Goal: Communication & Community: Answer question/provide support

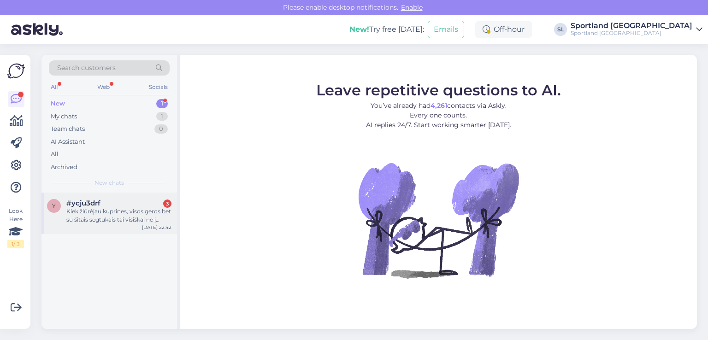
click at [94, 216] on div "Kiek žiūrėjau kuprines, visos geros bet su šitais segtukais tai visiškai ne į t…" at bounding box center [118, 215] width 105 height 17
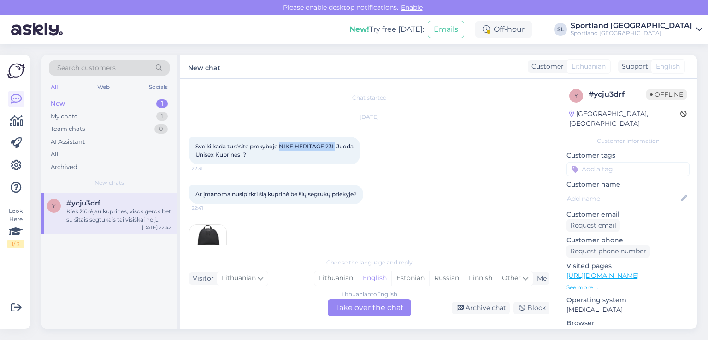
drag, startPoint x: 335, startPoint y: 146, endPoint x: 280, endPoint y: 142, distance: 55.4
click at [280, 142] on div "Sveiki kada turėsite prekyboje NIKE HERITAGE 23L Juoda Unisex Kuprinės ? 22:31" at bounding box center [274, 151] width 171 height 28
copy span "NIKE HERITAGE 23L"
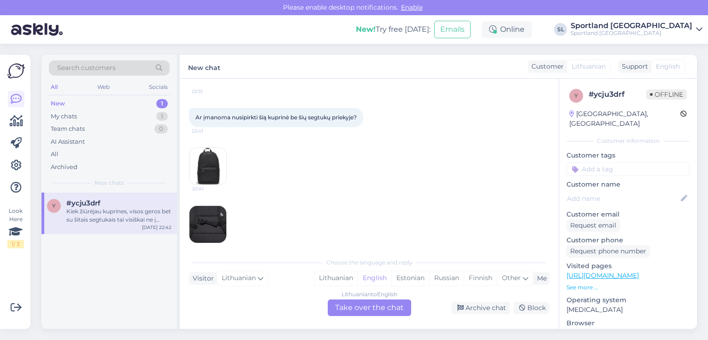
scroll to position [133, 0]
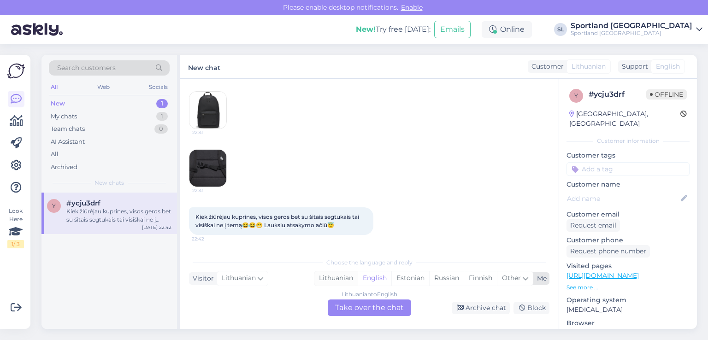
click at [334, 275] on div "Lithuanian" at bounding box center [335, 278] width 43 height 14
click at [348, 305] on div "Lithuanian to Lithuanian Take over the chat" at bounding box center [369, 307] width 83 height 17
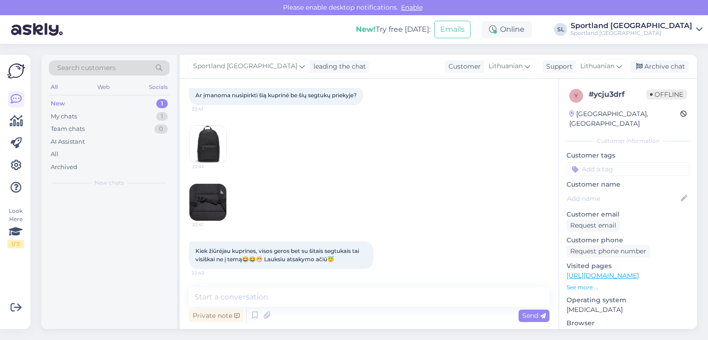
scroll to position [99, 0]
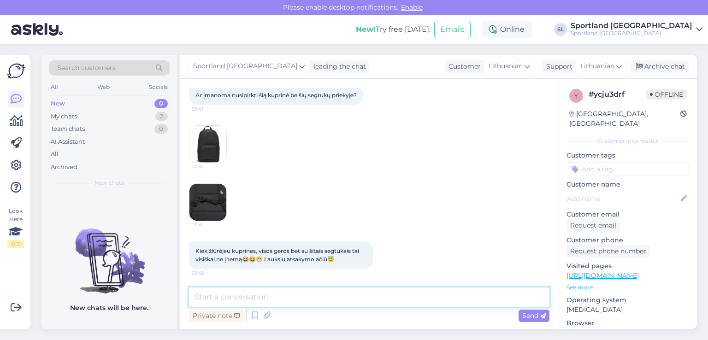
click at [298, 295] on textarea at bounding box center [369, 296] width 360 height 19
type textarea "Sveiki"
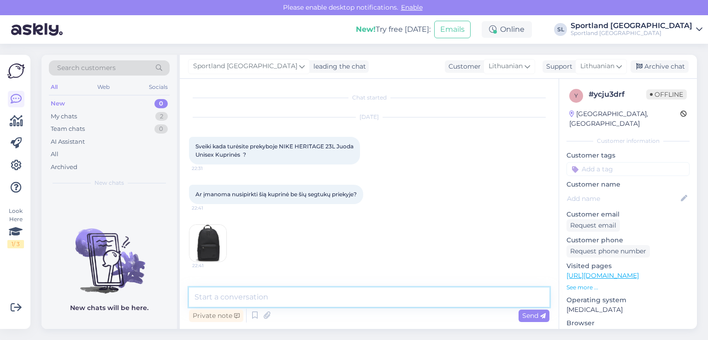
scroll to position [46, 0]
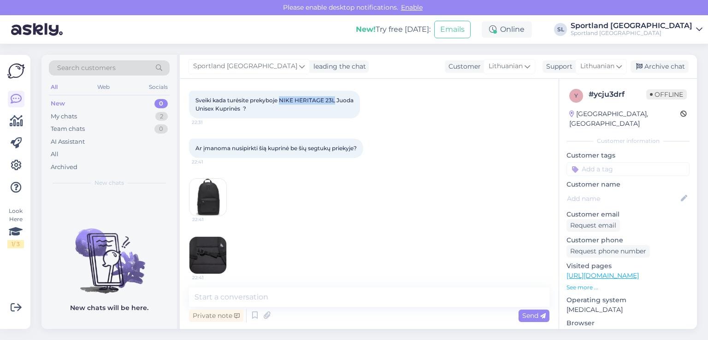
drag, startPoint x: 280, startPoint y: 99, endPoint x: 334, endPoint y: 100, distance: 54.4
click at [334, 100] on span "Sveiki kada turėsite prekyboje NIKE HERITAGE 23L Juoda Unisex Kuprinės ?" at bounding box center [274, 104] width 158 height 15
copy span "NIKE HERITAGE 23L"
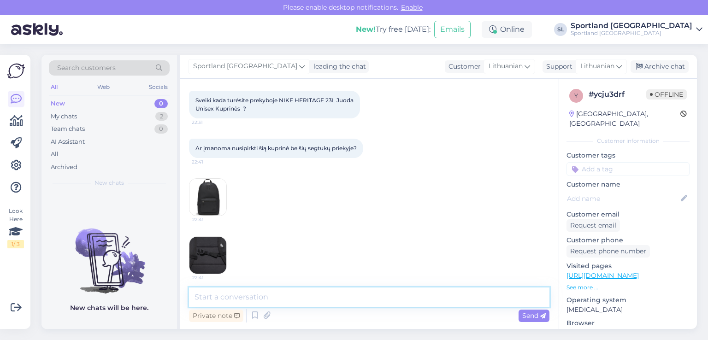
click at [305, 296] on textarea at bounding box center [369, 296] width 360 height 19
type textarea "6"
type textarea "š"
type textarea "Ų"
type textarea "š"
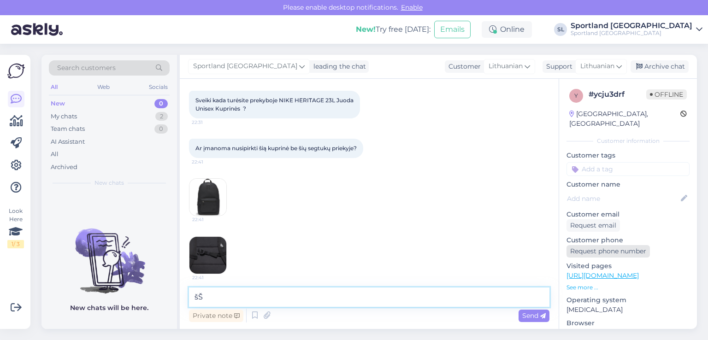
type textarea "š"
paste textarea "NIKE HERITAGE 23L"
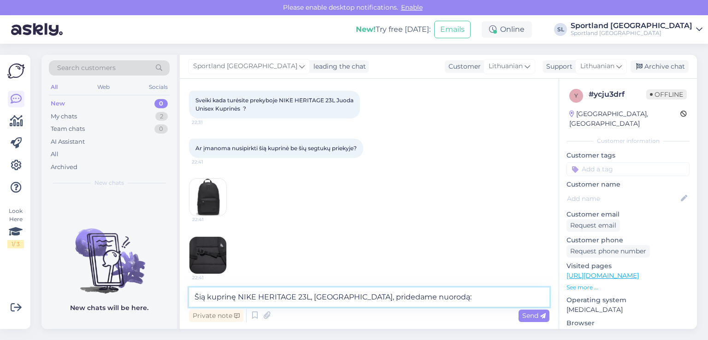
paste textarea "https://sportland.lt/product/nike_heritage_eugene_bkpk_db3300_010"
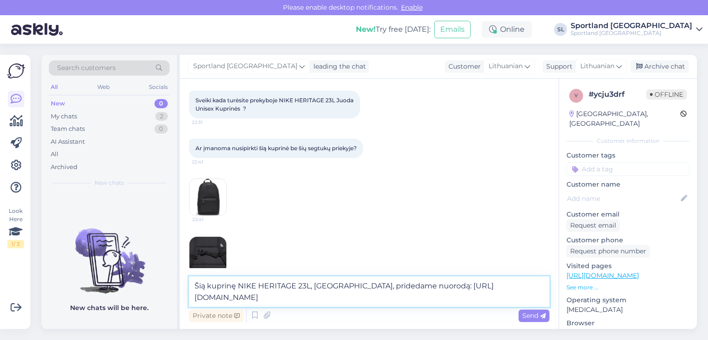
type textarea "Šią kuprinę NIKE HERITAGE 23L, turime, pridedame nuorodą: https://sportland.lt/…"
click at [533, 316] on span "Send" at bounding box center [533, 315] width 23 height 8
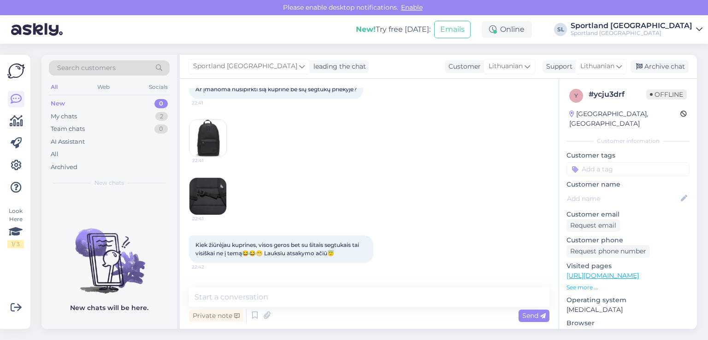
scroll to position [214, 0]
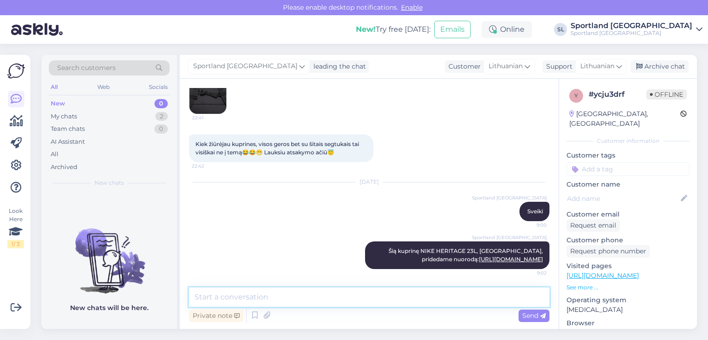
click at [338, 298] on textarea at bounding box center [369, 296] width 360 height 19
type textarea "d"
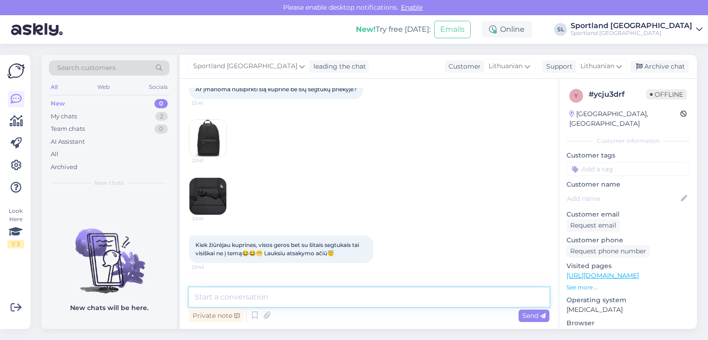
scroll to position [0, 0]
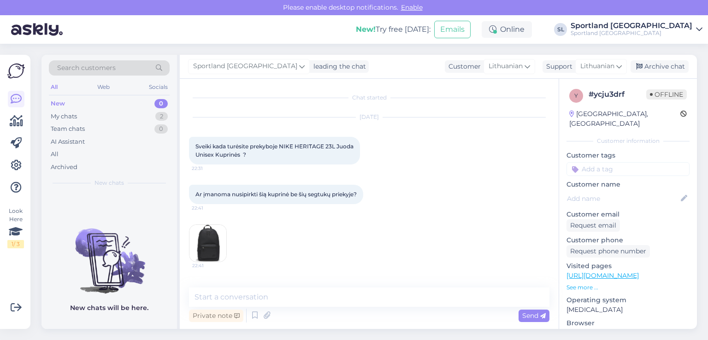
click at [206, 240] on img at bounding box center [207, 243] width 37 height 37
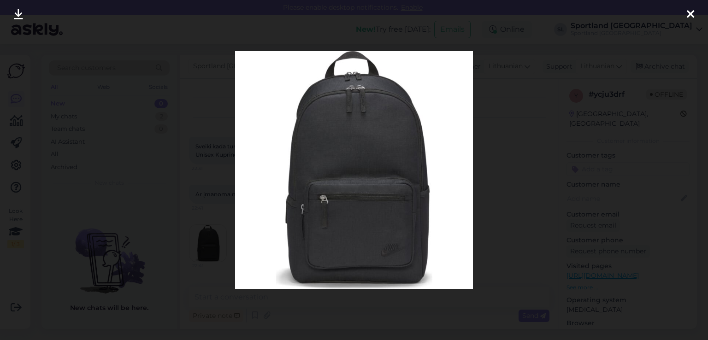
click at [690, 16] on icon at bounding box center [689, 15] width 7 height 12
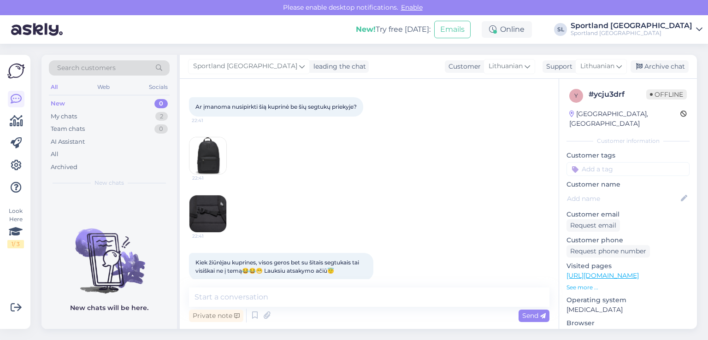
scroll to position [92, 0]
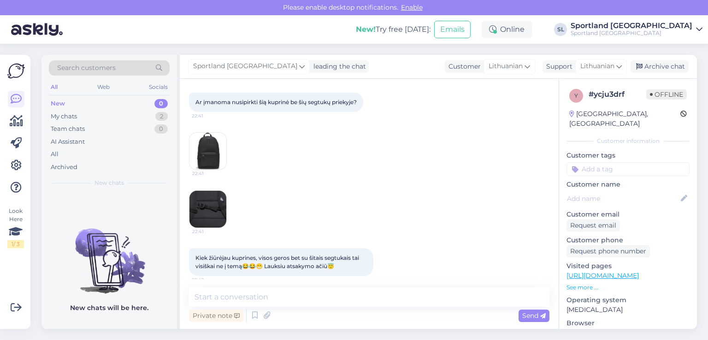
click at [197, 200] on img at bounding box center [207, 209] width 37 height 37
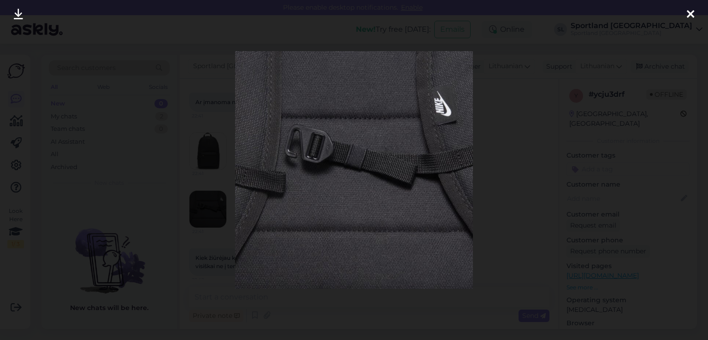
click at [689, 15] on icon at bounding box center [689, 15] width 7 height 12
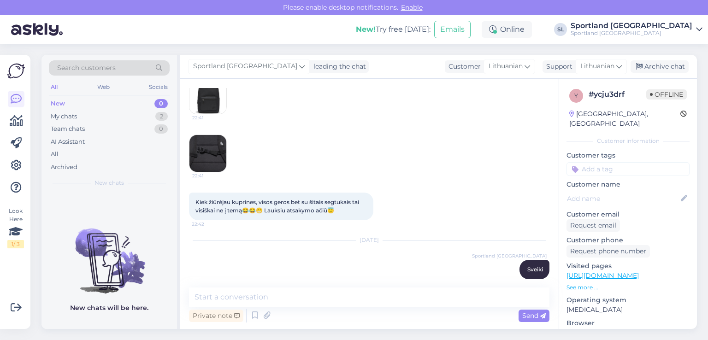
scroll to position [214, 0]
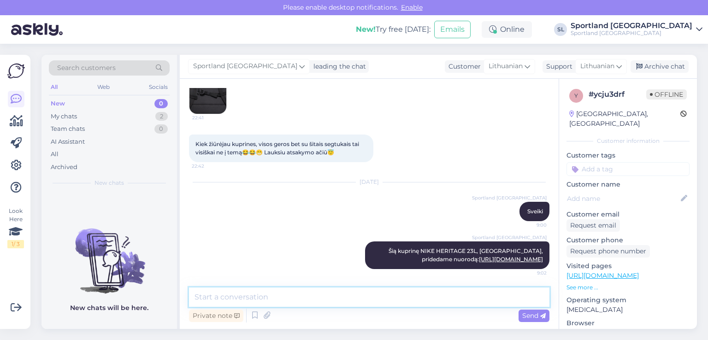
click at [351, 295] on textarea at bounding box center [369, 296] width 360 height 19
click at [390, 299] on textarea "kuprinės be užsegimo nėra galimybės nusipirkti, toks prekės mode" at bounding box center [369, 296] width 360 height 19
click at [462, 297] on textarea "kuprinės be užsegimo nėra galimybės nusipirkti, toks šios prekės mode" at bounding box center [369, 296] width 360 height 19
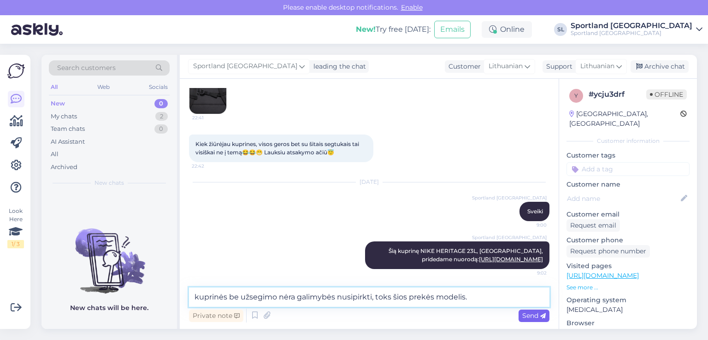
type textarea "kuprinės be užsegimo nėra galimybės nusipirkti, toks šios prekės modelis."
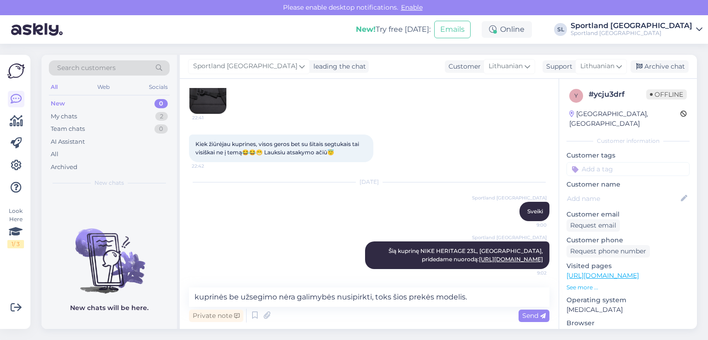
click at [539, 311] on div "Send" at bounding box center [533, 316] width 31 height 12
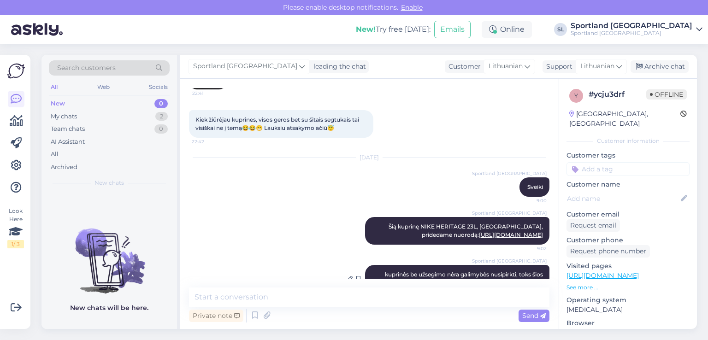
scroll to position [262, 0]
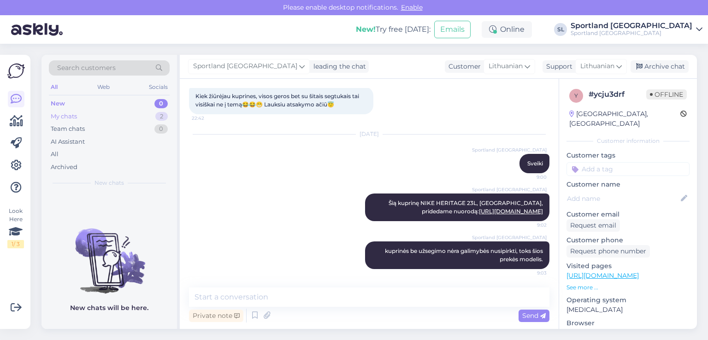
click at [96, 114] on div "My chats 2" at bounding box center [109, 116] width 121 height 13
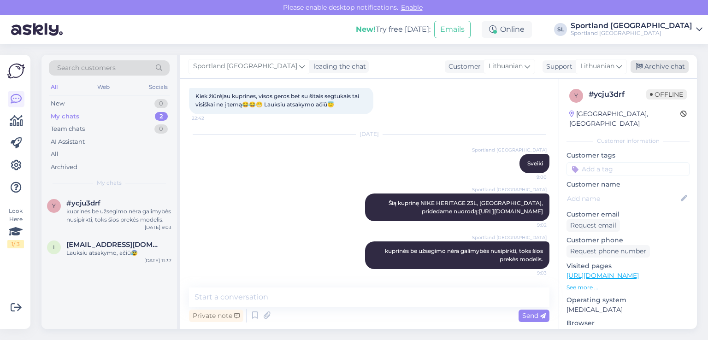
click at [669, 64] on div "Archive chat" at bounding box center [659, 66] width 58 height 12
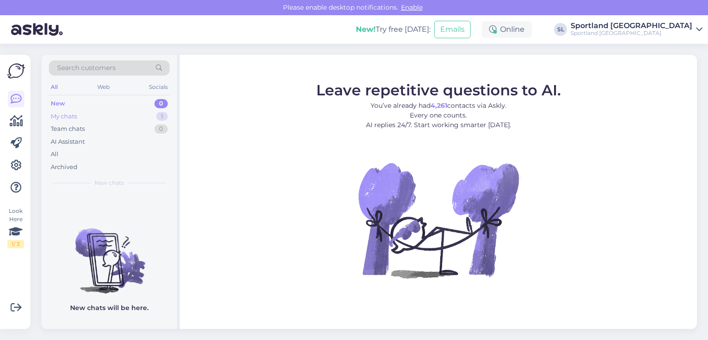
click at [63, 117] on div "My chats" at bounding box center [64, 116] width 26 height 9
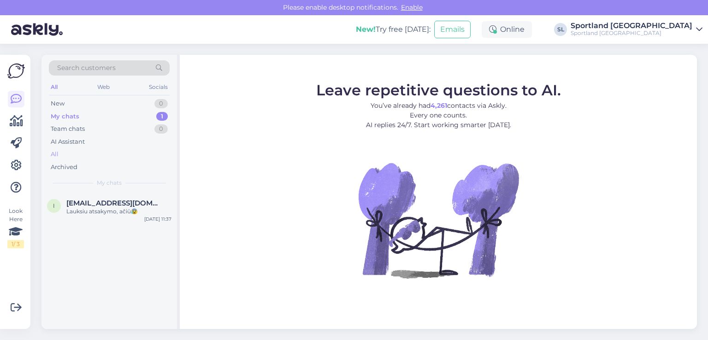
click at [74, 151] on div "All" at bounding box center [109, 154] width 121 height 13
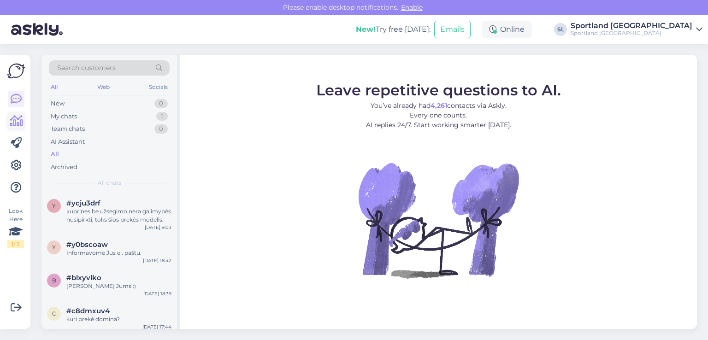
drag, startPoint x: 25, startPoint y: 116, endPoint x: 18, endPoint y: 117, distance: 6.9
click at [24, 116] on div "Look Here 1 / 3 Get more Your checklist to get more value from Askly. Close Con…" at bounding box center [15, 192] width 30 height 274
click at [18, 117] on icon at bounding box center [16, 121] width 13 height 11
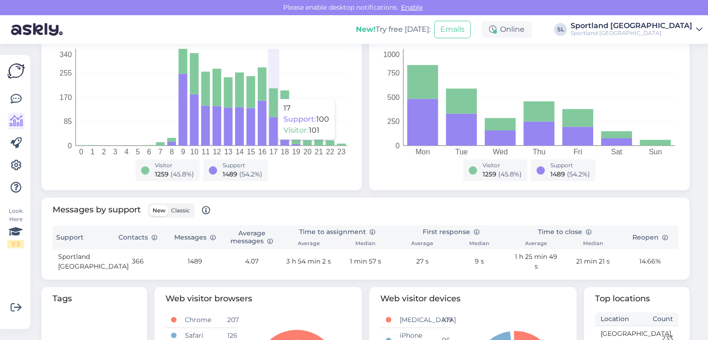
scroll to position [184, 0]
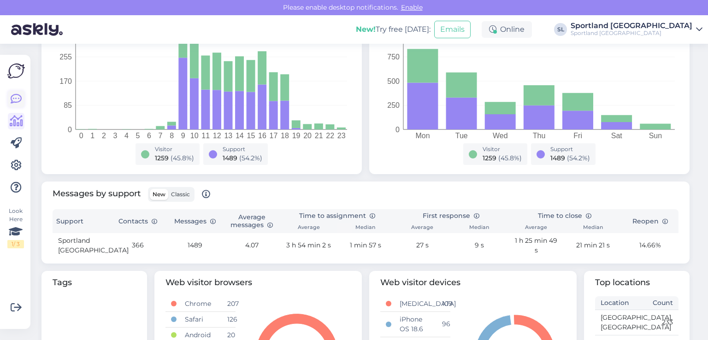
click at [9, 100] on link at bounding box center [16, 99] width 17 height 17
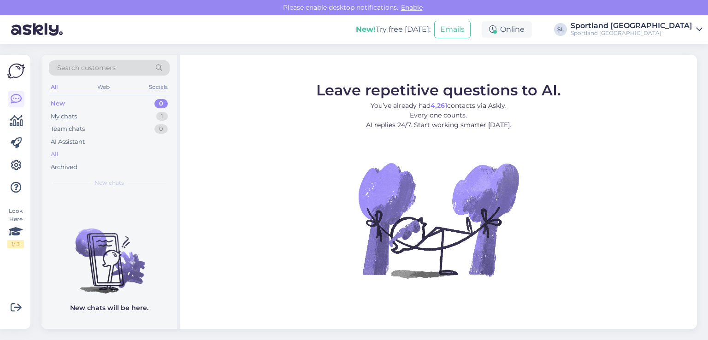
click at [85, 157] on div "All" at bounding box center [109, 154] width 121 height 13
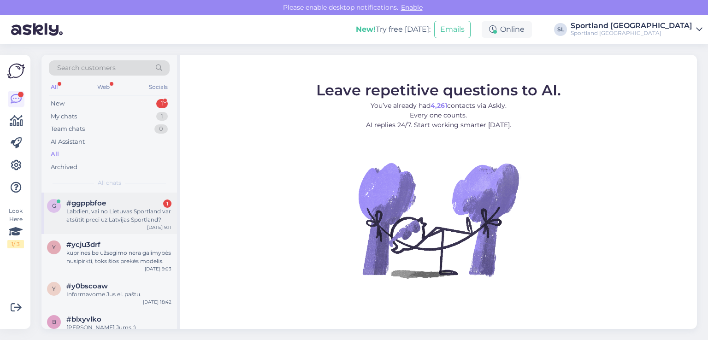
click at [76, 216] on div "Labdien, vai no Lietuvas Sportland var atsūtīt preci uz Latvijas Sportland?" at bounding box center [118, 215] width 105 height 17
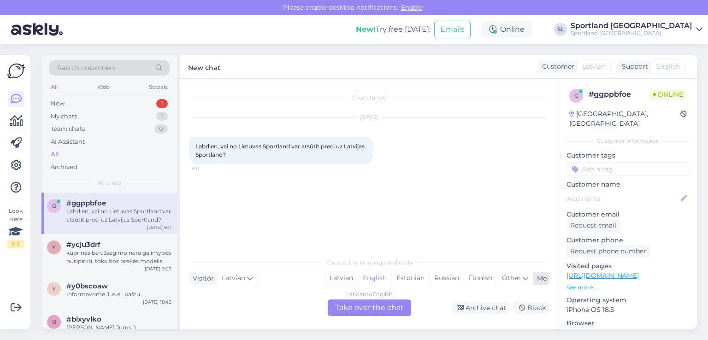
click at [344, 278] on div "Latvian" at bounding box center [341, 278] width 33 height 14
click at [248, 280] on icon at bounding box center [250, 278] width 6 height 10
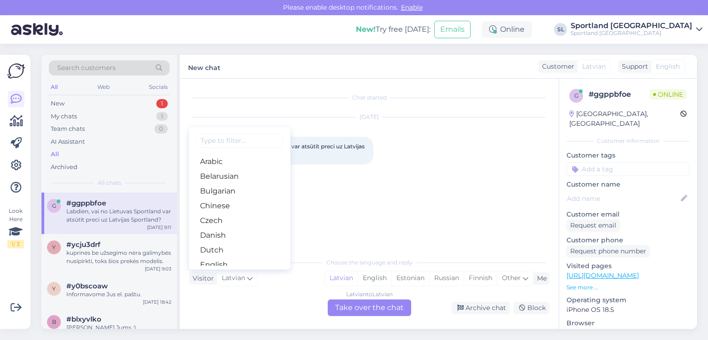
click at [345, 307] on div "Latvian to Latvian Take over the chat" at bounding box center [369, 307] width 83 height 17
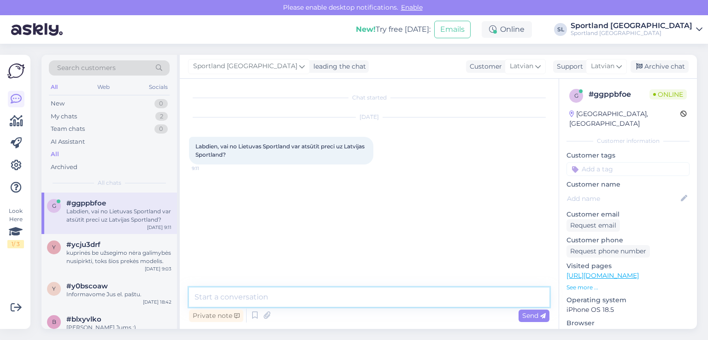
click at [266, 292] on textarea at bounding box center [369, 296] width 360 height 19
type textarea "S"
type textarea "Hello,"
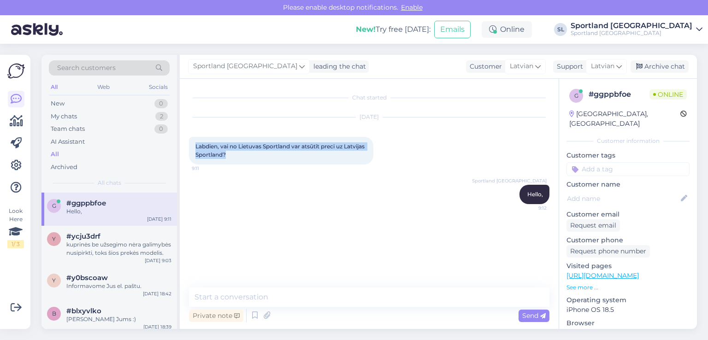
drag, startPoint x: 238, startPoint y: 156, endPoint x: 193, endPoint y: 147, distance: 45.1
click at [193, 147] on div "Labdien, vai no Lietuvas Sportland var atsūtīt preci uz Latvijas Sportland? 9:11" at bounding box center [281, 151] width 184 height 28
copy span "Labdien, vai no Lietuvas Sportland var atsūtīt preci uz Latvijas Sportland?"
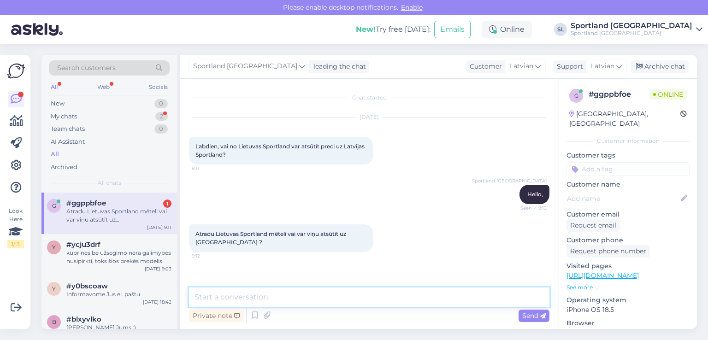
click at [254, 293] on textarea at bounding box center [369, 296] width 360 height 19
paste textarea "unfortunately, there is no such possibility."
type textarea "unfortunately, there is no such possibility."
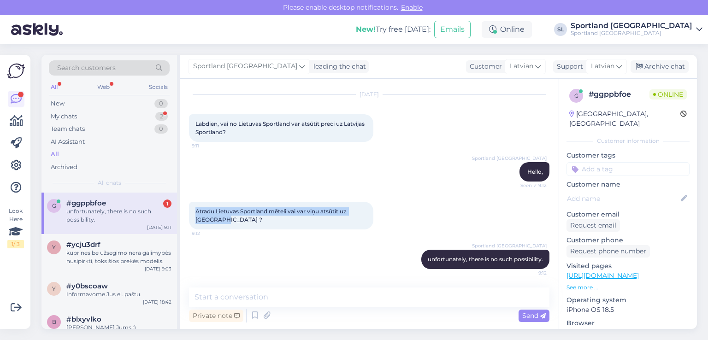
drag, startPoint x: 226, startPoint y: 218, endPoint x: 192, endPoint y: 207, distance: 35.8
click at [192, 207] on div "Atradu Lietuvas Sportland mēteli vai var viņu atsūtīt uz Latviju ? 9:12" at bounding box center [281, 216] width 184 height 28
copy span "Atradu Lietuvas Sportland mēteli vai var viņu atsūtīt uz Latviju ?"
click at [278, 272] on div "Sportland Lithuania unfortunately, there is no such possibility. 9:12" at bounding box center [369, 260] width 360 height 40
click at [106, 189] on div "Search customers All Web Socials New 0 My chats 2 Team chats 0 AI Assistant All…" at bounding box center [108, 124] width 135 height 138
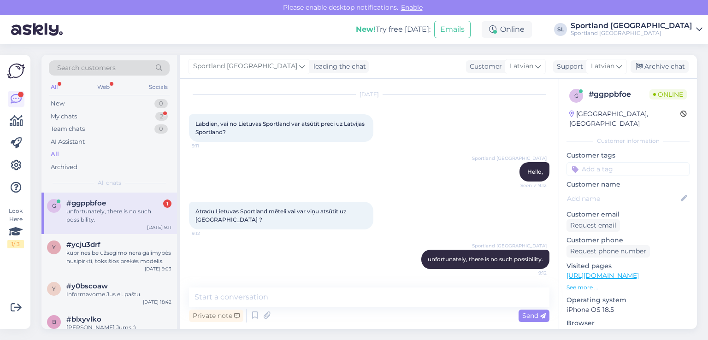
click at [112, 207] on div "unfortunately, there is no such possibility." at bounding box center [118, 215] width 105 height 17
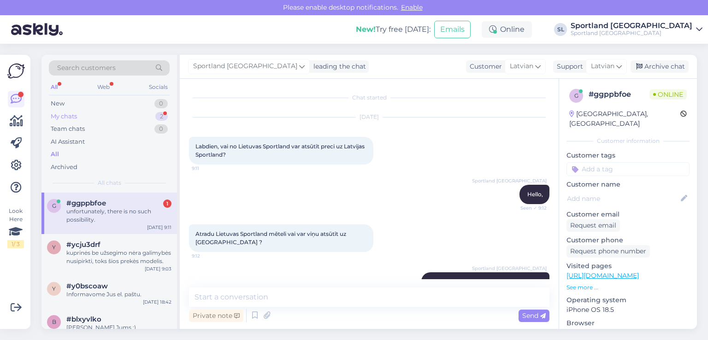
click at [97, 113] on div "My chats 2" at bounding box center [109, 116] width 121 height 13
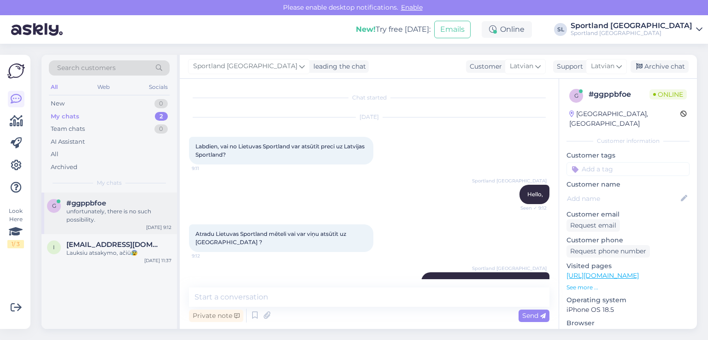
click at [111, 211] on div "unfortunately, there is no such possibility." at bounding box center [118, 215] width 105 height 17
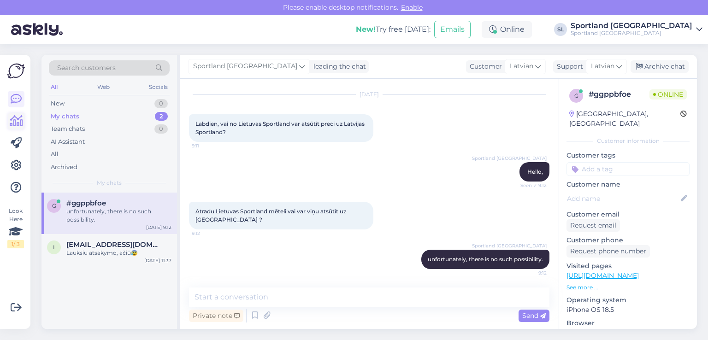
click at [16, 128] on link at bounding box center [16, 121] width 17 height 17
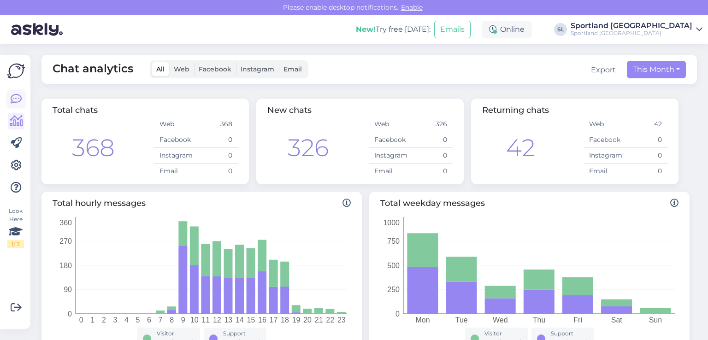
click at [16, 96] on icon at bounding box center [16, 99] width 11 height 11
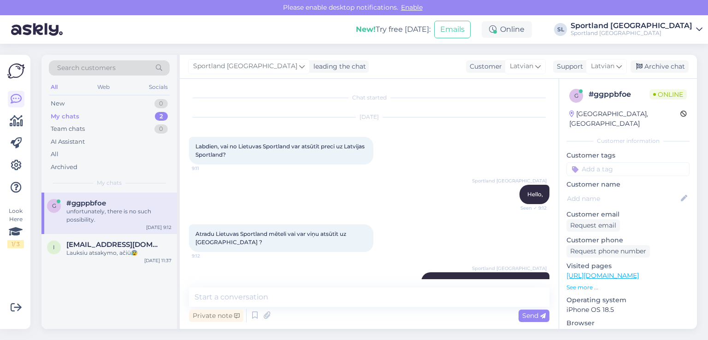
scroll to position [23, 0]
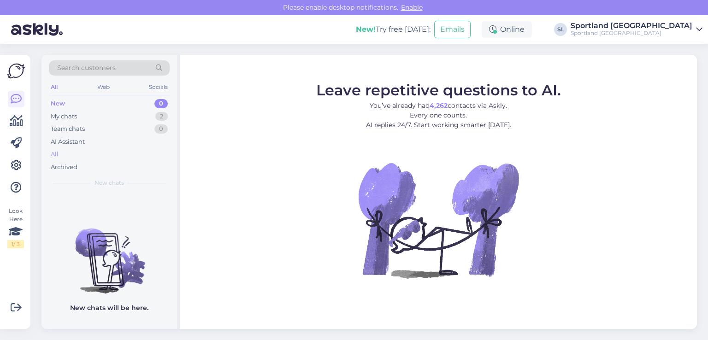
click at [70, 157] on div "All" at bounding box center [109, 154] width 121 height 13
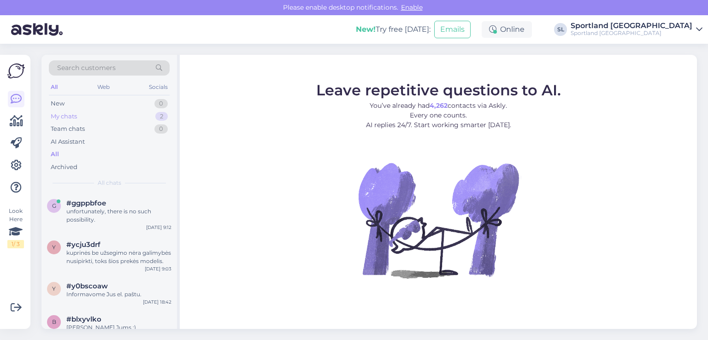
click at [76, 113] on div "My chats" at bounding box center [64, 116] width 26 height 9
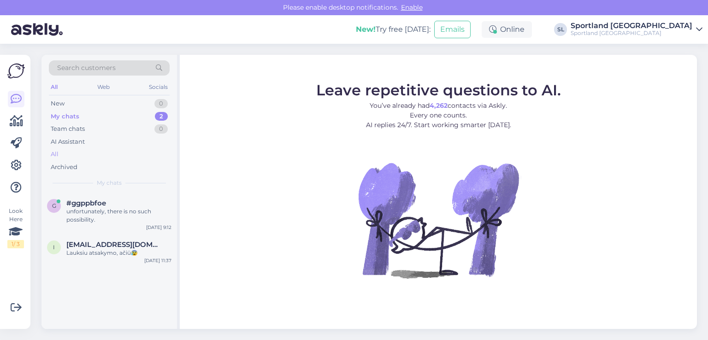
click at [60, 156] on div "All" at bounding box center [109, 154] width 121 height 13
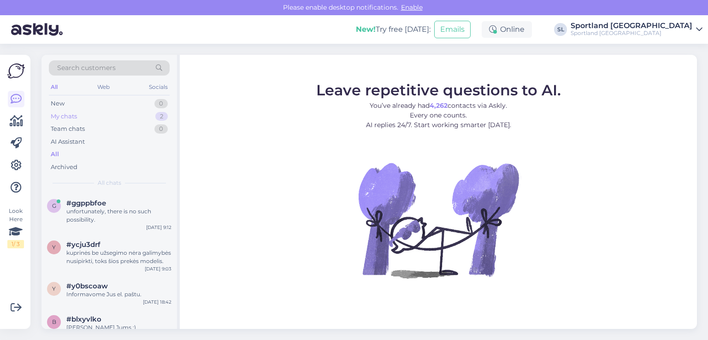
click at [109, 116] on div "My chats 2" at bounding box center [109, 116] width 121 height 13
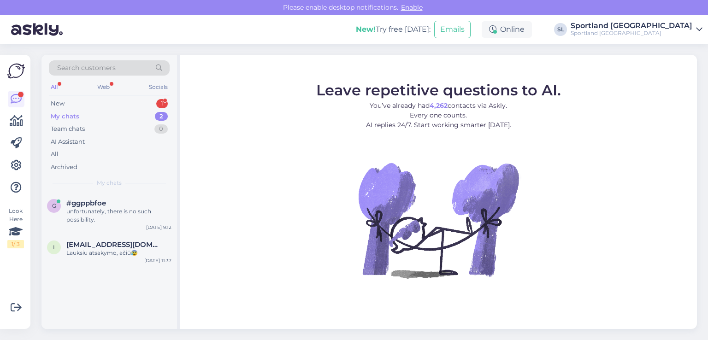
click at [97, 97] on div "New 1" at bounding box center [109, 103] width 121 height 13
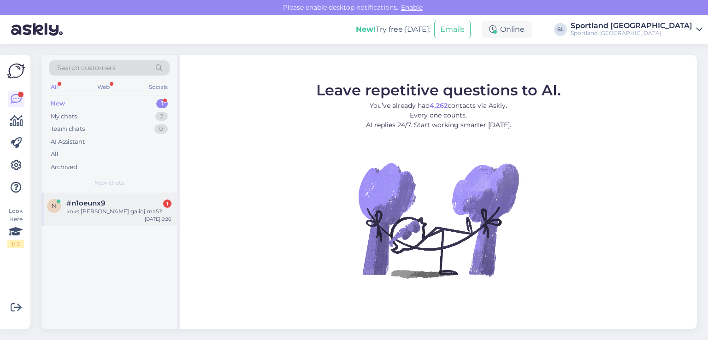
click at [86, 207] on div "koks dovanu korteles galiojimaS?" at bounding box center [118, 211] width 105 height 8
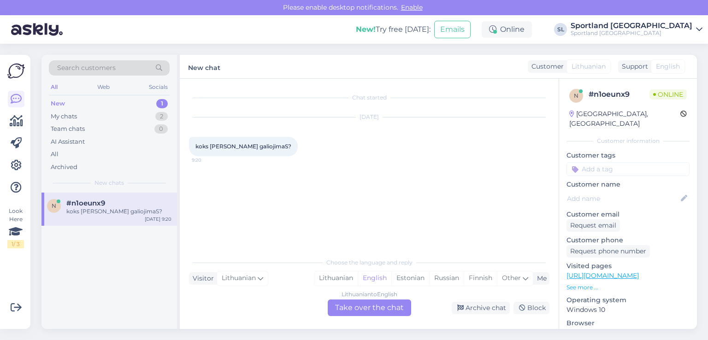
click at [338, 286] on div "Choose the language and reply Visitor Lithuanian Me Lithuanian English Estonian…" at bounding box center [369, 284] width 360 height 63
click at [337, 281] on div "Lithuanian" at bounding box center [335, 278] width 43 height 14
click at [348, 308] on div "Lithuanian to Lithuanian Take over the chat" at bounding box center [369, 307] width 83 height 17
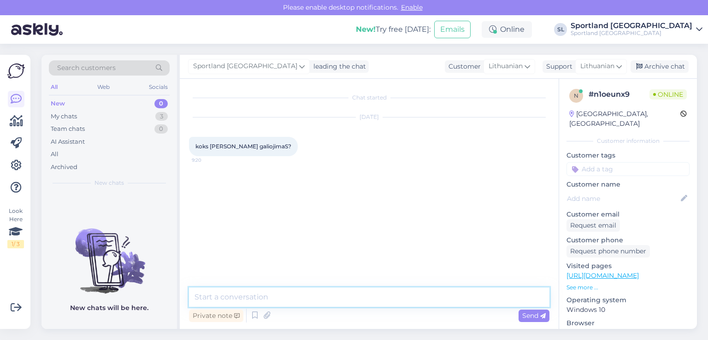
click at [322, 299] on textarea at bounding box center [369, 296] width 360 height 19
type textarea "Sveiki"
type textarea "Sportland dovanų kortelė nuo įsigijimo galioja du metus."
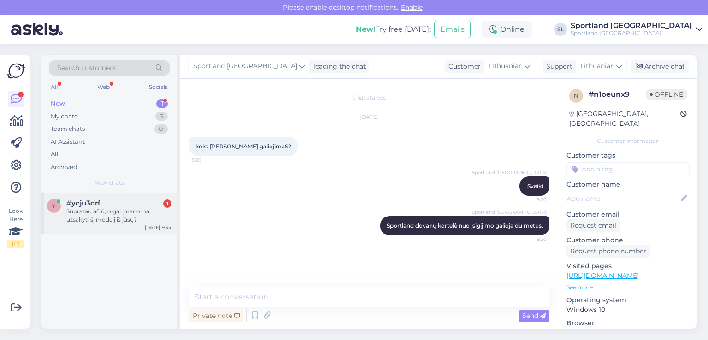
click at [117, 210] on div "Supratau ačiū, o gal įmanoma užsakyti šį modelį iš jūsų?" at bounding box center [118, 215] width 105 height 17
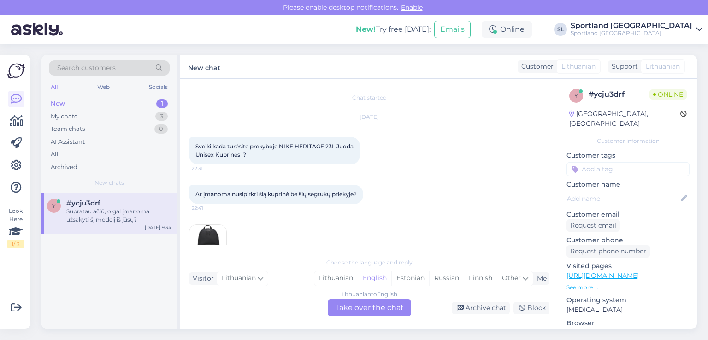
scroll to position [394, 0]
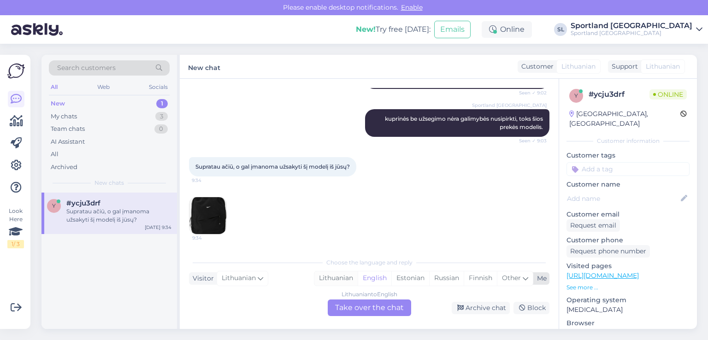
click at [341, 278] on div "Lithuanian" at bounding box center [335, 278] width 43 height 14
click at [348, 314] on div "Lithuanian to Lithuanian Take over the chat" at bounding box center [369, 307] width 83 height 17
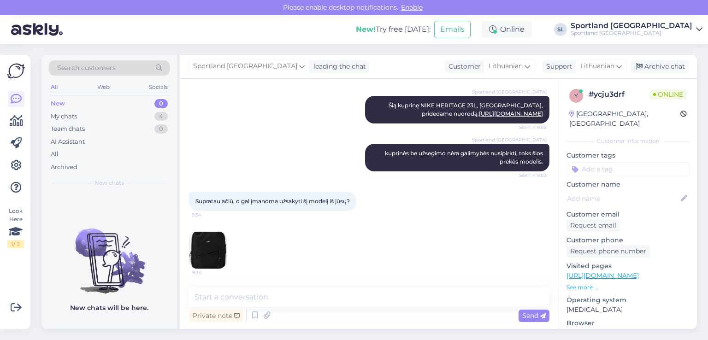
click at [344, 307] on div "Private note Send" at bounding box center [369, 316] width 360 height 18
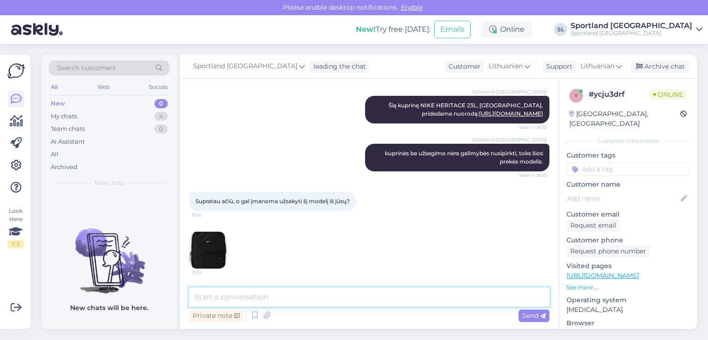
click at [343, 299] on textarea at bounding box center [369, 296] width 360 height 19
type textarea "S"
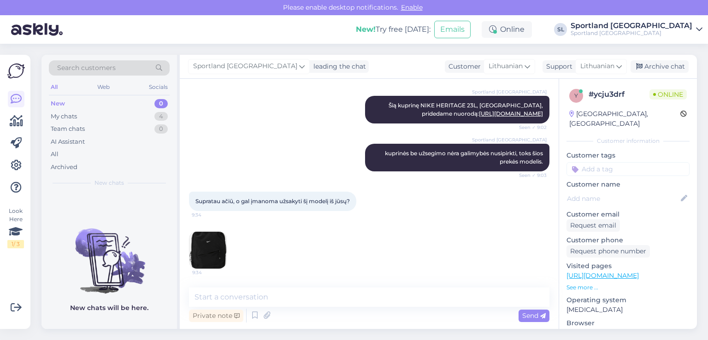
click at [212, 242] on img at bounding box center [207, 250] width 37 height 37
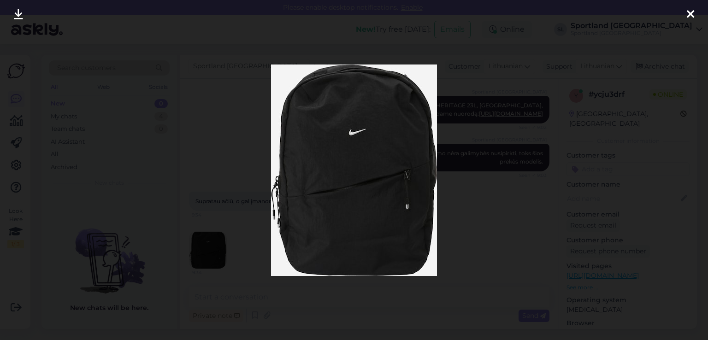
click at [688, 10] on icon at bounding box center [689, 15] width 7 height 12
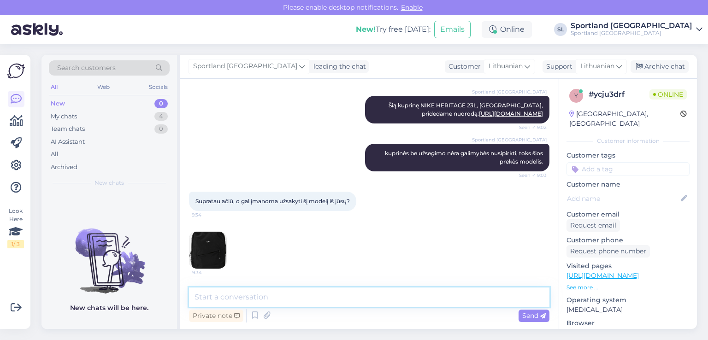
click at [296, 299] on textarea at bounding box center [369, 296] width 360 height 19
type textarea "galite patikslinti prekės kodą ar prekės pavadinimą?"
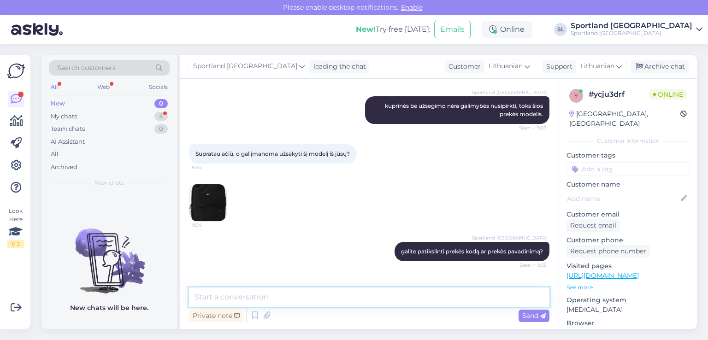
scroll to position [555, 0]
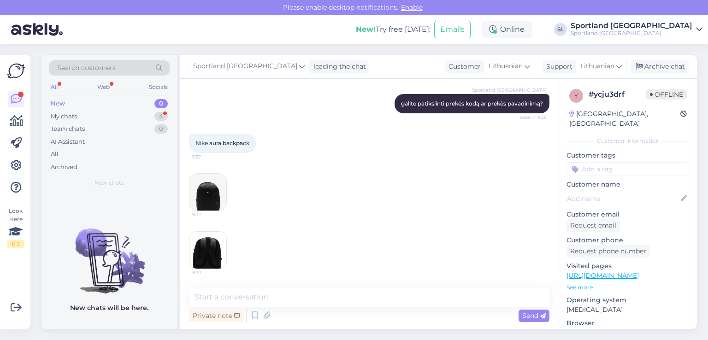
drag, startPoint x: 243, startPoint y: 147, endPoint x: 181, endPoint y: 146, distance: 62.7
click at [181, 146] on div "Chat started Sep 23 2025 Sveiki kada turėsite prekyboje NIKE HERITAGE 23L Juoda…" at bounding box center [369, 204] width 379 height 250
copy span "Nike aura backpack"
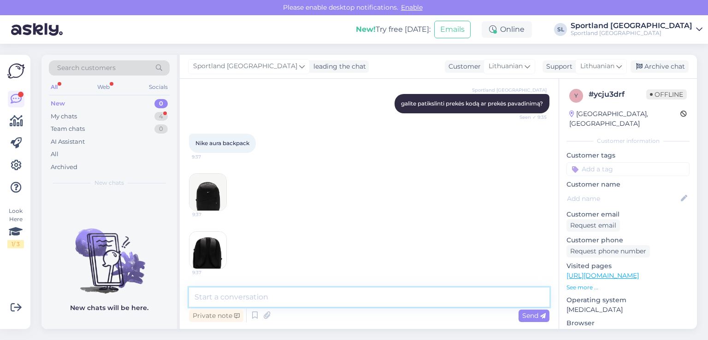
click at [310, 289] on textarea at bounding box center [369, 296] width 360 height 19
type textarea "apgailestaujame, tačiau tokios prekės neturime, tad įsigyti nėra galimybės"
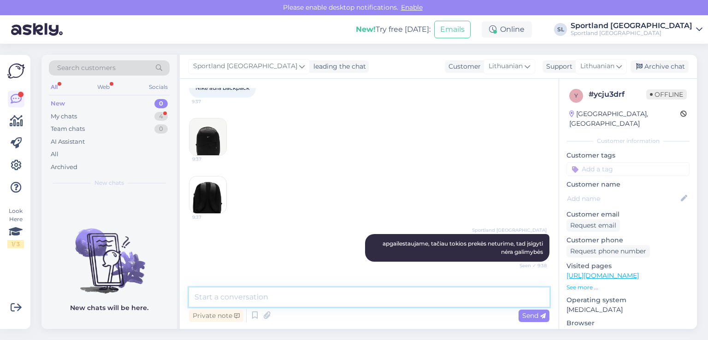
scroll to position [642, 0]
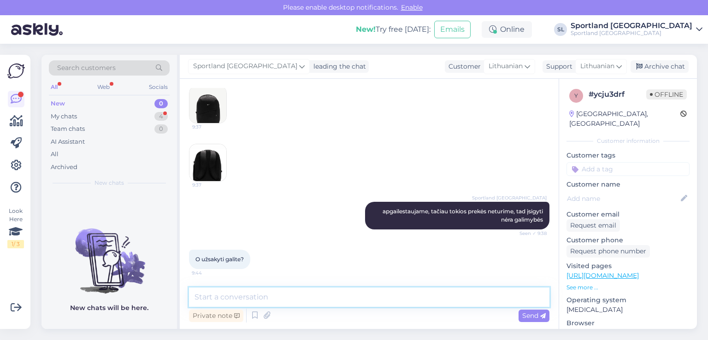
drag, startPoint x: 283, startPoint y: 291, endPoint x: 278, endPoint y: 288, distance: 5.6
click at [282, 290] on textarea at bounding box center [369, 296] width 360 height 19
type textarea "deja, tokios galimybės nėra"
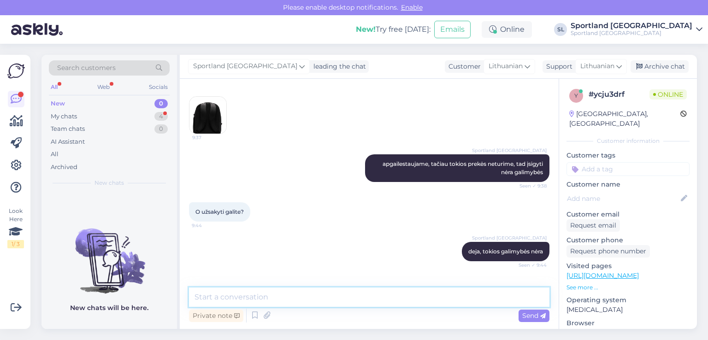
scroll to position [721, 0]
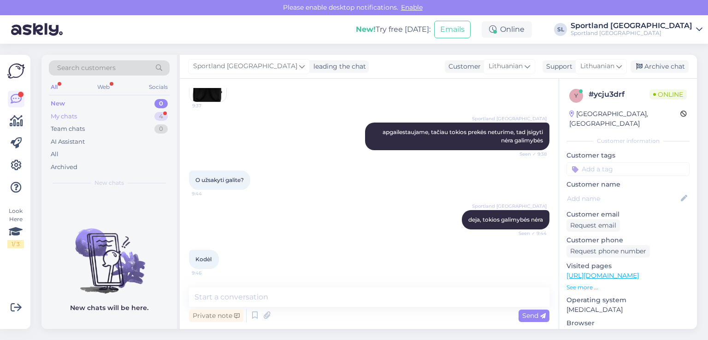
click at [77, 116] on div "My chats" at bounding box center [64, 116] width 26 height 9
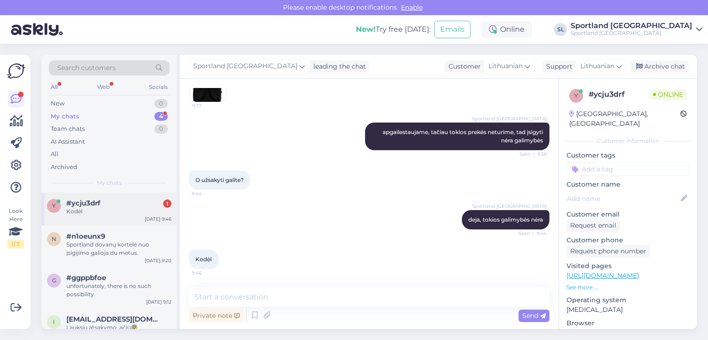
click at [96, 213] on div "Kodėl" at bounding box center [118, 211] width 105 height 8
click at [106, 121] on div "My chats 4" at bounding box center [109, 116] width 121 height 13
click at [96, 115] on div "My chats 4" at bounding box center [109, 116] width 121 height 13
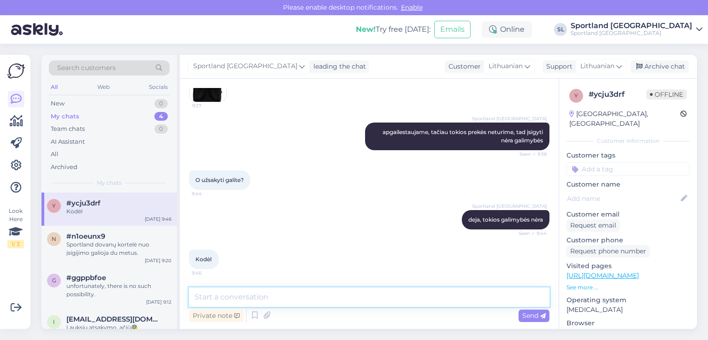
click at [387, 296] on textarea at bounding box center [369, 296] width 360 height 19
type textarea "šia preke neprekiaujame, todėl jos nėra galimybės užsakyti."
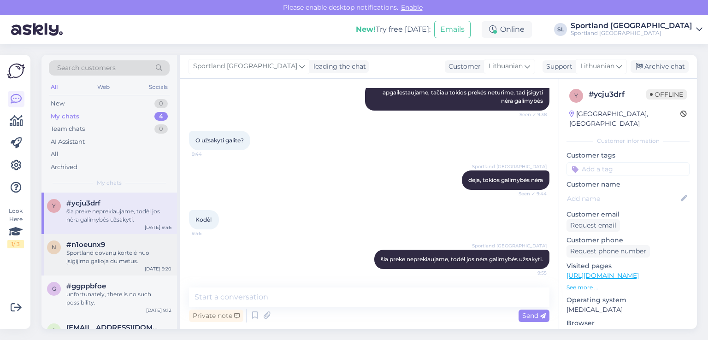
click at [100, 246] on span "#n1oeunx9" at bounding box center [85, 244] width 39 height 8
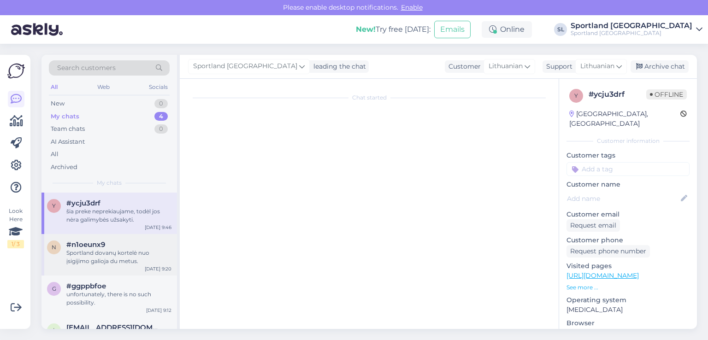
scroll to position [0, 0]
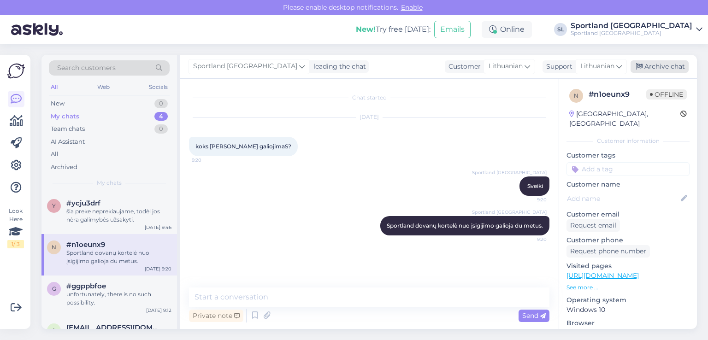
click at [665, 69] on div "Archive chat" at bounding box center [659, 66] width 58 height 12
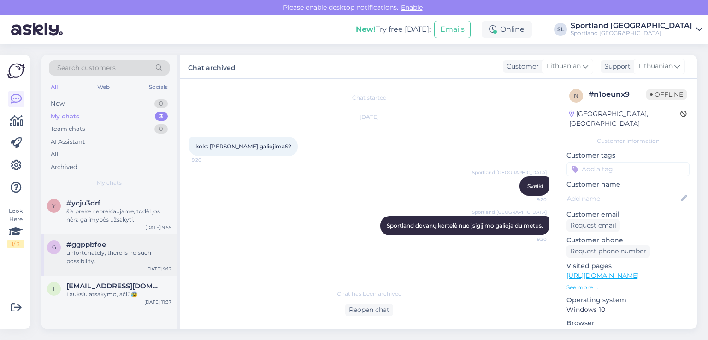
click at [109, 264] on div "unfortunately, there is no such possibility." at bounding box center [118, 257] width 105 height 17
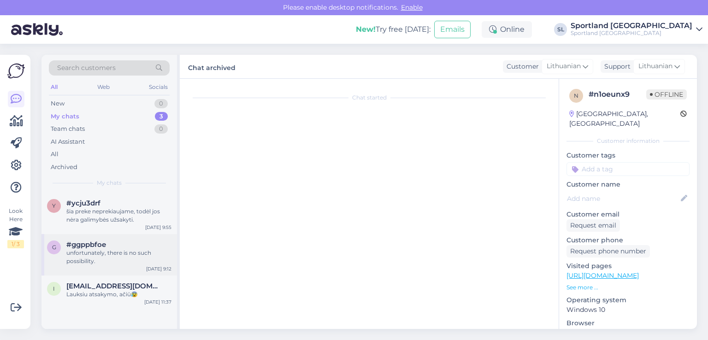
scroll to position [23, 0]
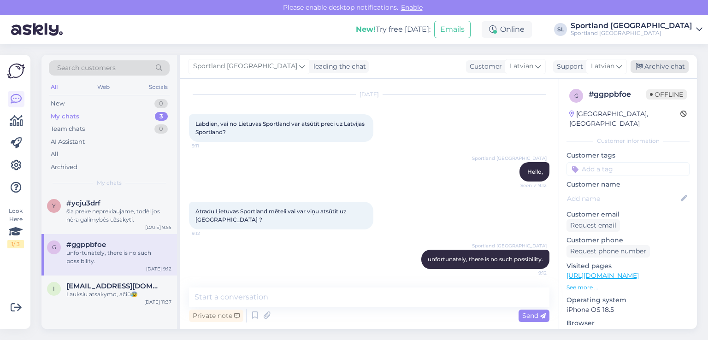
click at [665, 62] on div "Archive chat" at bounding box center [659, 66] width 58 height 12
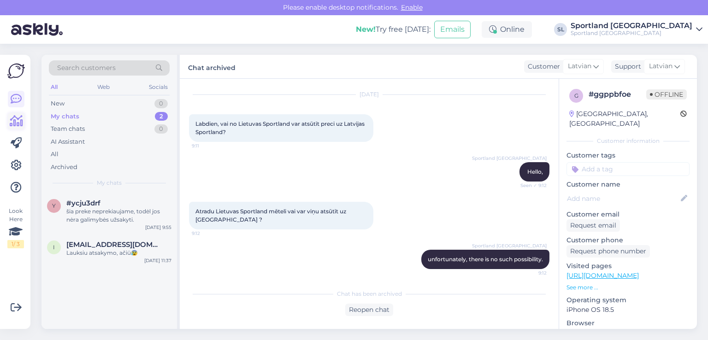
click at [15, 127] on link at bounding box center [16, 121] width 17 height 17
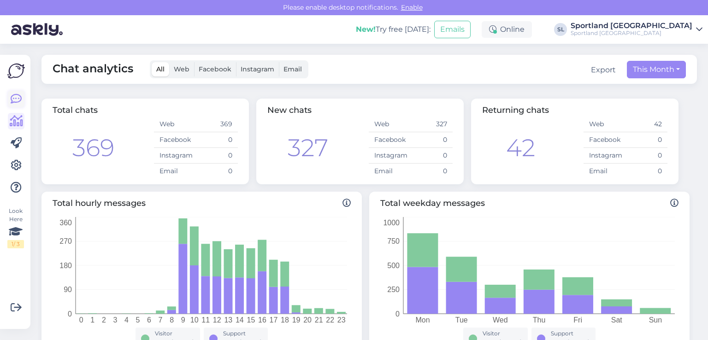
click at [18, 98] on icon at bounding box center [16, 99] width 11 height 11
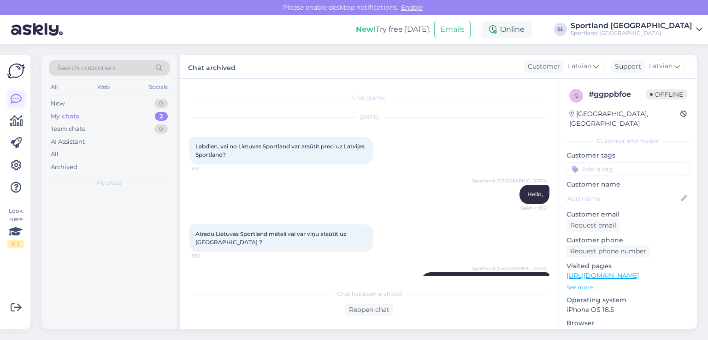
scroll to position [26, 0]
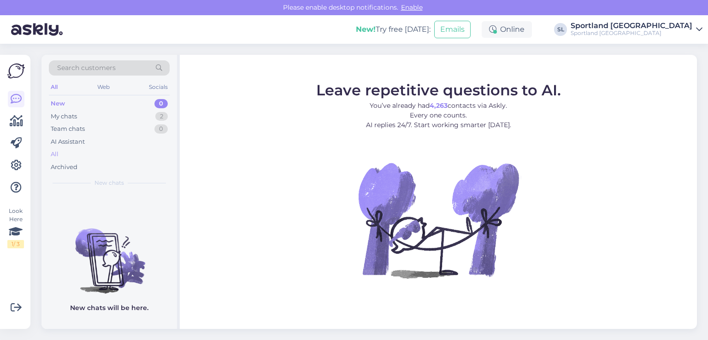
click at [55, 152] on div "All" at bounding box center [55, 154] width 8 height 9
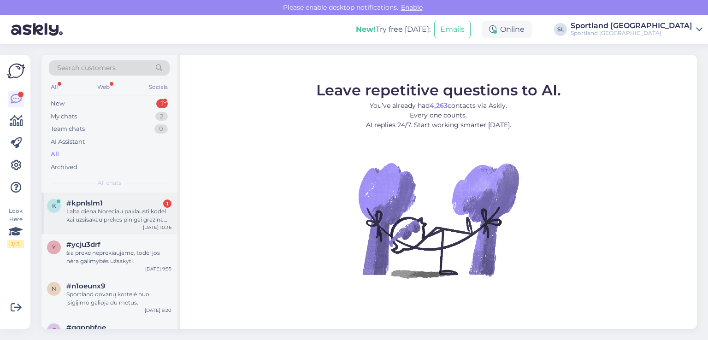
click at [105, 207] on div "Laba diena.Noreciau paklausti,kodel kai uzsisakau prekes pinigai grazinami o pr…" at bounding box center [118, 215] width 105 height 17
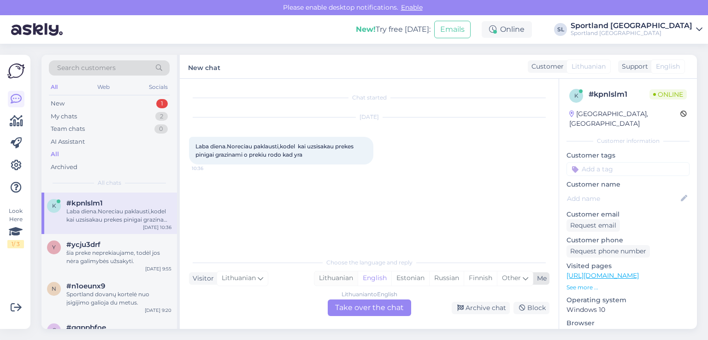
click at [331, 276] on div "Lithuanian" at bounding box center [335, 278] width 43 height 14
click at [352, 307] on div "Lithuanian to Lithuanian Take over the chat" at bounding box center [369, 307] width 83 height 17
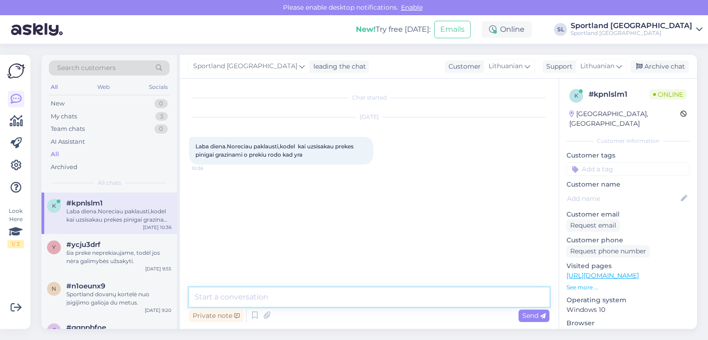
click at [303, 293] on textarea at bounding box center [369, 296] width 360 height 19
type textarea "Sveiki"
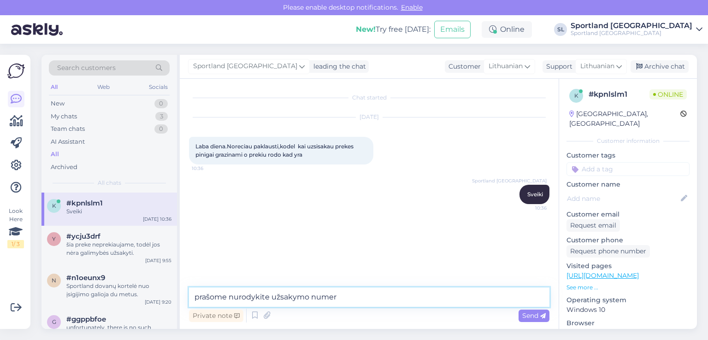
type textarea "prašome nurodykite užsakymo numerį"
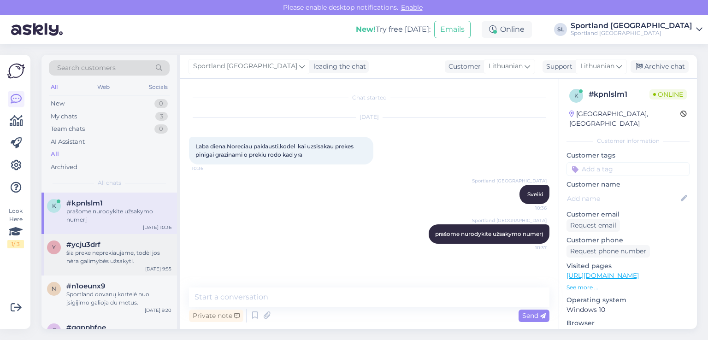
click at [125, 246] on div "#ycju3drf" at bounding box center [118, 244] width 105 height 8
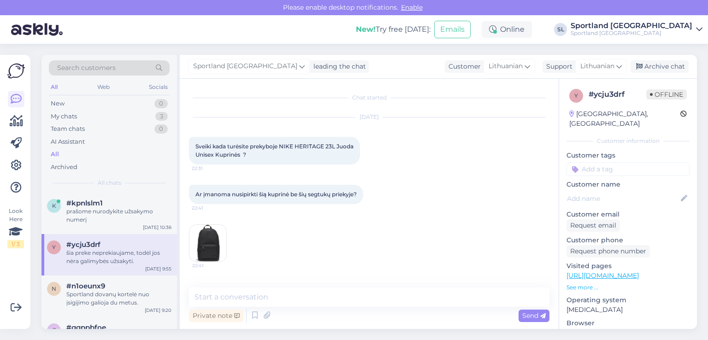
scroll to position [761, 0]
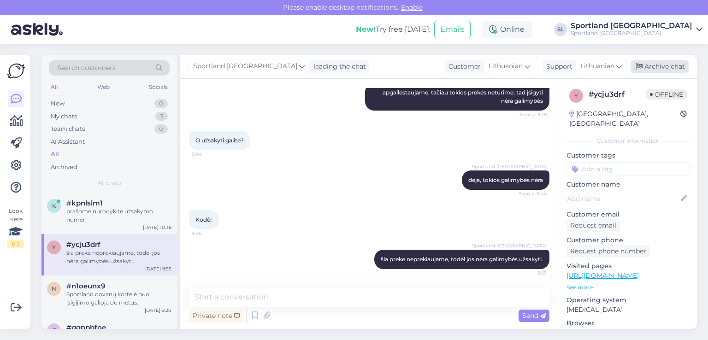
click at [660, 64] on div "Archive chat" at bounding box center [659, 66] width 58 height 12
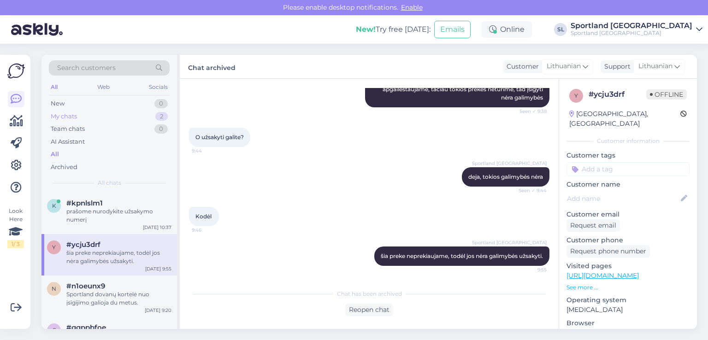
click at [86, 111] on div "My chats 2" at bounding box center [109, 116] width 121 height 13
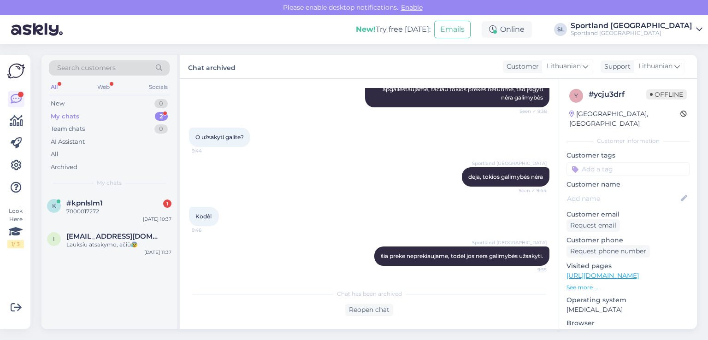
scroll to position [764, 0]
click at [123, 211] on div "7000017272" at bounding box center [118, 211] width 105 height 8
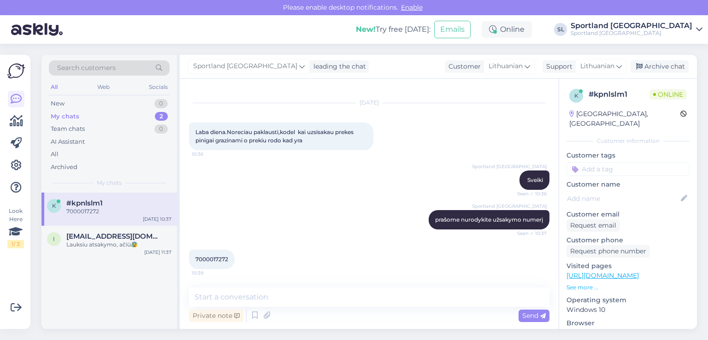
scroll to position [15, 0]
click at [217, 258] on span "7000017272" at bounding box center [211, 259] width 33 height 7
copy div "7000017272 10:39"
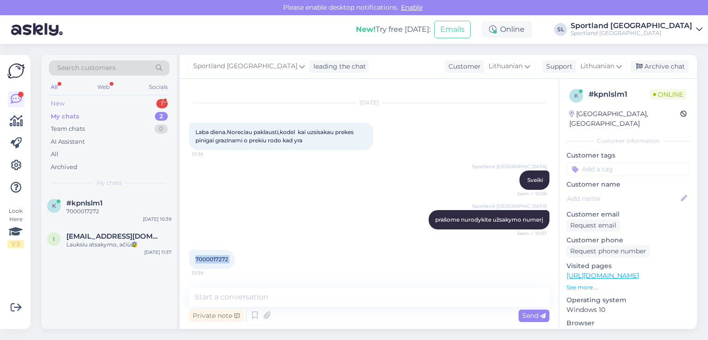
drag, startPoint x: 64, startPoint y: 89, endPoint x: 65, endPoint y: 97, distance: 8.0
click at [64, 95] on div "Search customers All Web Socials New 1 My chats 2 Team chats 0 AI Assistant All…" at bounding box center [108, 124] width 135 height 138
click at [66, 98] on div "New 1" at bounding box center [109, 103] width 121 height 13
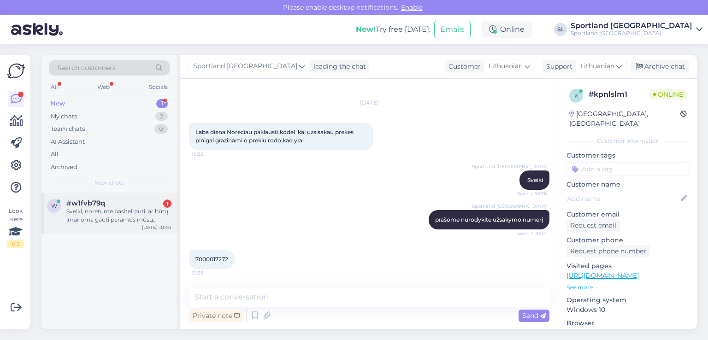
click at [104, 220] on div "Sveiki, norėtume pasiteirauti, ar būtų įmanoma gauti paramos mūsų organizuojama…" at bounding box center [118, 215] width 105 height 17
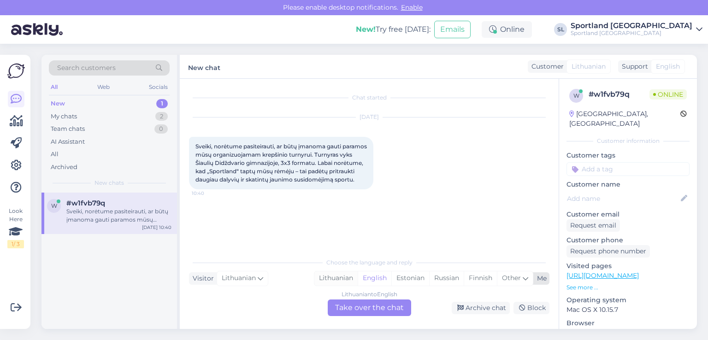
click at [326, 280] on div "Lithuanian" at bounding box center [335, 278] width 43 height 14
click at [349, 312] on div "Lithuanian to Lithuanian Take over the chat" at bounding box center [369, 307] width 83 height 17
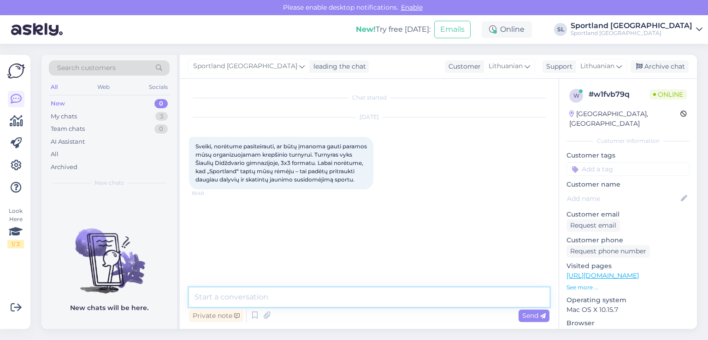
click at [308, 300] on textarea at bounding box center [369, 296] width 360 height 19
type textarea "Sveiki"
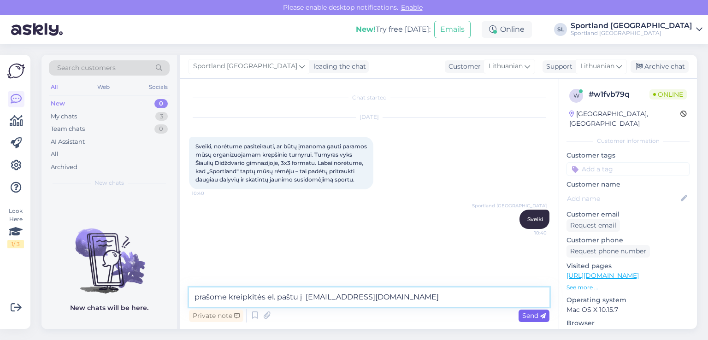
type textarea "prašome kreipkitės el. paštu į [EMAIL_ADDRESS][DOMAIN_NAME]"
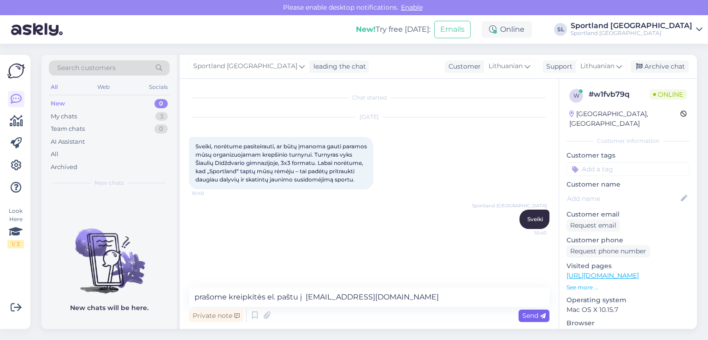
click at [524, 315] on span "Send" at bounding box center [533, 315] width 23 height 8
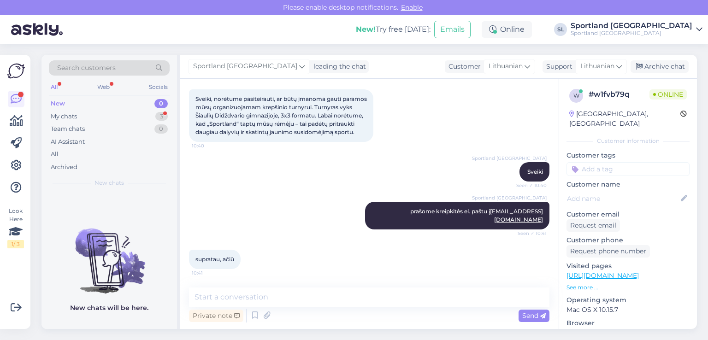
scroll to position [47, 0]
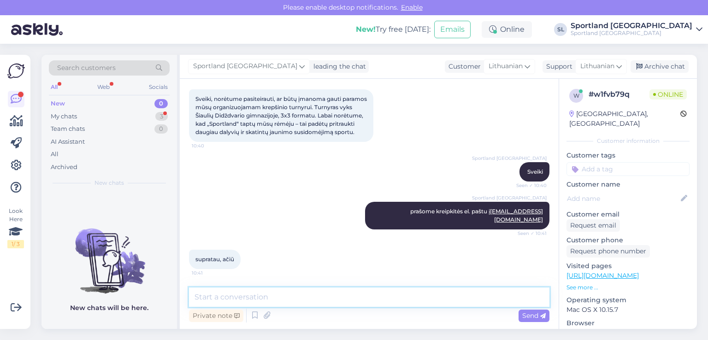
click at [313, 292] on textarea at bounding box center [369, 296] width 360 height 19
type textarea "G"
type textarea "nėra už ką, geros dienos :)"
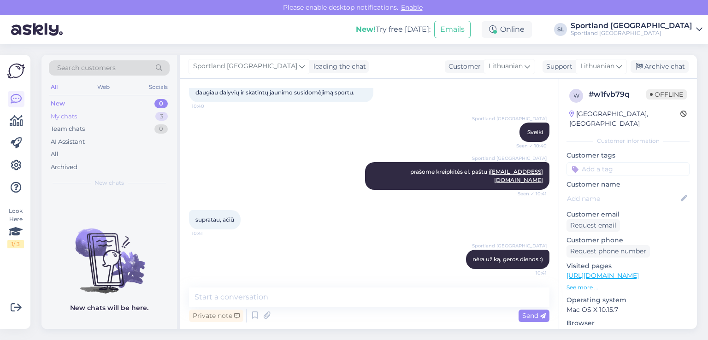
click at [144, 120] on div "My chats 3" at bounding box center [109, 116] width 121 height 13
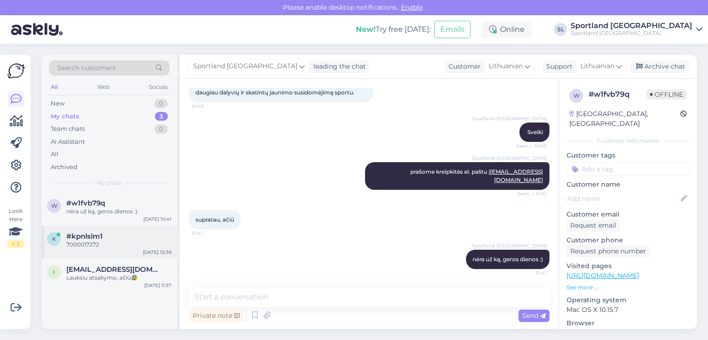
click at [84, 246] on div "7000017272" at bounding box center [118, 244] width 105 height 8
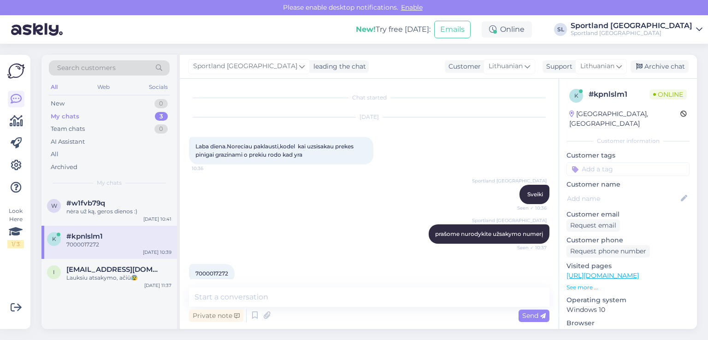
scroll to position [15, 0]
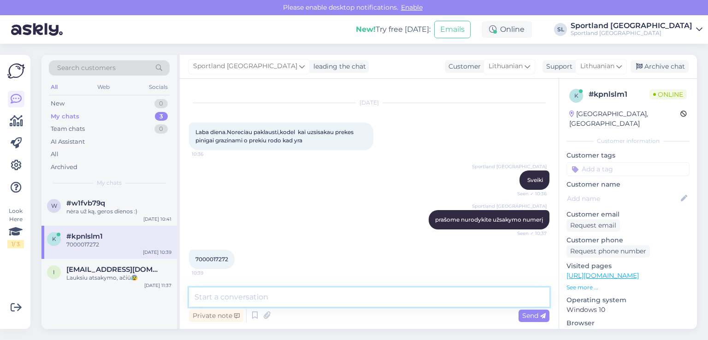
click at [245, 299] on textarea at bounding box center [369, 296] width 360 height 19
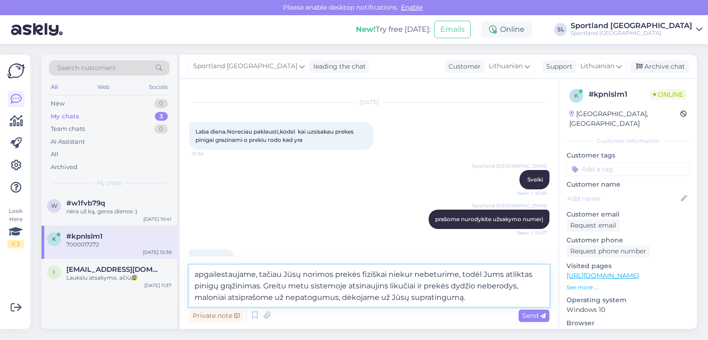
type textarea "apgailestaujame, tačiau Jūsų norimos prekės fiziškai niekur nebeturime, todėl J…"
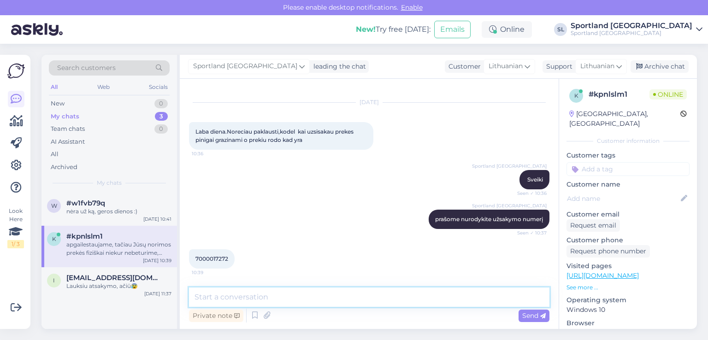
scroll to position [87, 0]
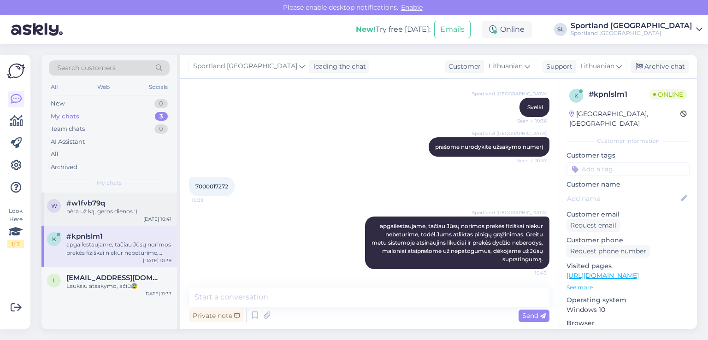
click at [118, 199] on div "#w1fvb79q" at bounding box center [118, 203] width 105 height 8
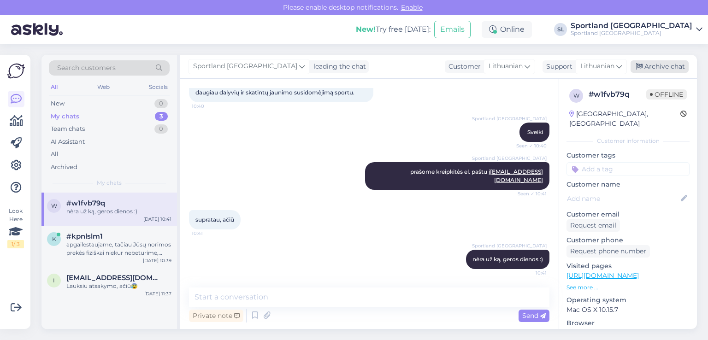
click at [653, 63] on div "Archive chat" at bounding box center [659, 66] width 58 height 12
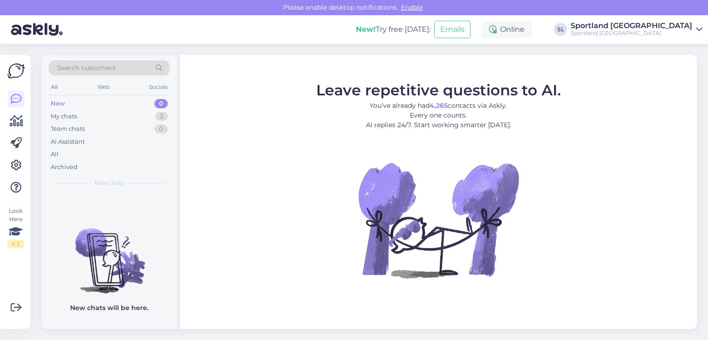
click at [80, 109] on div "New 0" at bounding box center [109, 103] width 121 height 13
click at [81, 147] on div "AI Assistant" at bounding box center [109, 141] width 121 height 13
click at [81, 154] on div "All" at bounding box center [109, 154] width 121 height 13
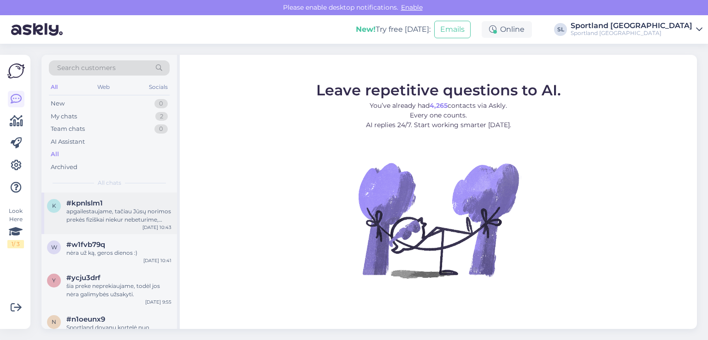
click at [90, 198] on div "k #kpnlslm1 apgailestaujame, tačiau Jūsų norimos prekės fiziškai niekur nebetur…" at bounding box center [108, 213] width 135 height 41
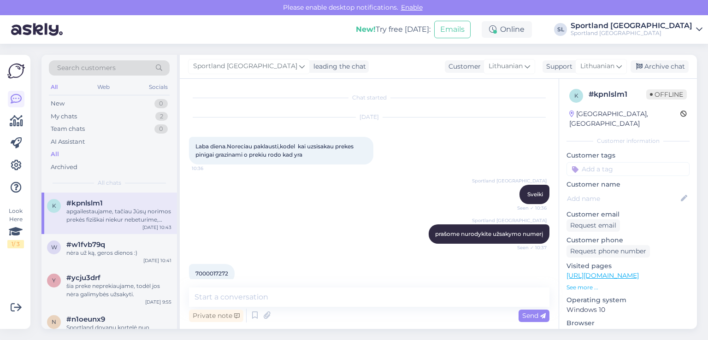
scroll to position [87, 0]
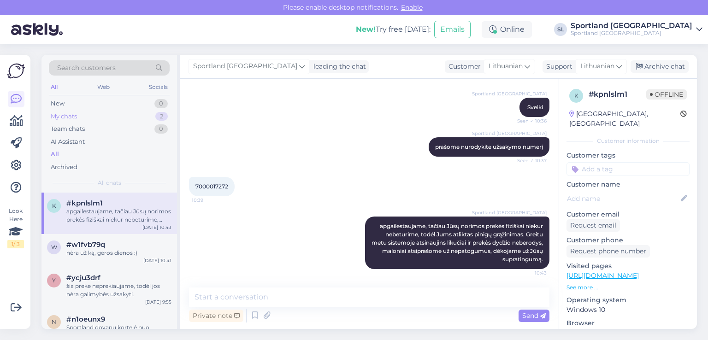
click at [76, 119] on div "My chats" at bounding box center [64, 116] width 26 height 9
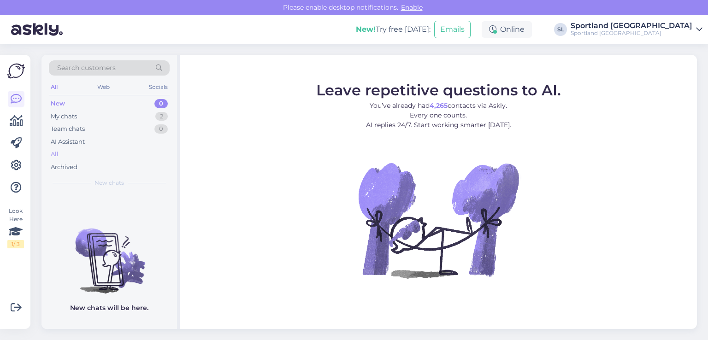
click at [80, 149] on div "All" at bounding box center [109, 154] width 121 height 13
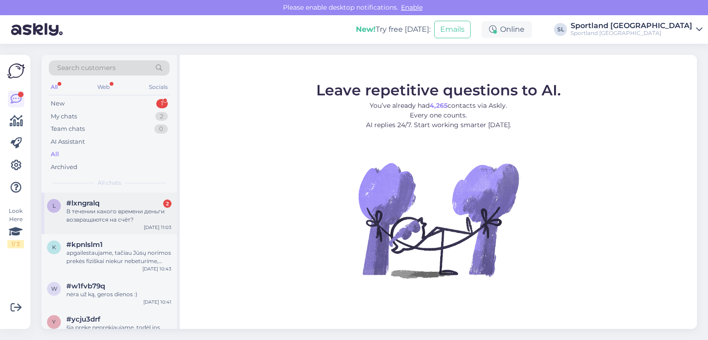
click at [112, 218] on div "В течении какого времени деньги возвращаются на счёт?" at bounding box center [118, 215] width 105 height 17
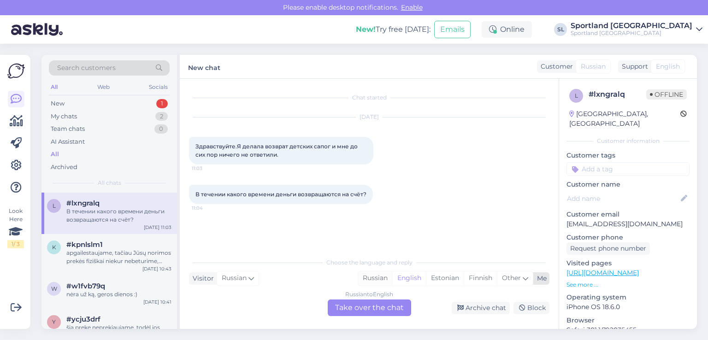
click at [374, 277] on div "Russian" at bounding box center [375, 278] width 34 height 14
click at [379, 307] on div "Russian to Russian Take over the chat" at bounding box center [369, 307] width 83 height 17
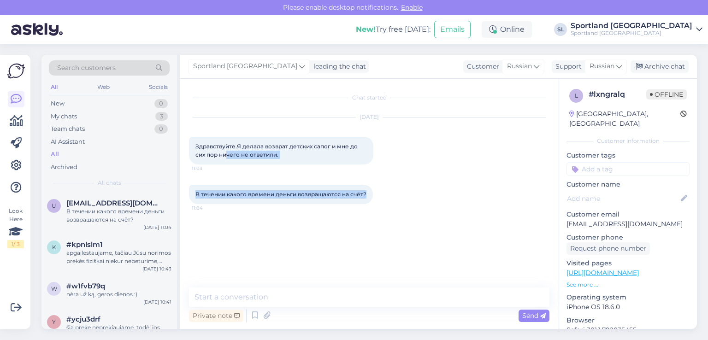
drag, startPoint x: 367, startPoint y: 196, endPoint x: 226, endPoint y: 152, distance: 147.8
click at [226, 152] on div "Chat started Sep 24 2025 Здравствуйте.Я делала возврат детских сапог и мне до с…" at bounding box center [373, 183] width 369 height 191
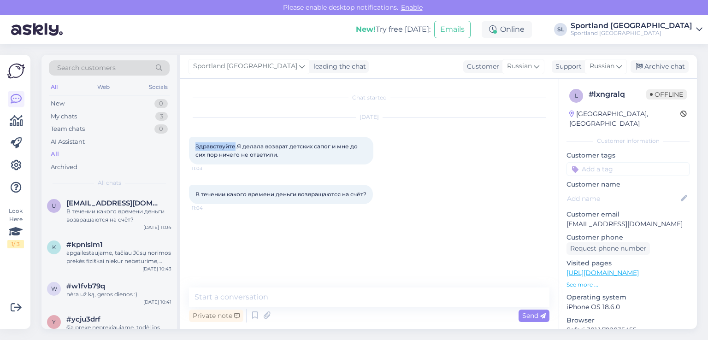
drag, startPoint x: 234, startPoint y: 148, endPoint x: 195, endPoint y: 144, distance: 38.4
click at [195, 144] on span "Здравствуйте.Я делала возврат детских сапог и мне до сих пор ничего не ответили." at bounding box center [277, 150] width 164 height 15
copy span "Здравствуйте"
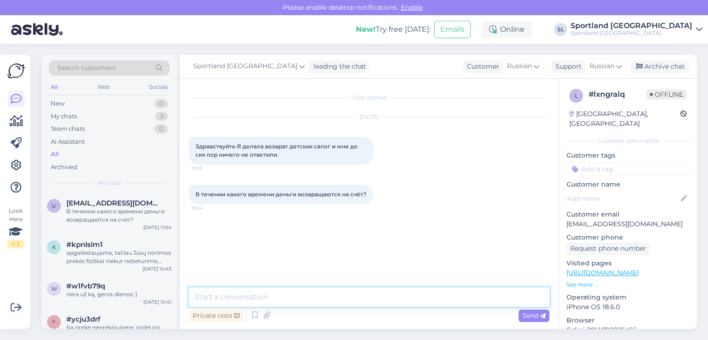
click at [288, 302] on textarea at bounding box center [369, 296] width 360 height 19
paste textarea "Здравствуйте"
type textarea "Здравствуйте"
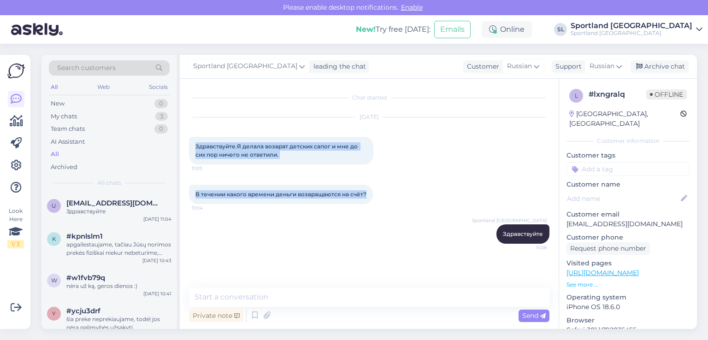
drag, startPoint x: 367, startPoint y: 192, endPoint x: 192, endPoint y: 148, distance: 180.6
click at [192, 148] on div "Chat started Sep 24 2025 Здравствуйте.Я делала возврат детских сапог и мне до с…" at bounding box center [373, 183] width 369 height 191
copy div "Здравствуйте.Я делала возврат детских сапог и мне до сих пор ничего не ответили…"
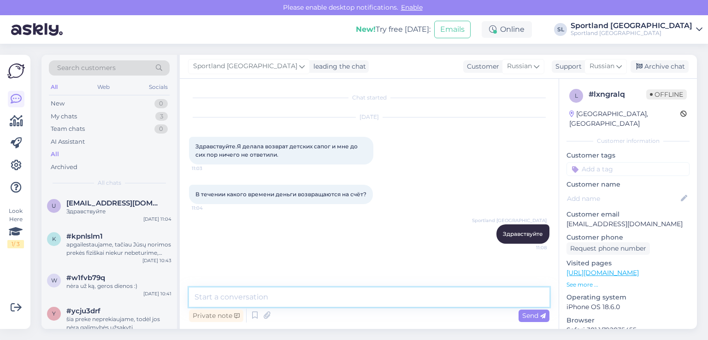
click at [229, 295] on textarea at bounding box center [369, 296] width 360 height 19
paste textarea "укажите пожалуйста номер заказа"
type textarea "укажите пожалуйста номер заказа"
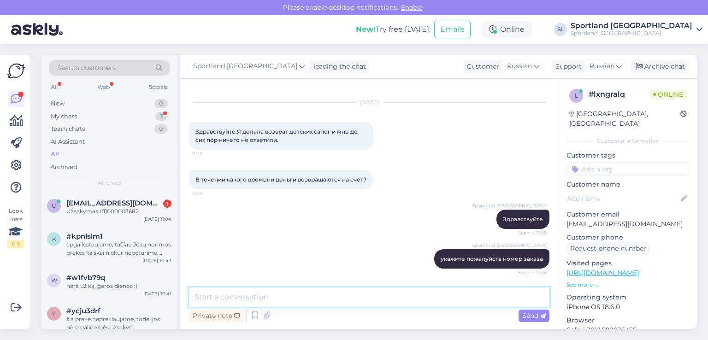
scroll to position [54, 0]
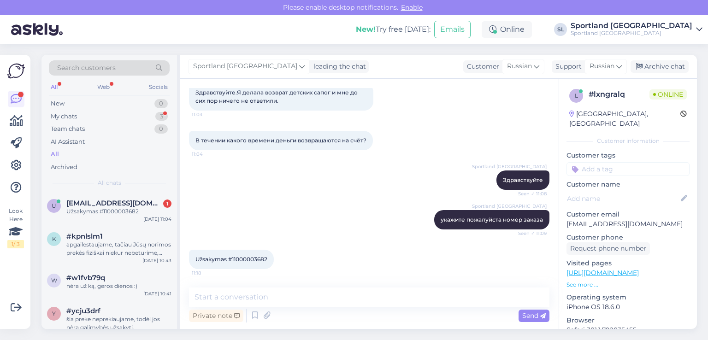
click at [251, 262] on div "Užsakymas #11000003682 11:18" at bounding box center [231, 259] width 85 height 19
copy div "11000003682 11:18"
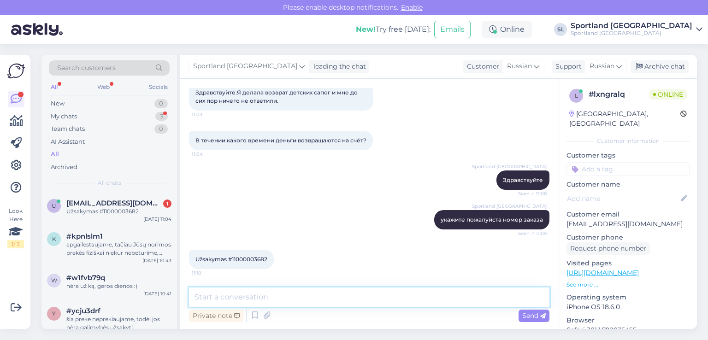
click at [290, 303] on textarea at bounding box center [369, 296] width 360 height 19
paste textarea "возврат средств был произведен 18.09.2025, так что с этого дня в течение 1-3 дн…"
type textarea "возврат средств был произведен 18.09.2025, так что с этого дня в течение 1-3 дн…"
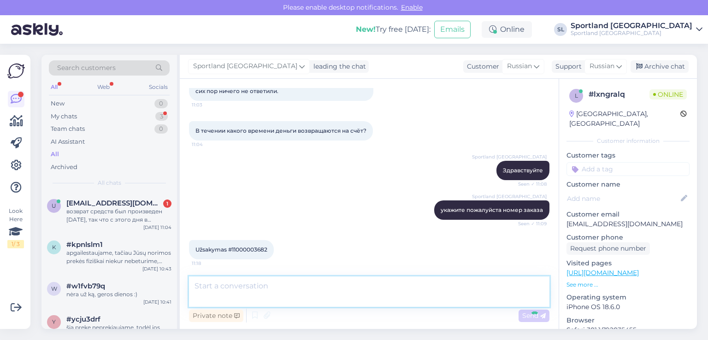
scroll to position [118, 0]
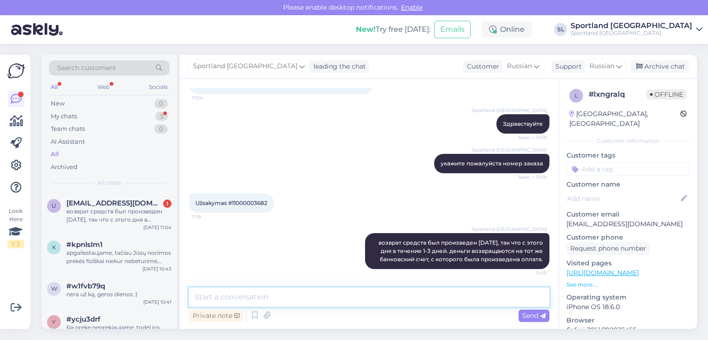
paste textarea "возвращаемая сумма 36,96 евро"
type textarea "возвращаемая сумма 36,96 евро"
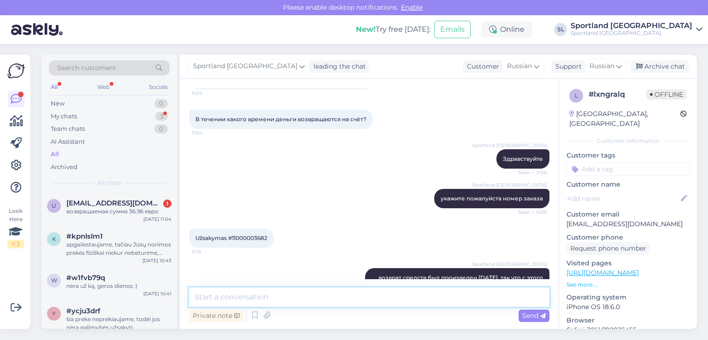
scroll to position [158, 0]
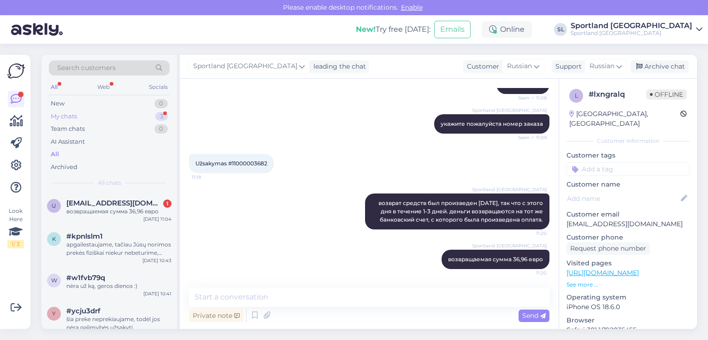
click at [77, 118] on div "My chats 3" at bounding box center [109, 116] width 121 height 13
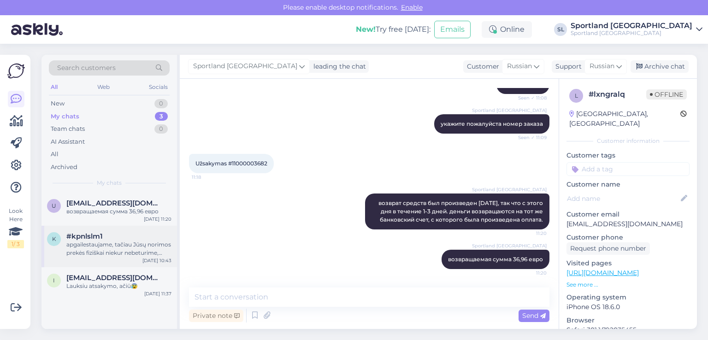
click at [113, 250] on div "apgailestaujame, tačiau Jūsų norimos prekės fiziškai niekur nebeturime, todėl J…" at bounding box center [118, 248] width 105 height 17
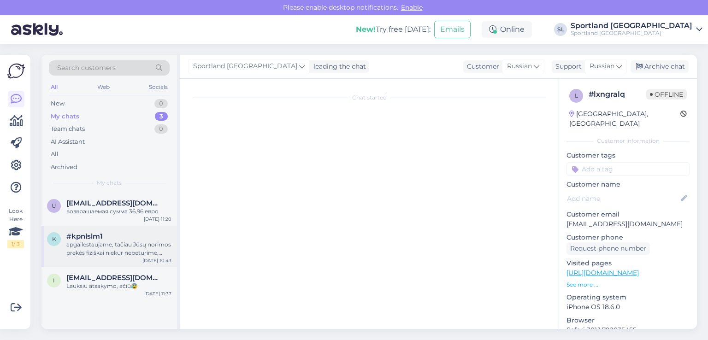
scroll to position [87, 0]
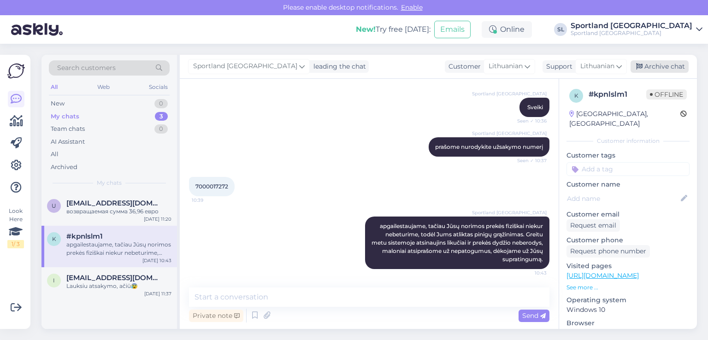
click at [665, 63] on div "Archive chat" at bounding box center [659, 66] width 58 height 12
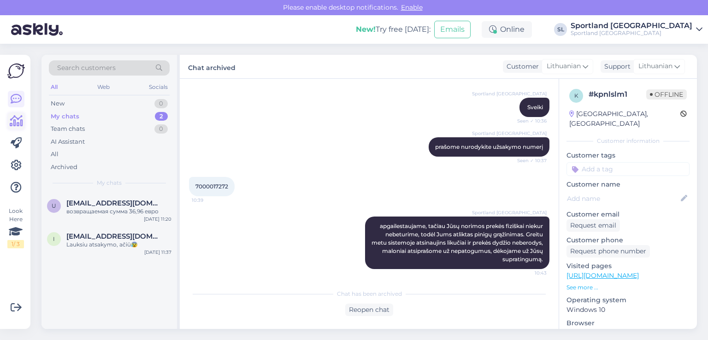
click at [11, 127] on link at bounding box center [16, 121] width 17 height 17
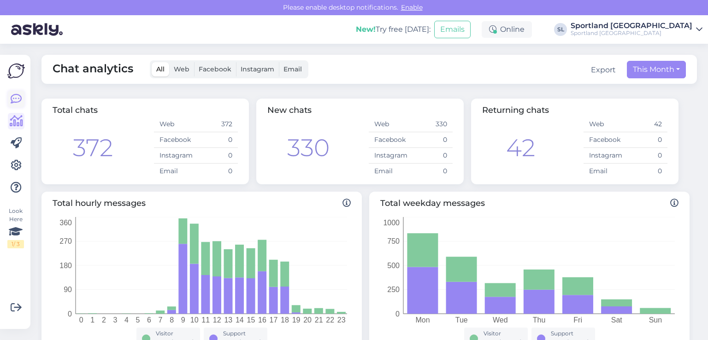
click at [23, 95] on link at bounding box center [16, 99] width 17 height 17
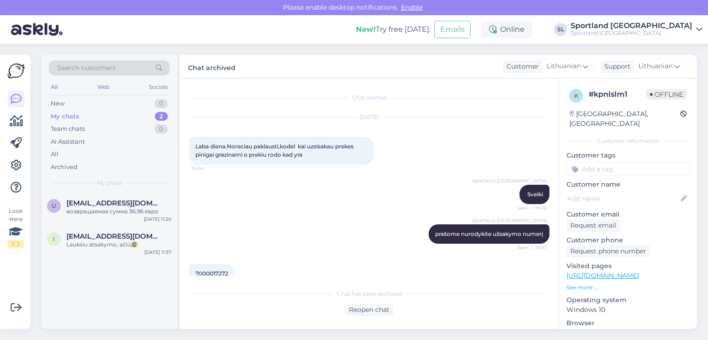
scroll to position [90, 0]
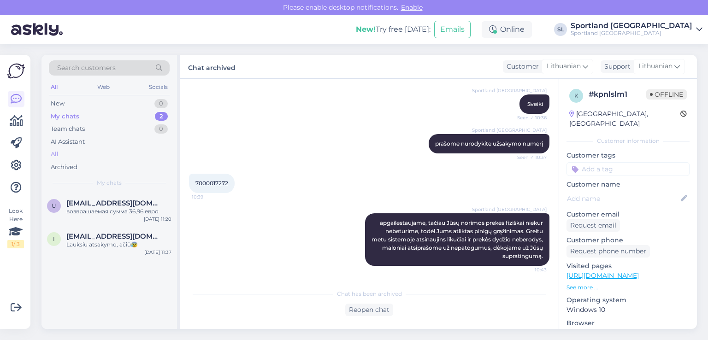
click at [58, 150] on div "All" at bounding box center [55, 154] width 8 height 9
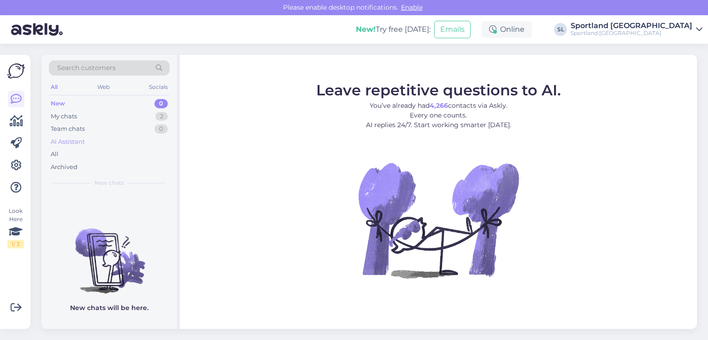
click at [72, 144] on div "AI Assistant" at bounding box center [68, 141] width 34 height 9
click at [70, 154] on div "All" at bounding box center [109, 154] width 121 height 13
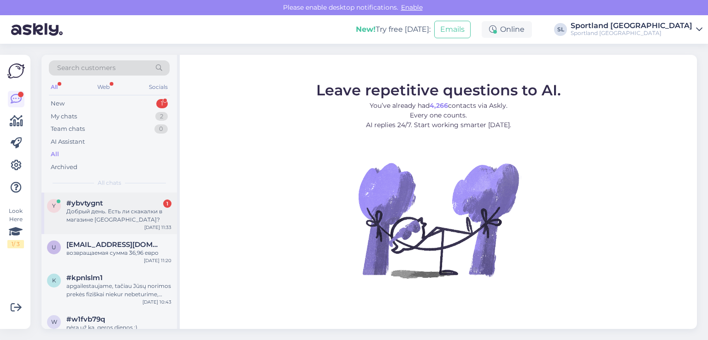
click at [83, 216] on div "Добрый день. Есть ли скакалки в магазине Озас?" at bounding box center [118, 215] width 105 height 17
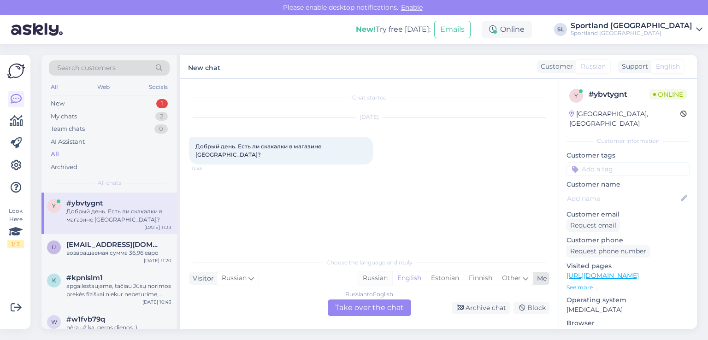
click at [375, 276] on div "Russian" at bounding box center [375, 278] width 34 height 14
click at [372, 305] on div "Russian to Russian Take over the chat" at bounding box center [369, 307] width 83 height 17
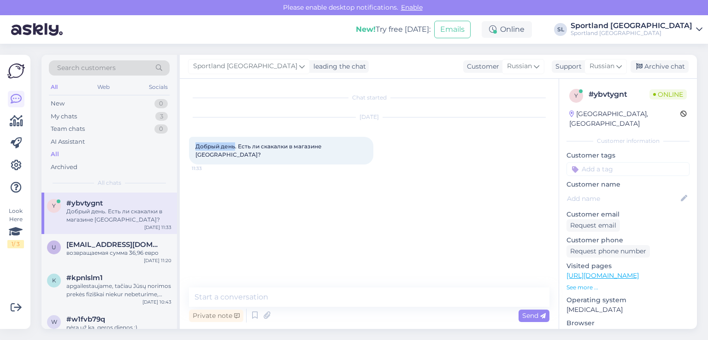
drag, startPoint x: 234, startPoint y: 146, endPoint x: 186, endPoint y: 152, distance: 48.4
click at [186, 152] on div "Chat started Sep 24 2025 Добрый день. Есть ли скакалки в магазине Озас? 11:33 P…" at bounding box center [369, 204] width 379 height 250
copy span "Добрый день"
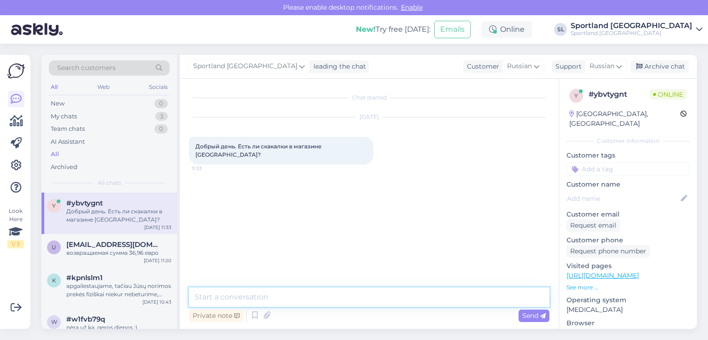
click at [304, 297] on textarea at bounding box center [369, 296] width 360 height 19
paste textarea "Добрый день"
type textarea "Добрый день"
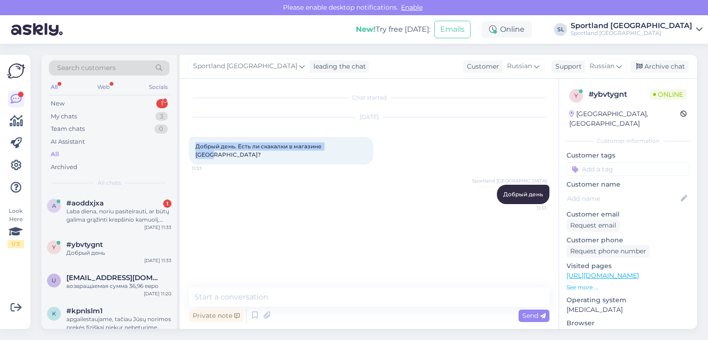
drag, startPoint x: 340, startPoint y: 145, endPoint x: 188, endPoint y: 148, distance: 152.1
click at [189, 148] on div "Добрый день. Есть ли скакалки в магазине Озас? 11:33" at bounding box center [281, 151] width 184 height 28
click at [122, 213] on div "Laba diena, noriu pasiteirauti, ar būtų galima grąžinti krepšinio kamuolį, įsig…" at bounding box center [118, 215] width 105 height 17
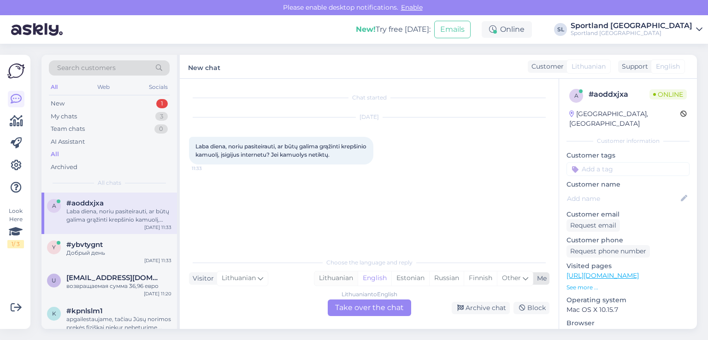
click at [334, 281] on div "Lithuanian" at bounding box center [335, 278] width 43 height 14
click at [348, 307] on div "Lithuanian to Lithuanian Take over the chat" at bounding box center [369, 307] width 83 height 17
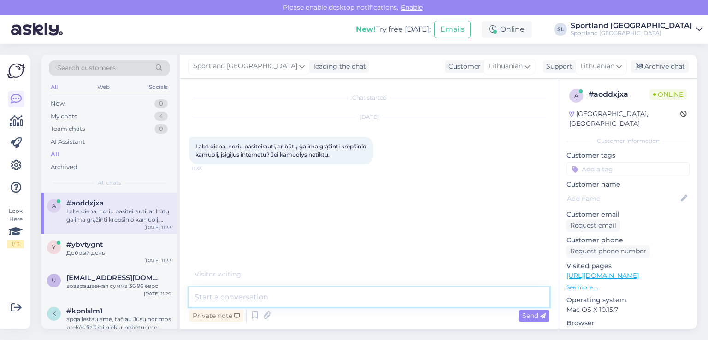
click at [277, 298] on textarea at bounding box center [369, 296] width 360 height 19
type textarea "Sveiki"
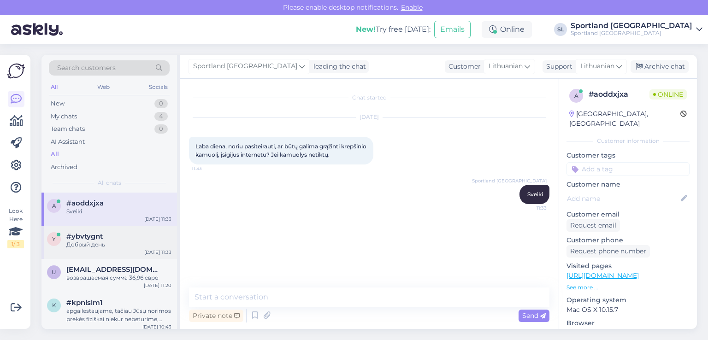
click at [107, 239] on div "#ybvtygnt" at bounding box center [118, 236] width 105 height 8
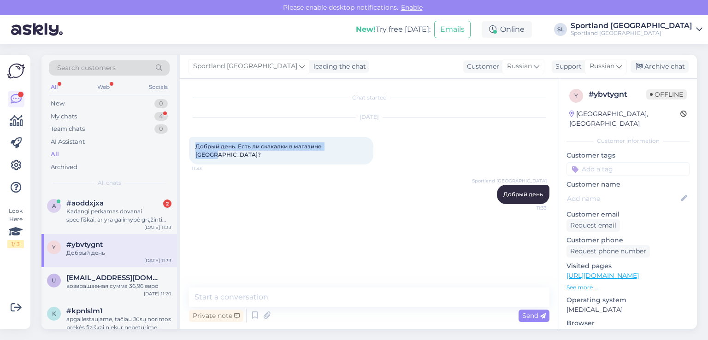
drag, startPoint x: 341, startPoint y: 142, endPoint x: 192, endPoint y: 149, distance: 149.9
click at [192, 149] on div "Добрый день. Есть ли скакалки в магазине Озас? 11:33" at bounding box center [281, 151] width 184 height 28
copy span "Добрый день. Есть ли скакалки в магазине Озас?"
click at [83, 193] on div "a #aoddxjxa 2 Kadangi perkamas dovanai specifiškai, ar yra galimybė grąžinti pr…" at bounding box center [108, 213] width 135 height 41
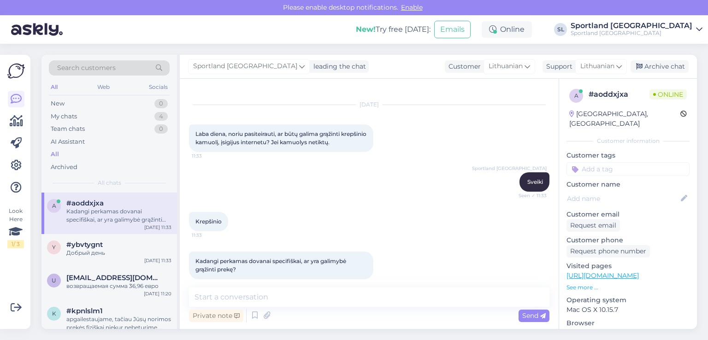
scroll to position [23, 0]
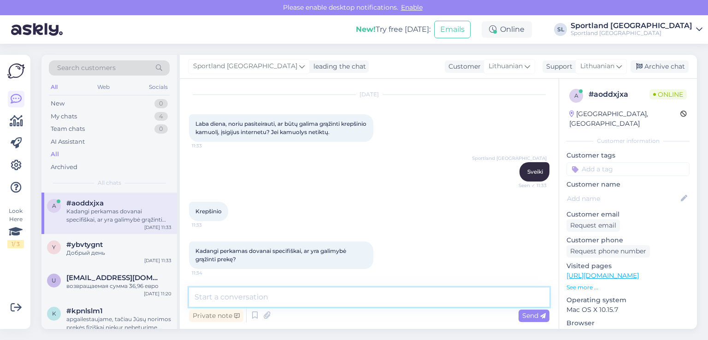
click at [328, 297] on textarea at bounding box center [369, 296] width 360 height 19
type textarea "Taip, jei prekė netiks galėsite grąžinti"
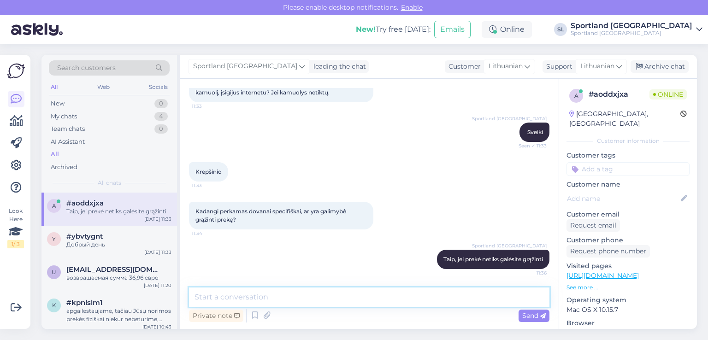
scroll to position [62, 0]
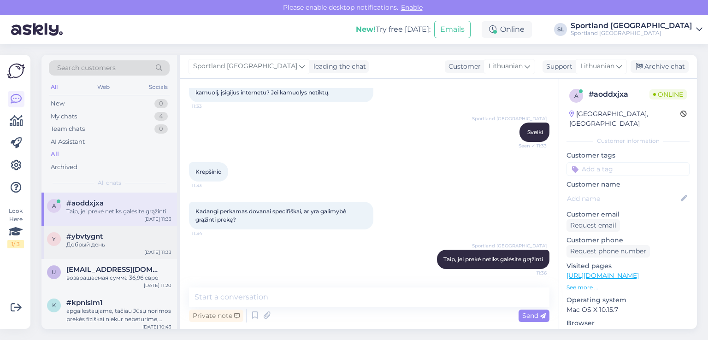
click at [84, 246] on div "Добрый день" at bounding box center [118, 244] width 105 height 8
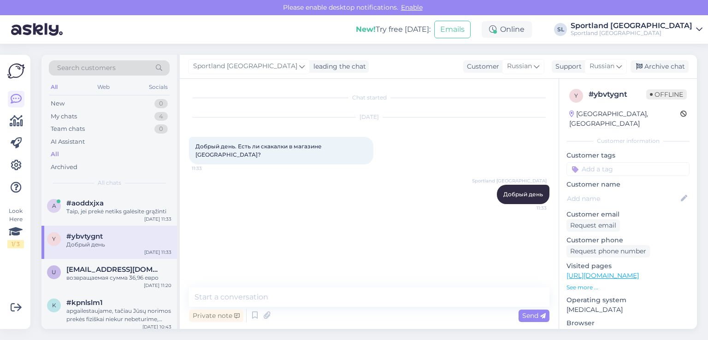
scroll to position [0, 0]
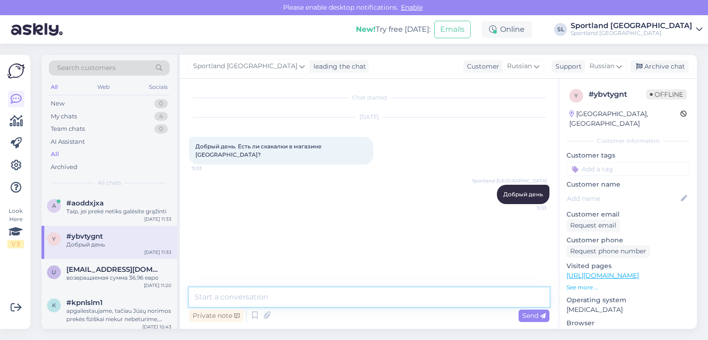
click at [332, 291] on textarea at bounding box center [369, 296] width 360 height 19
paste textarea "да, у нас есть."
type textarea "да, у нас есть."
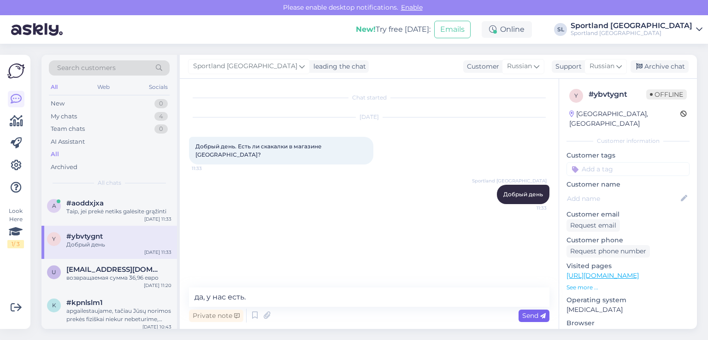
click at [520, 311] on div "Send" at bounding box center [533, 316] width 31 height 12
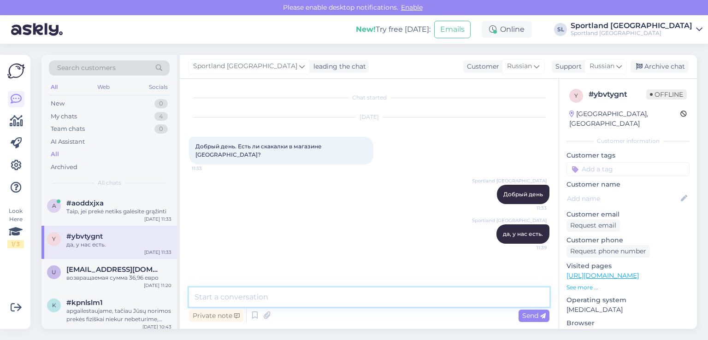
click at [278, 292] on textarea at bounding box center [369, 296] width 360 height 19
paste textarea "в магазине"
drag, startPoint x: 295, startPoint y: 299, endPoint x: 192, endPoint y: 298, distance: 103.2
click at [192, 298] on textarea "Sportland Ozas в магазине" at bounding box center [369, 296] width 360 height 19
type textarea "Sportland Ozas в магазине"
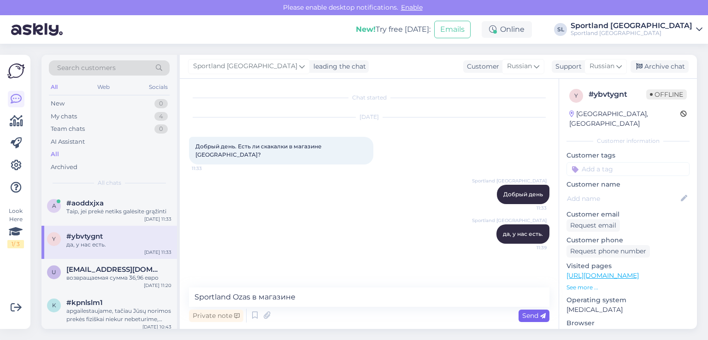
click at [535, 313] on span "Send" at bounding box center [533, 315] width 23 height 8
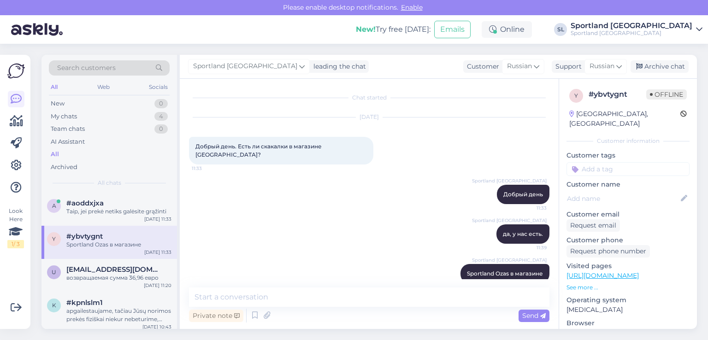
scroll to position [6, 0]
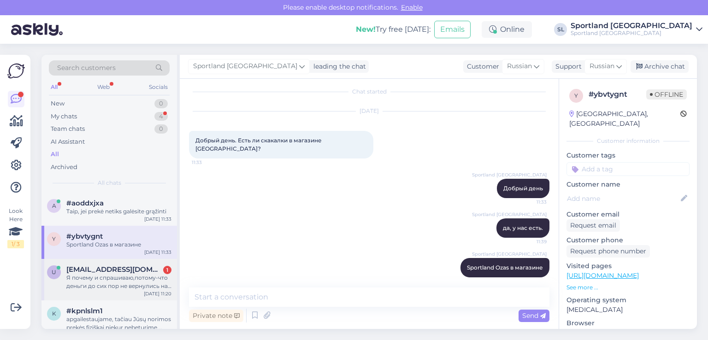
click at [114, 285] on div "Я почему и спрашиваю,потому-что деньги до сих пор не вернулись на счёт" at bounding box center [118, 282] width 105 height 17
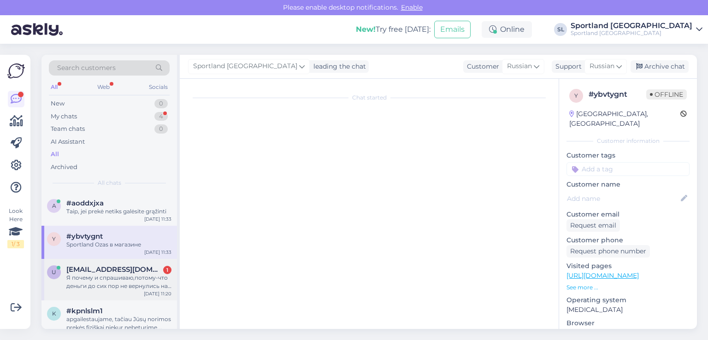
scroll to position [206, 0]
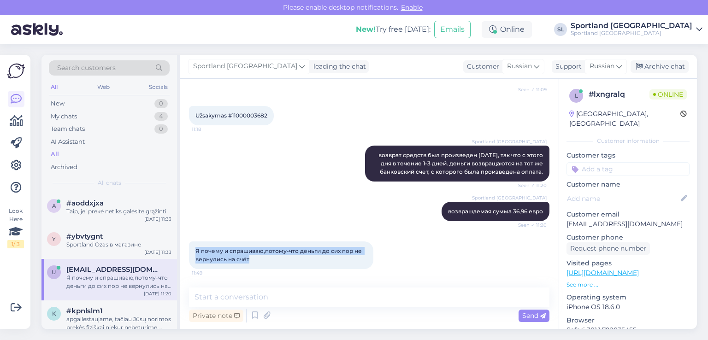
drag, startPoint x: 251, startPoint y: 260, endPoint x: 191, endPoint y: 250, distance: 61.3
click at [191, 250] on div "Я почему и спрашиваю,потому-что деньги до сих пор не вернулись на счёт 11:49" at bounding box center [281, 255] width 184 height 28
copy span "Я почему и спрашиваю,потому-что деньги до сих пор не вернулись на счёт"
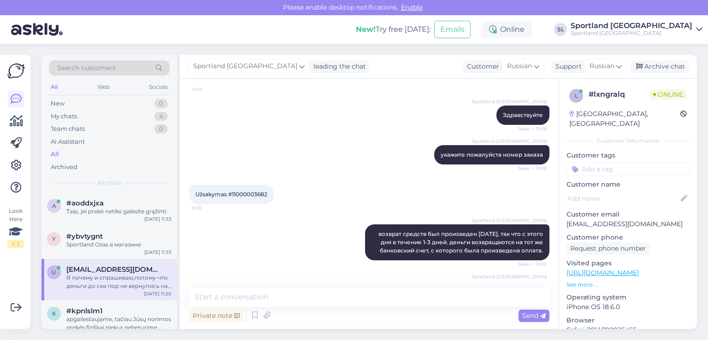
scroll to position [114, 0]
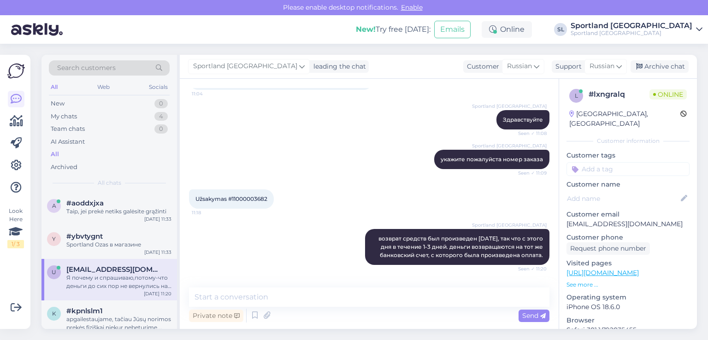
click at [254, 196] on span "Užsakymas #11000003682" at bounding box center [231, 198] width 72 height 7
copy div "11000003682 11:18"
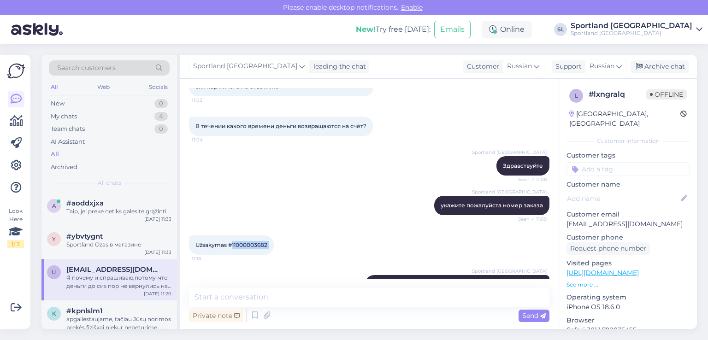
scroll to position [206, 0]
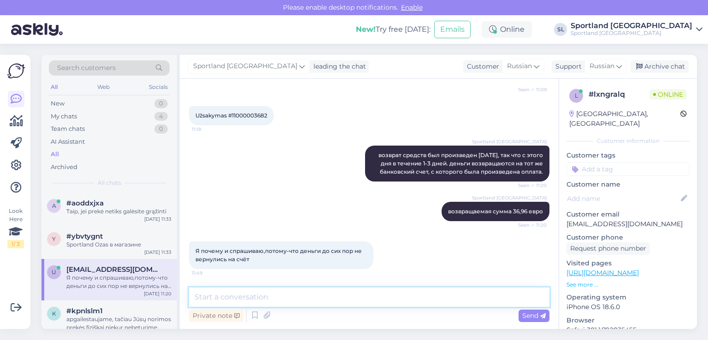
click at [222, 299] on textarea at bounding box center [369, 296] width 360 height 19
paste textarea "Возврат произведен. Пожалуйста, проверьте свой банковский счет."
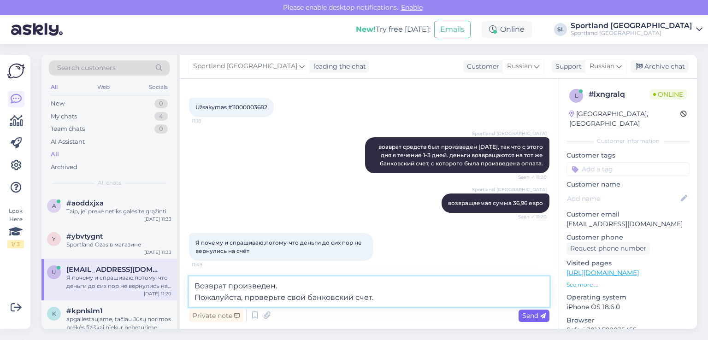
type textarea "Возврат произведен. Пожалуйста, проверьте свой банковский счет."
click at [534, 317] on span "Send" at bounding box center [533, 315] width 23 height 8
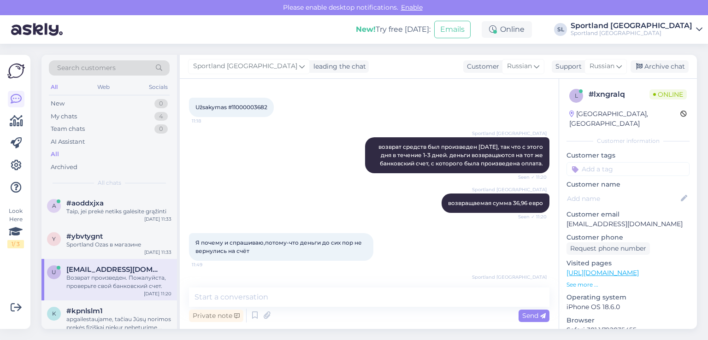
scroll to position [254, 0]
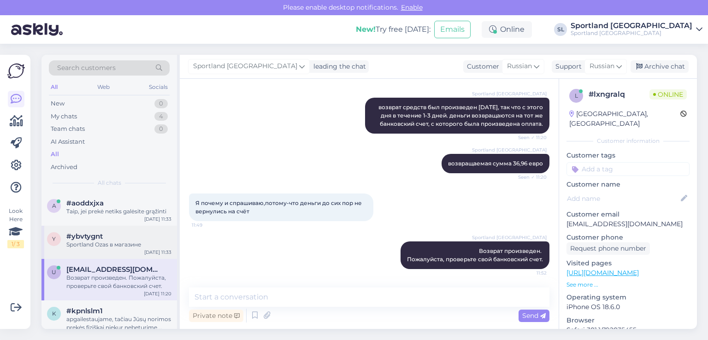
click at [123, 240] on div "Sportland Ozas в магазине" at bounding box center [118, 244] width 105 height 8
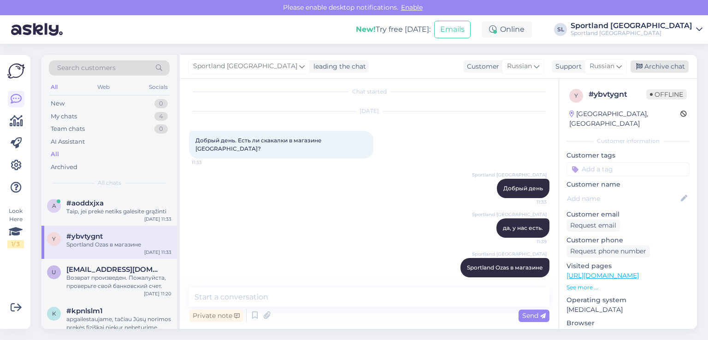
click at [640, 67] on icon at bounding box center [639, 67] width 6 height 6
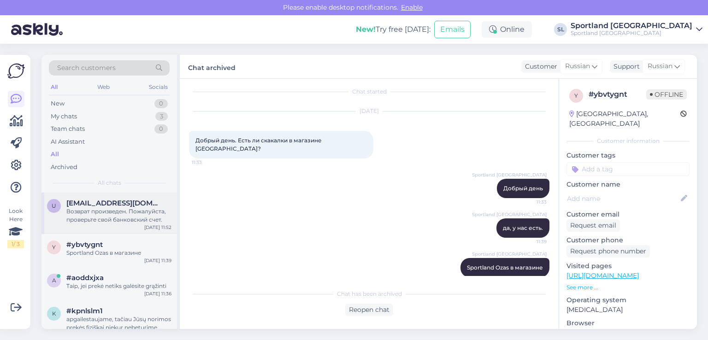
click at [100, 214] on div "Возврат произведен. Пожалуйста, проверьте свой банковский счет." at bounding box center [118, 215] width 105 height 17
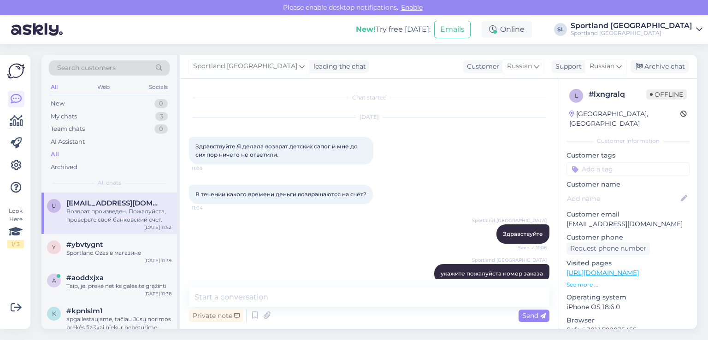
scroll to position [254, 0]
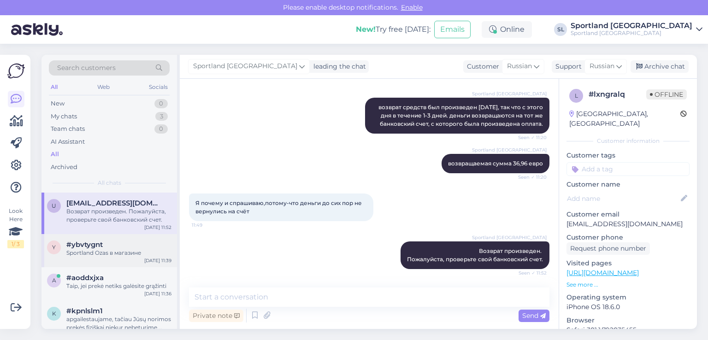
click at [103, 242] on div "#ybvtygnt" at bounding box center [118, 244] width 105 height 8
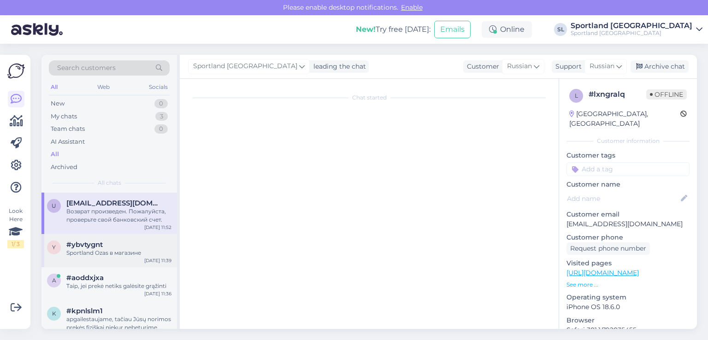
scroll to position [9, 0]
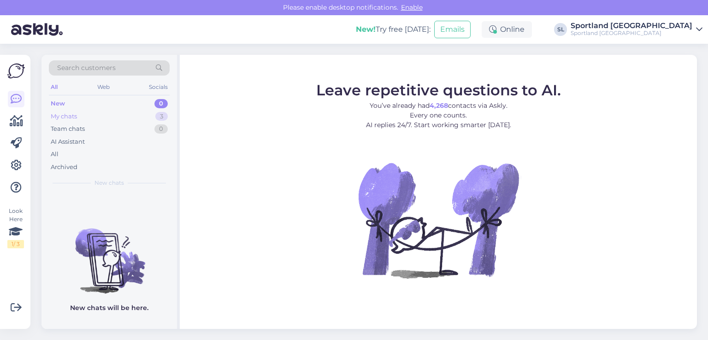
click at [88, 115] on div "My chats 3" at bounding box center [109, 116] width 121 height 13
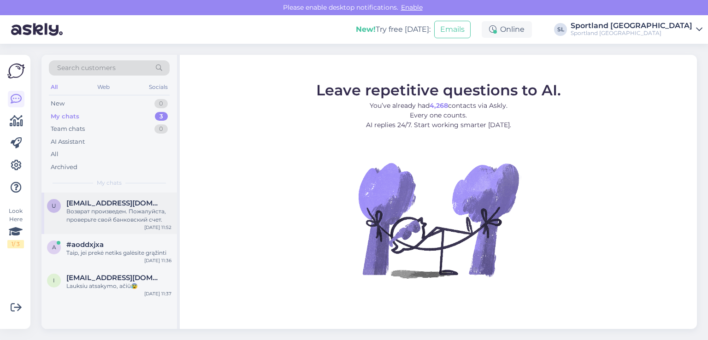
click at [106, 201] on span "[EMAIL_ADDRESS][DOMAIN_NAME]" at bounding box center [114, 203] width 96 height 8
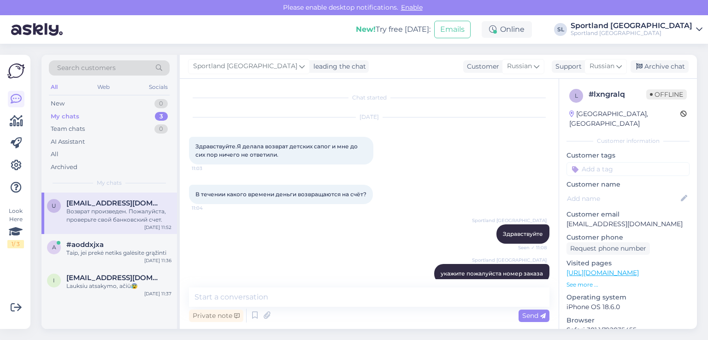
scroll to position [254, 0]
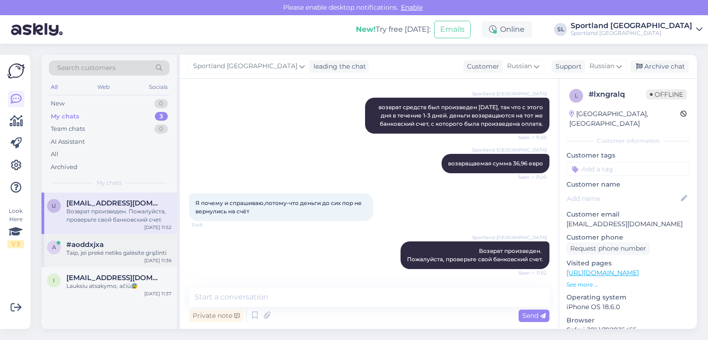
click at [98, 244] on span "#aoddxjxa" at bounding box center [84, 244] width 37 height 8
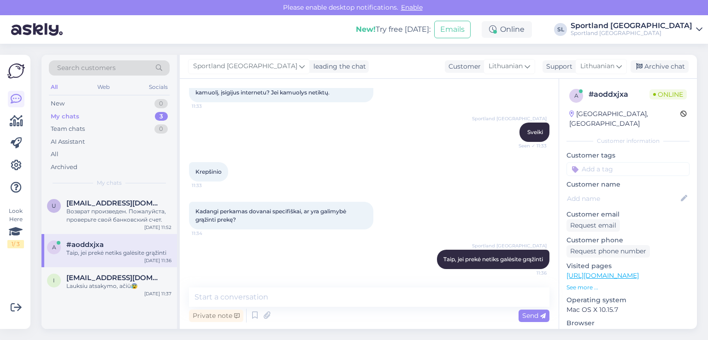
scroll to position [62, 0]
click at [667, 63] on div "Archive chat" at bounding box center [659, 66] width 58 height 12
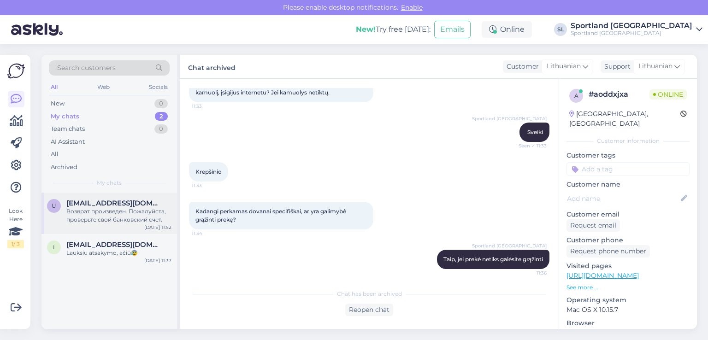
click at [62, 220] on div "u [EMAIL_ADDRESS][DOMAIN_NAME] Возврат произведен. Пожалуйста, проверьте свой б…" at bounding box center [109, 211] width 124 height 25
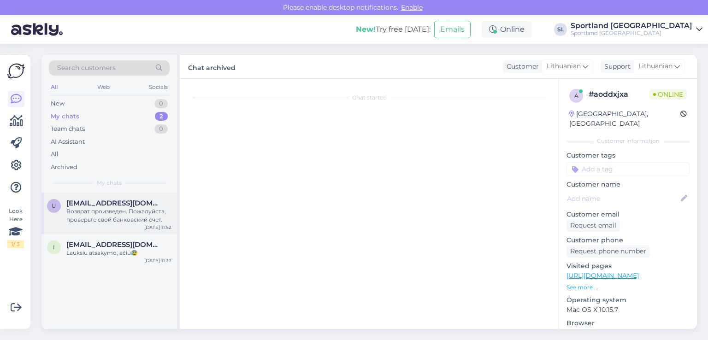
scroll to position [254, 0]
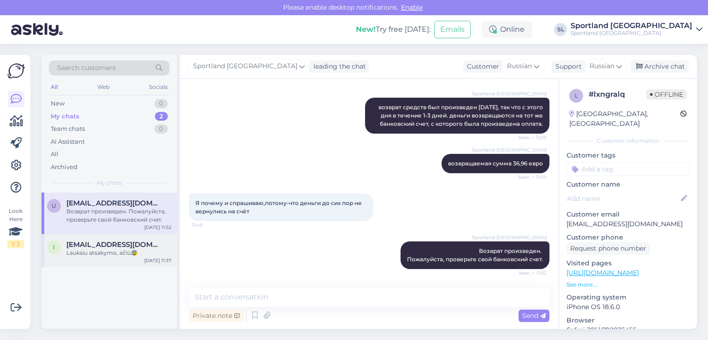
click at [120, 244] on span "[EMAIL_ADDRESS][DOMAIN_NAME]" at bounding box center [114, 244] width 96 height 8
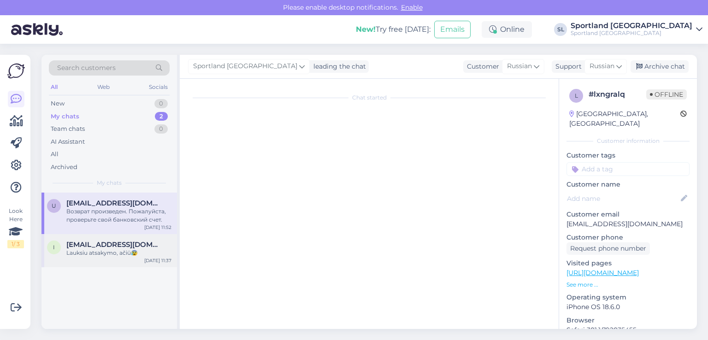
scroll to position [428, 0]
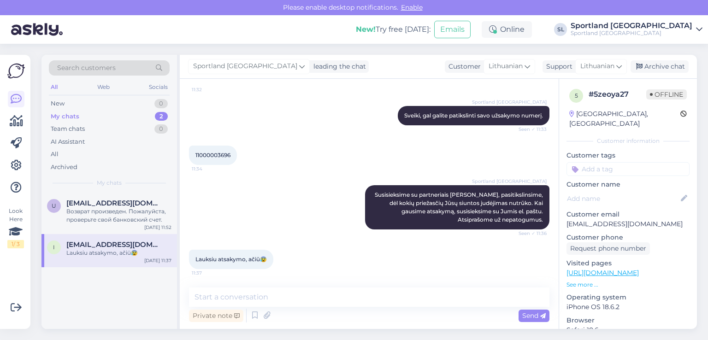
click at [214, 152] on span "11000003696" at bounding box center [212, 155] width 35 height 7
copy div "11000003696 11:34"
click at [668, 64] on div "Archive chat" at bounding box center [659, 66] width 58 height 12
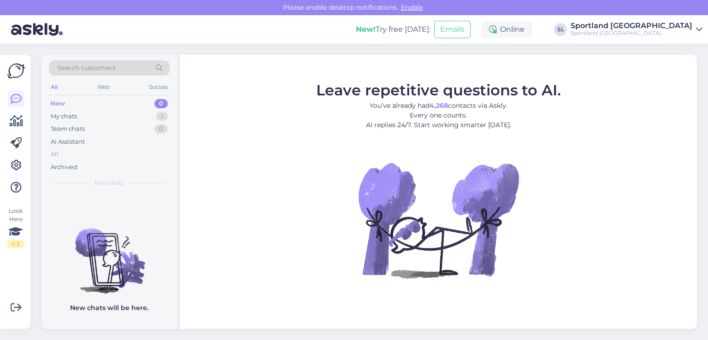
click at [85, 153] on div "All" at bounding box center [109, 154] width 121 height 13
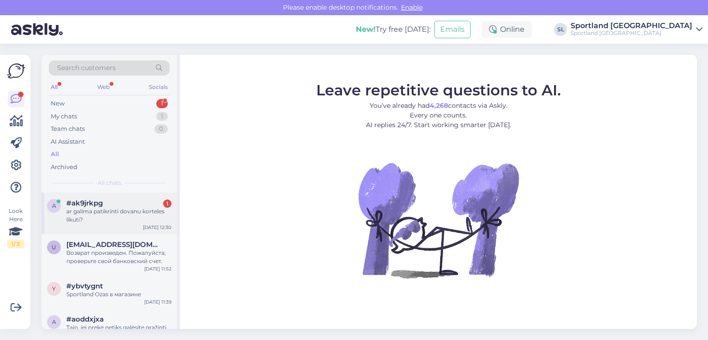
click at [94, 212] on div "ar galima patikrinti dovanu korteles likuti?" at bounding box center [118, 215] width 105 height 17
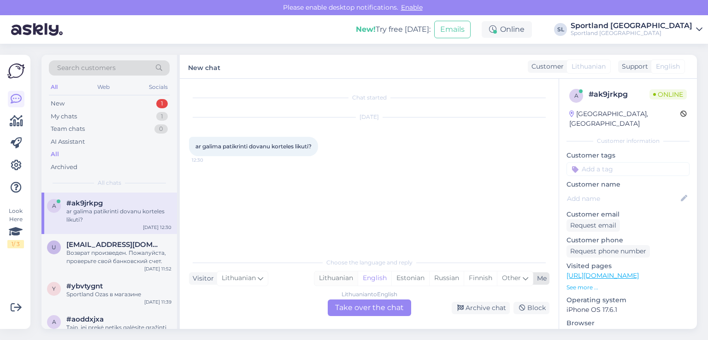
click at [346, 276] on div "Lithuanian" at bounding box center [335, 278] width 43 height 14
click at [353, 303] on div "Lithuanian to Lithuanian Take over the chat" at bounding box center [369, 307] width 83 height 17
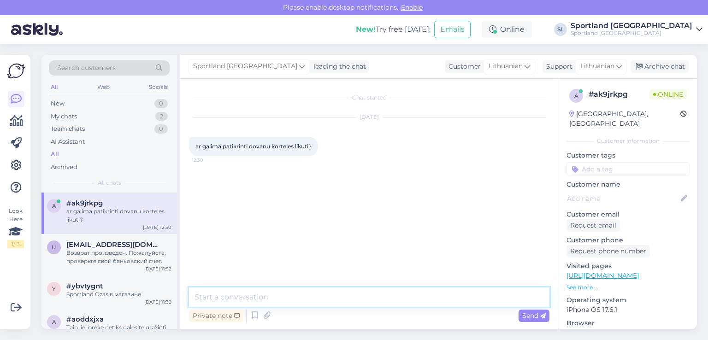
click at [322, 298] on textarea at bounding box center [369, 296] width 360 height 19
type textarea "Sveiki"
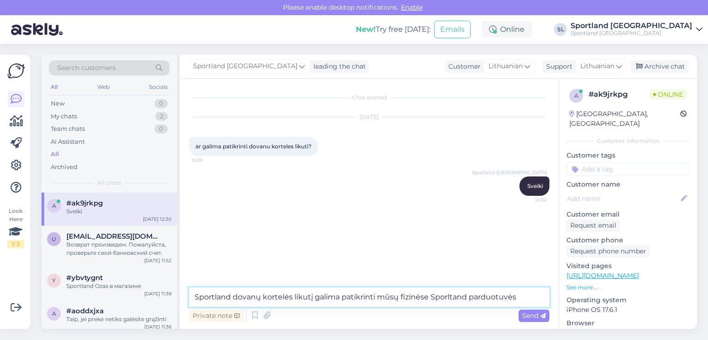
type textarea "Sportland dovanų kortelės likutį galima patikrinti mūsų fizinėse Sporltand pard…"
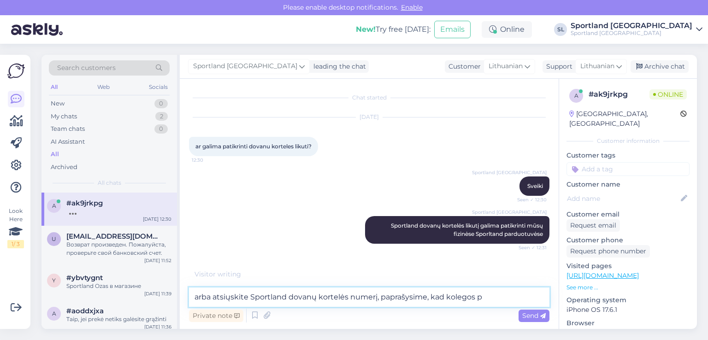
scroll to position [15, 0]
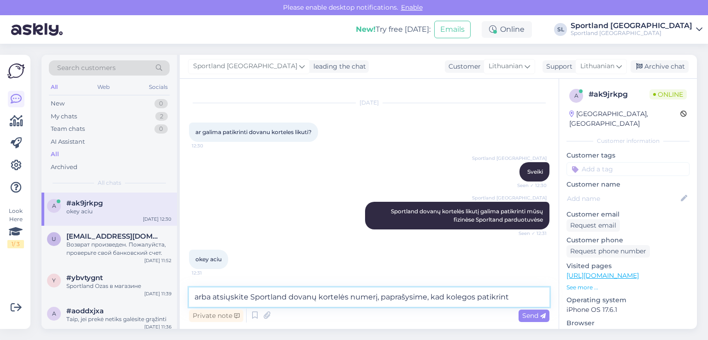
type textarea "arba atsiųskite Sportland dovanų kortelės numerį, paprašysime, kad kolegos pati…"
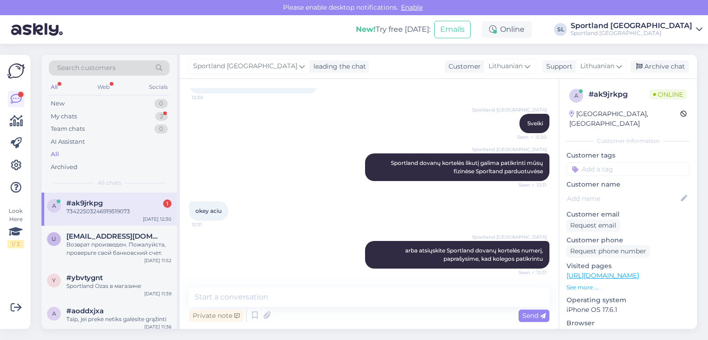
scroll to position [102, 0]
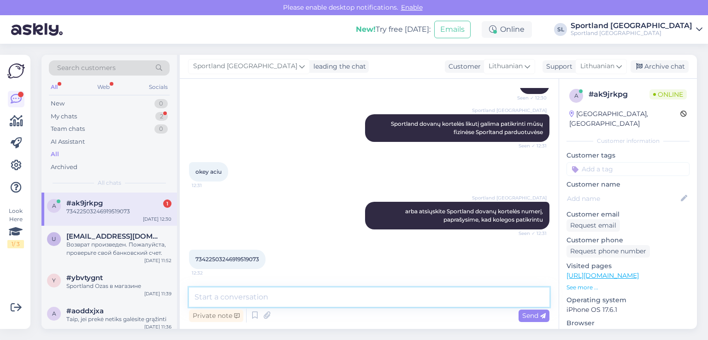
click at [289, 301] on textarea at bounding box center [369, 296] width 360 height 19
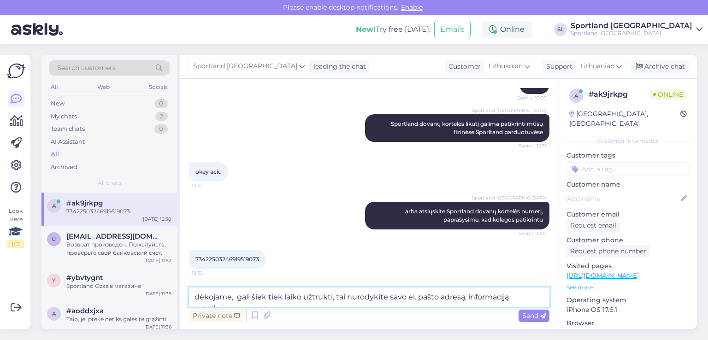
scroll to position [111, 0]
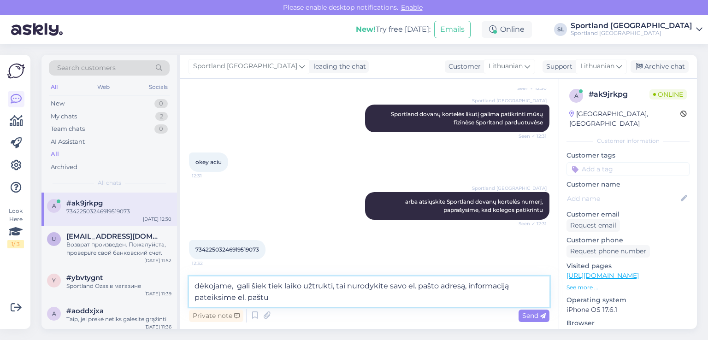
type textarea "dėkojame, gali šiek tiek laiko užtrukti, tai nurodykite savo el. pašto adresą, …"
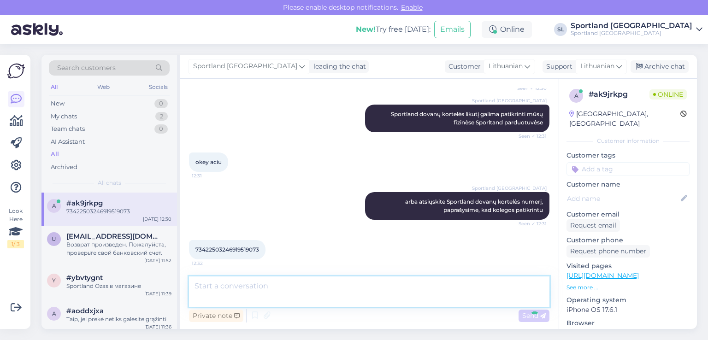
scroll to position [150, 0]
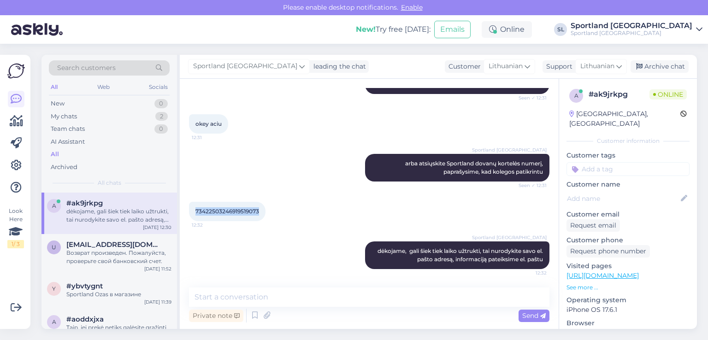
drag, startPoint x: 262, startPoint y: 211, endPoint x: 188, endPoint y: 216, distance: 74.3
click at [188, 216] on div "Chat started [DATE] ar galima patikrinti dovanu korteles likuti? 12:30 Sportlan…" at bounding box center [369, 204] width 379 height 250
copy span "73422503246919519073"
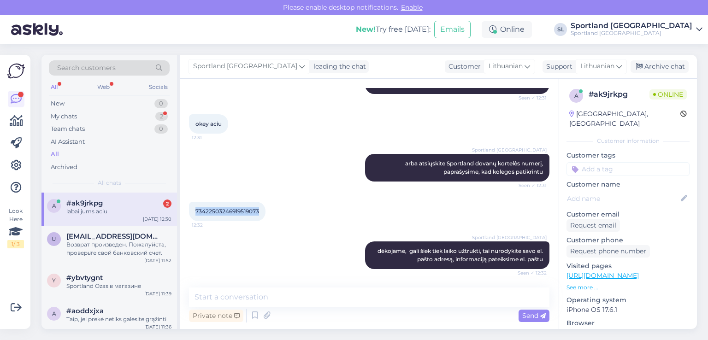
scroll to position [229, 0]
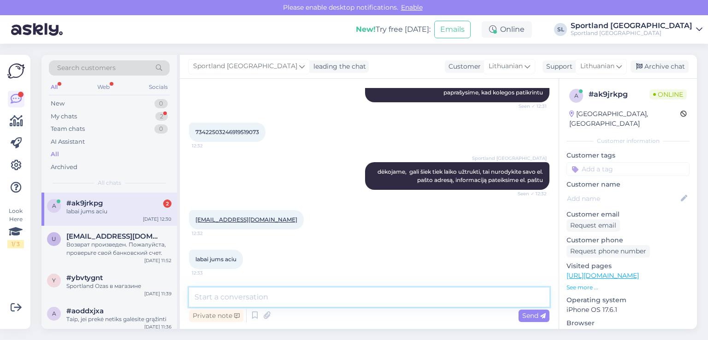
click at [298, 295] on textarea at bounding box center [369, 296] width 360 height 19
type textarea "Dėkojame Jums :)"
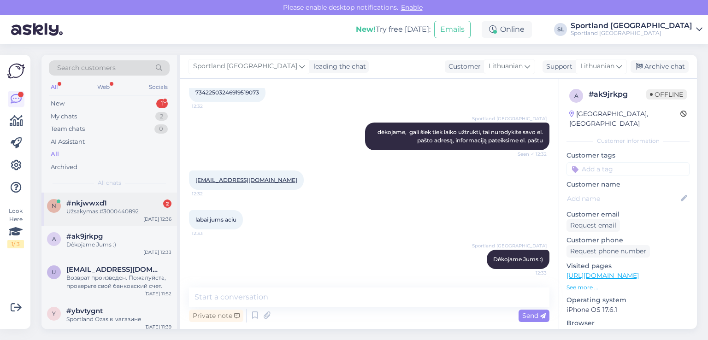
click at [128, 202] on div "#nkjwwxd1 2" at bounding box center [118, 203] width 105 height 8
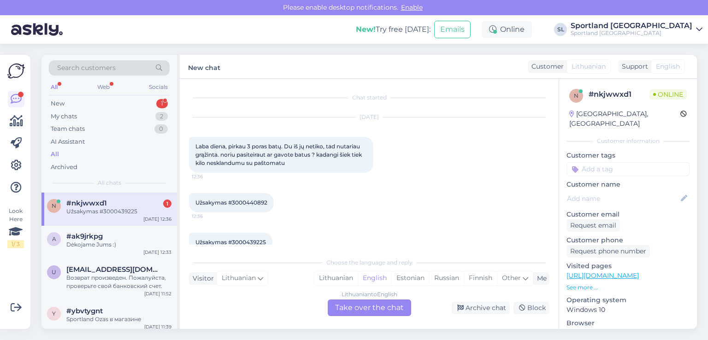
scroll to position [18, 0]
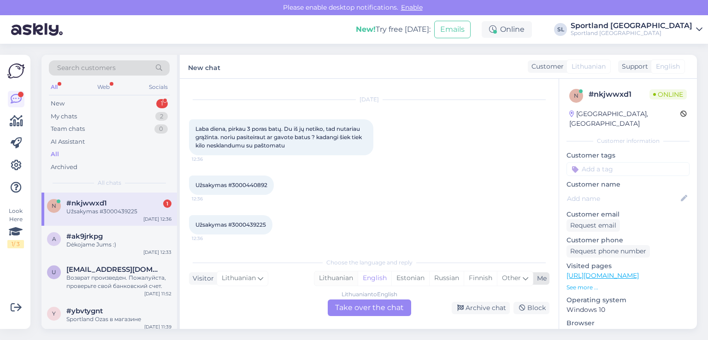
click at [346, 280] on div "Lithuanian" at bounding box center [335, 278] width 43 height 14
click at [361, 316] on div "Lithuanian to Lithuanian Take over the chat" at bounding box center [369, 307] width 83 height 17
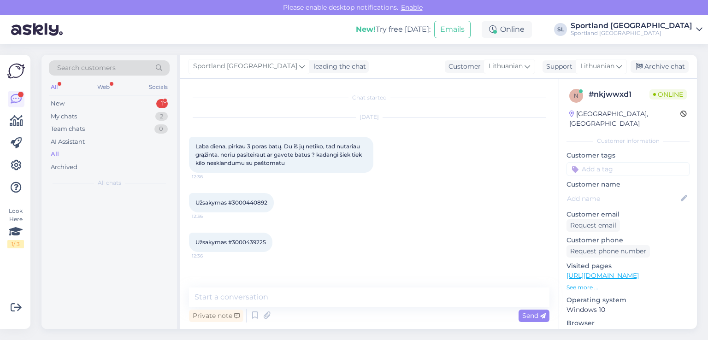
scroll to position [0, 0]
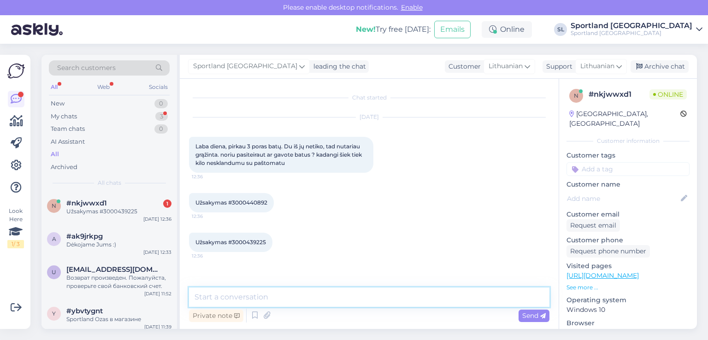
click at [322, 298] on textarea at bounding box center [369, 296] width 360 height 19
type textarea "Sveiki"
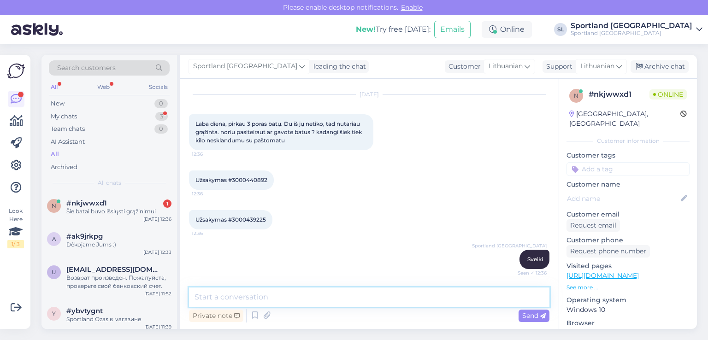
scroll to position [63, 0]
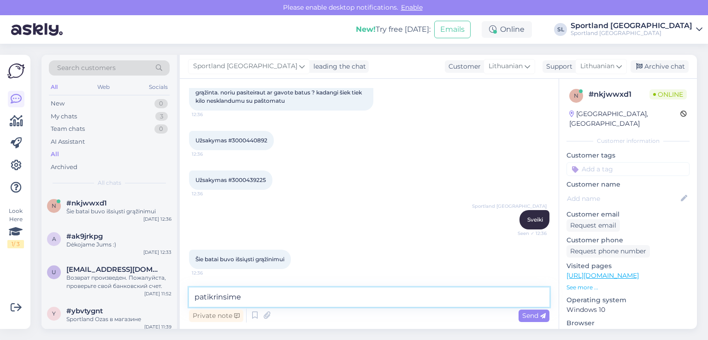
type textarea "patikrinsime"
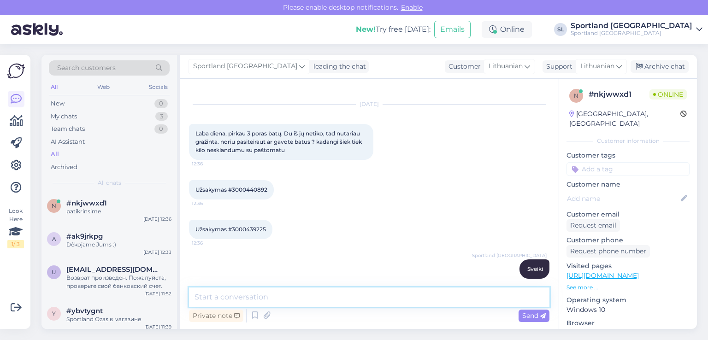
scroll to position [10, 0]
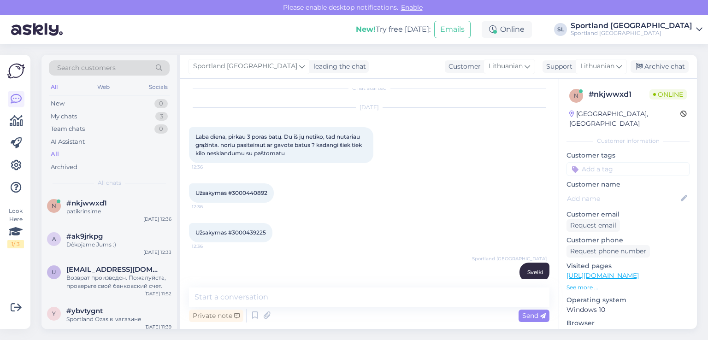
click at [252, 189] on span "Užsakymas #3000440892" at bounding box center [231, 192] width 72 height 7
copy div "3000440892 12:36"
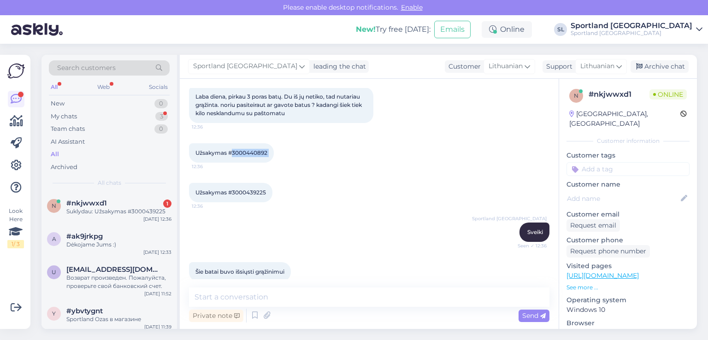
scroll to position [141, 0]
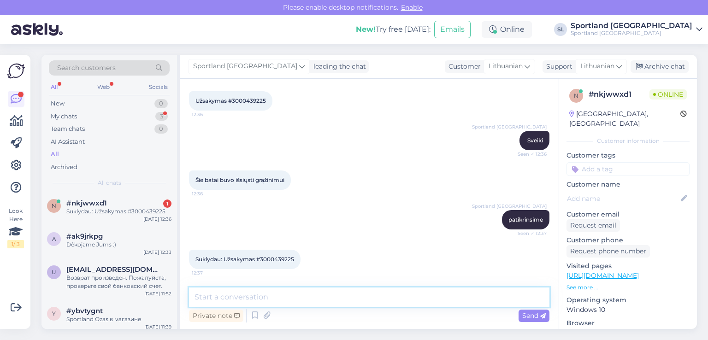
click at [337, 301] on textarea at bounding box center [369, 296] width 360 height 19
paste textarea "3000440892"
type textarea "3000440892 - suformuotas pinigų grąžinimas"
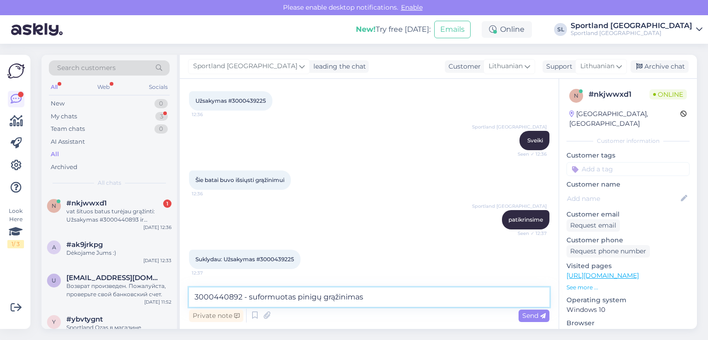
scroll to position [190, 0]
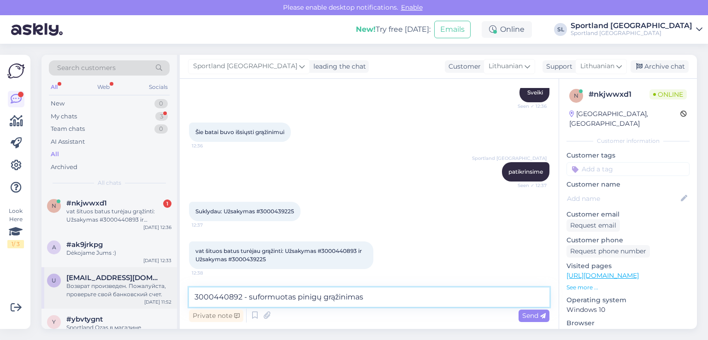
drag, startPoint x: 359, startPoint y: 299, endPoint x: 175, endPoint y: 288, distance: 185.0
click at [175, 287] on div "Search customers All Web Socials New 0 My chats 3 Team chats 0 AI Assistant All…" at bounding box center [368, 192] width 655 height 274
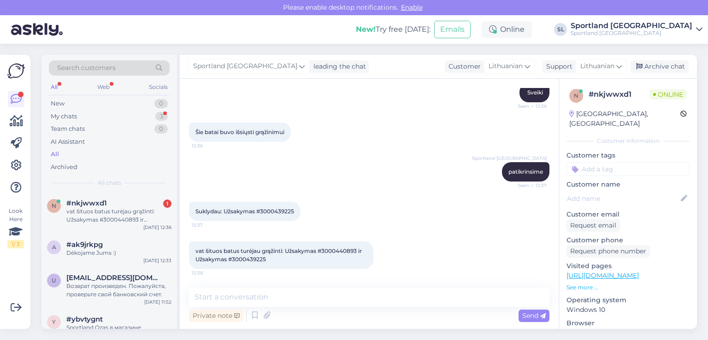
click at [332, 248] on span "vat šituos batus turėjau grąžinti: Užsakymas #3000440893 ir Užsakymas #30004392…" at bounding box center [279, 254] width 168 height 15
copy span "3000440893"
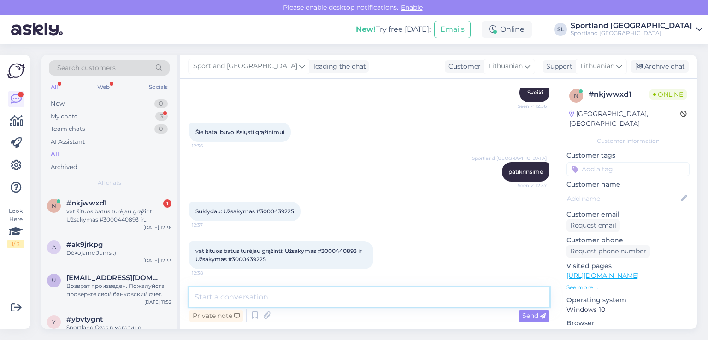
click at [214, 293] on textarea at bounding box center [369, 296] width 360 height 19
type textarea "v"
paste textarea "3000440893"
paste textarea "[DATE]"
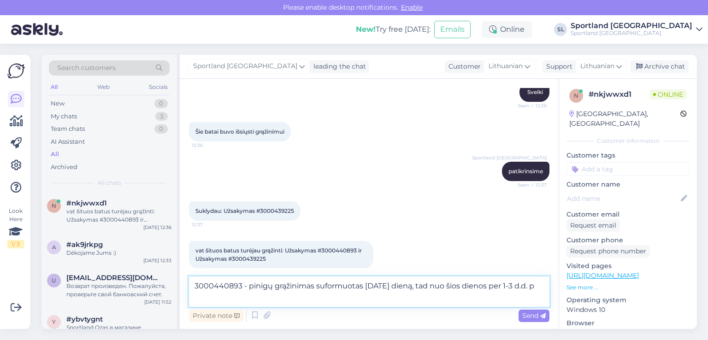
scroll to position [199, 0]
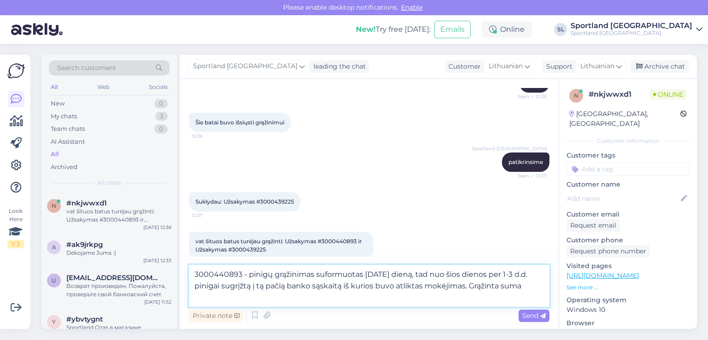
paste textarea "146,41 €"
type textarea "3000440893 - pinigų grąžinimas suformuotas [DATE] dieną, tad nuo šios dienos pe…"
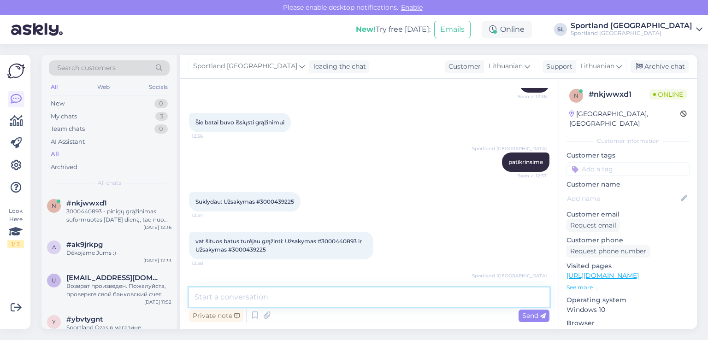
scroll to position [254, 0]
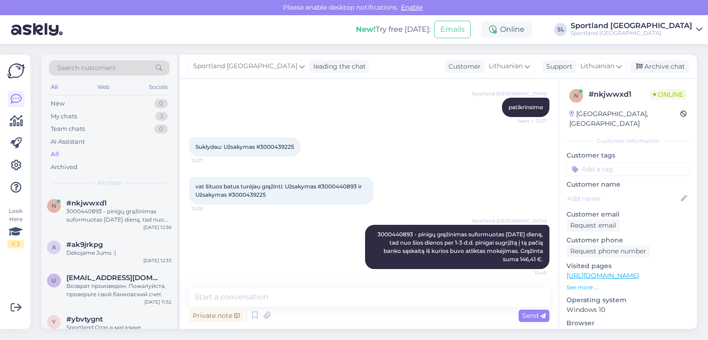
click at [243, 192] on span "vat šituos batus turėjau grąžinti: Užsakymas #3000440893 ir Užsakymas #30004392…" at bounding box center [279, 190] width 168 height 15
copy div "3000439225 12:38"
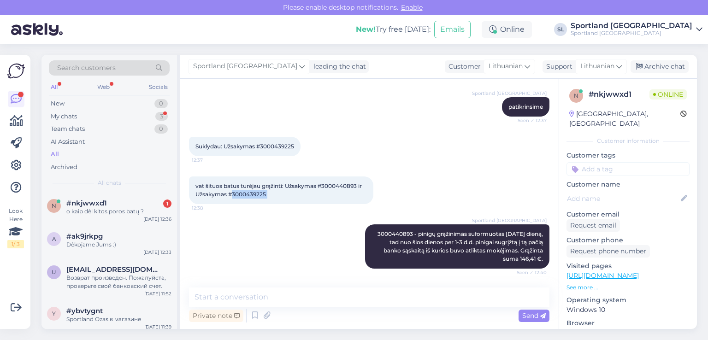
scroll to position [293, 0]
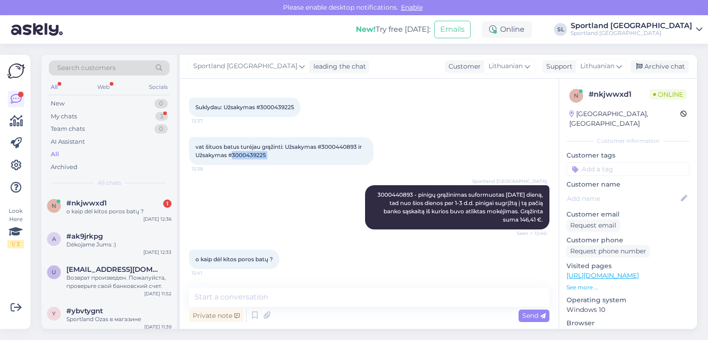
click at [247, 153] on span "vat šituos batus turėjau grąžinti: Užsakymas #3000440893 ir Užsakymas #30004392…" at bounding box center [279, 150] width 168 height 15
copy div "3000439225 12:38"
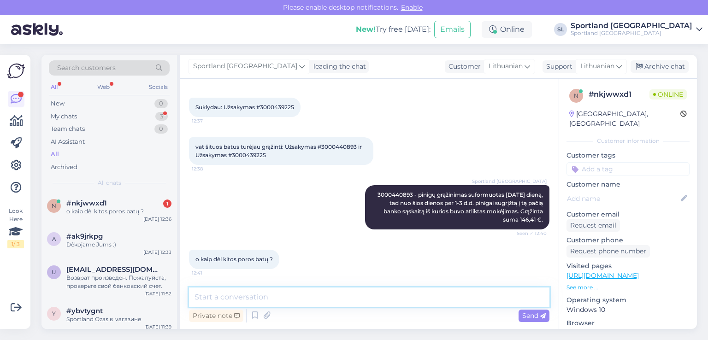
click at [273, 303] on textarea at bounding box center [369, 296] width 360 height 19
paste textarea "3000439225"
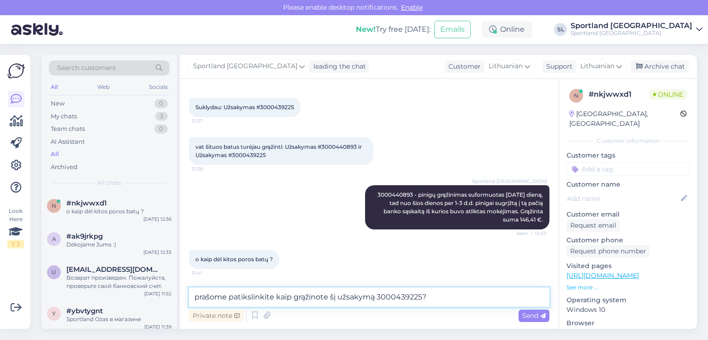
type textarea "prašome patikslinkite kaip grąžinote šį užsakymą 3000439225?"
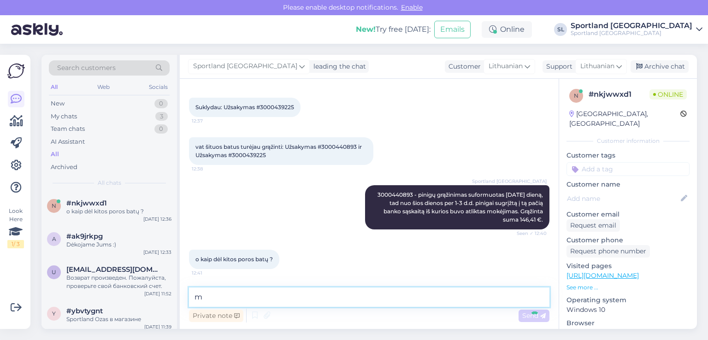
scroll to position [341, 0]
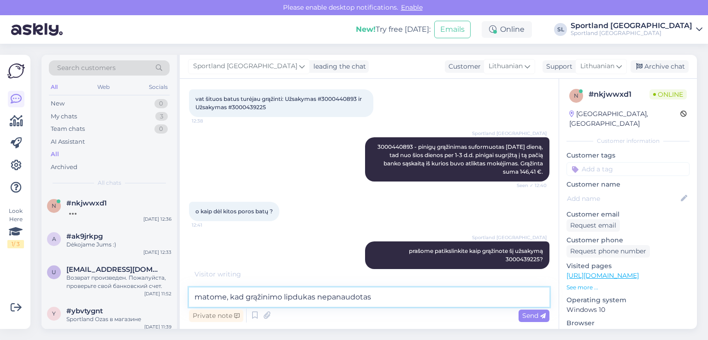
type textarea "matome, kad grąžinimo lipdukas nepanaudotas"
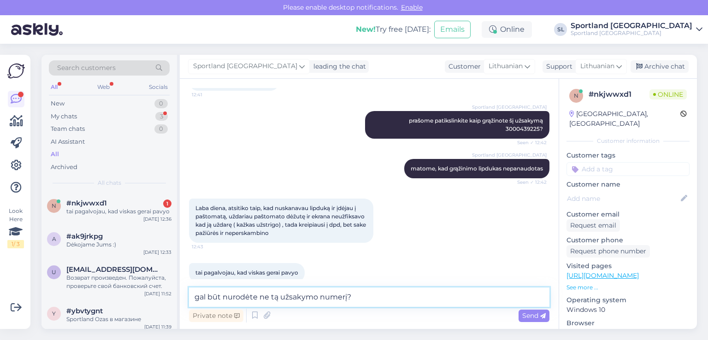
scroll to position [485, 0]
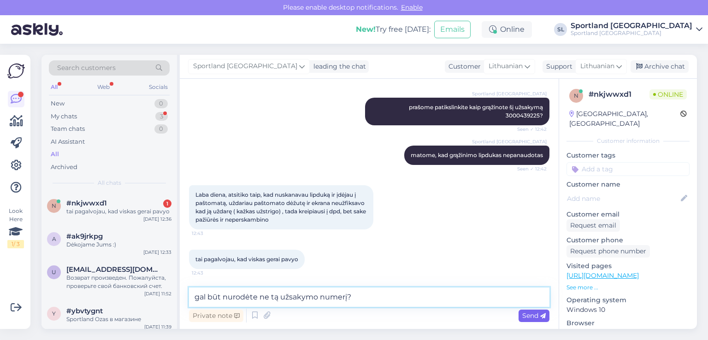
type textarea "gal būt nurodėte ne tą užsakymo numerį?"
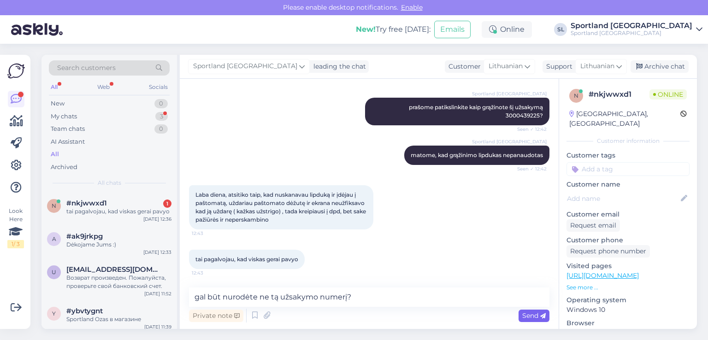
click at [526, 318] on span "Send" at bounding box center [533, 315] width 23 height 8
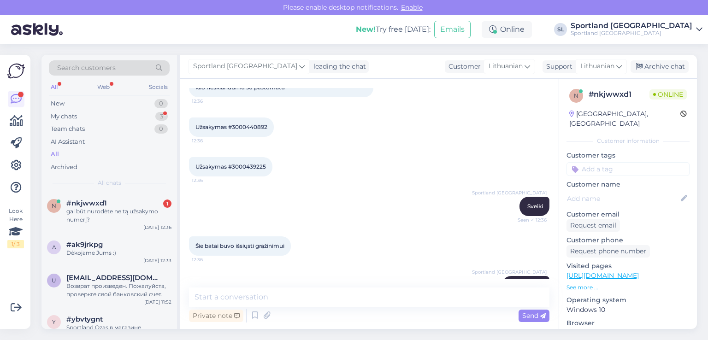
scroll to position [64, 0]
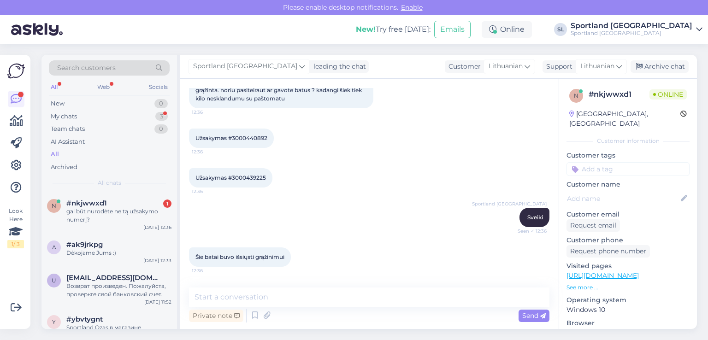
click at [252, 176] on span "Užsakymas #3000439225" at bounding box center [230, 177] width 70 height 7
click at [255, 133] on div "Užsakymas #3000440892 12:36" at bounding box center [231, 138] width 85 height 19
copy div "3000440892 12:36"
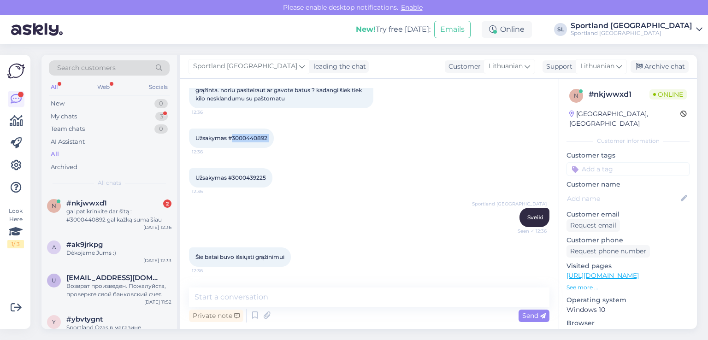
scroll to position [564, 0]
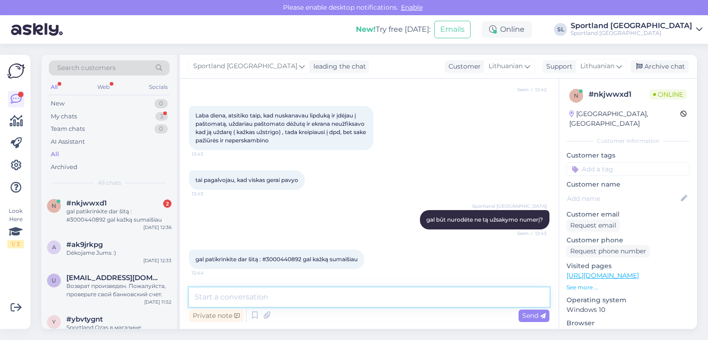
click at [299, 304] on textarea at bounding box center [369, 296] width 360 height 19
paste textarea "3000440892"
paste textarea "[DATE]"
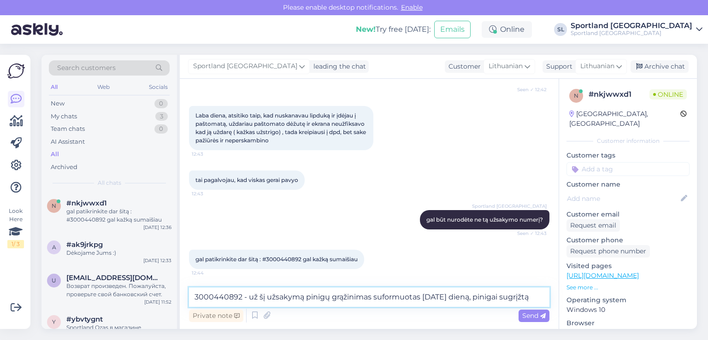
scroll to position [574, 0]
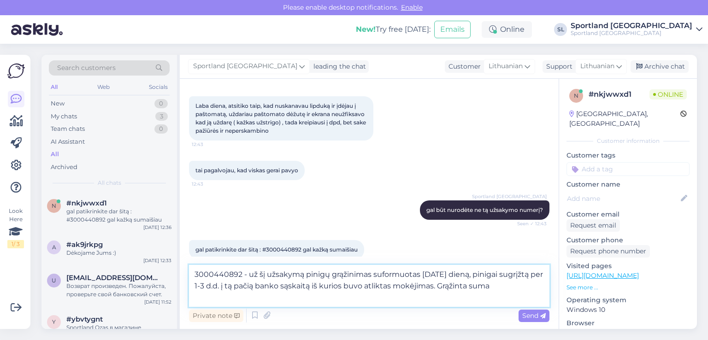
paste textarea "146,41 €"
type textarea "3000440892 - už šį užsakymą pinigų grąžinimas suformuotas [DATE] dieną, pinigai…"
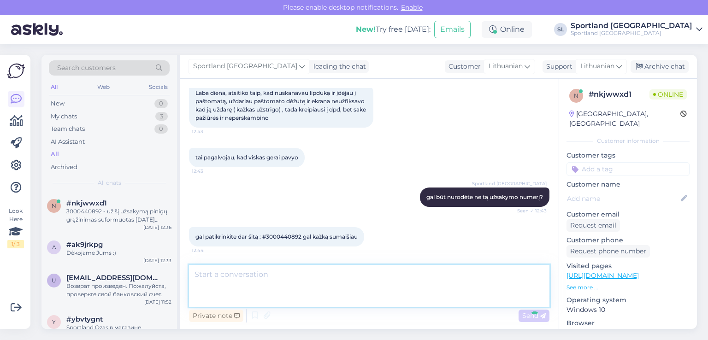
scroll to position [629, 0]
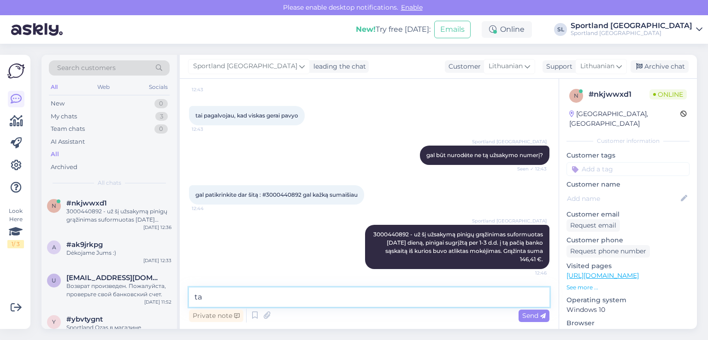
type textarea "t"
click at [299, 292] on textarea at bounding box center [369, 296] width 360 height 19
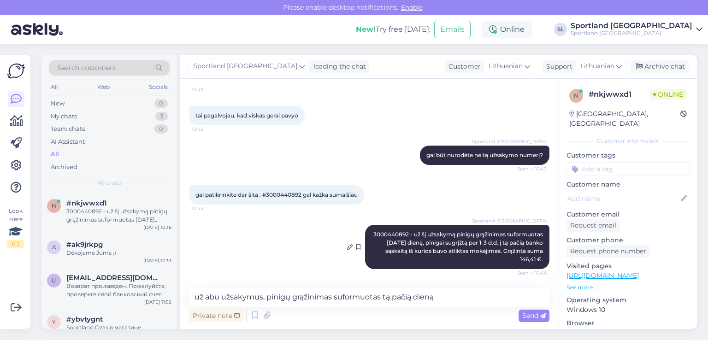
click at [424, 233] on span "3000440892 - už šį užsakymą pinigų grąžinimas suformuotas [DATE] dieną, pinigai…" at bounding box center [458, 247] width 171 height 32
copy span "3000440892"
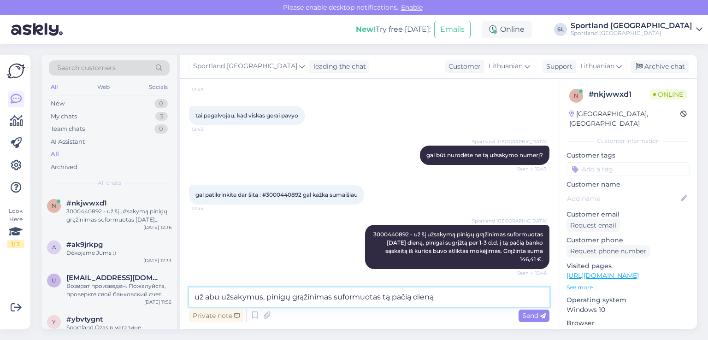
click at [260, 299] on textarea "už abu užsakymus, pinigų grąžinimas suformuotas tą pačią dieną" at bounding box center [369, 296] width 360 height 19
paste textarea "3000440892"
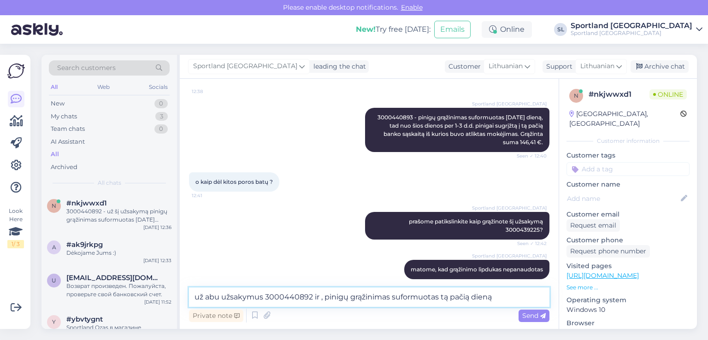
scroll to position [352, 0]
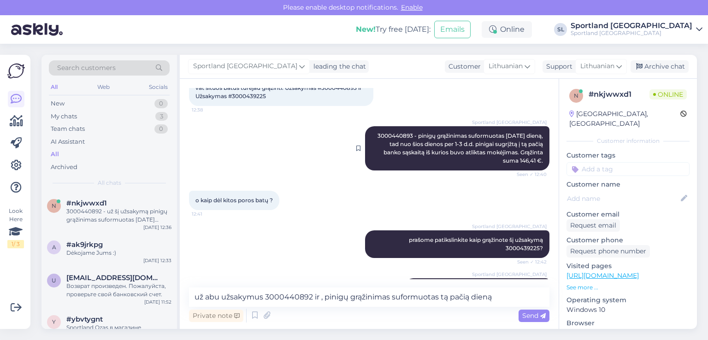
click at [379, 137] on span "3000440893 - pinigų grąžinimas suformuotas [DATE] dieną, tad nuo šios dienos pe…" at bounding box center [460, 148] width 167 height 32
copy span "3000440893"
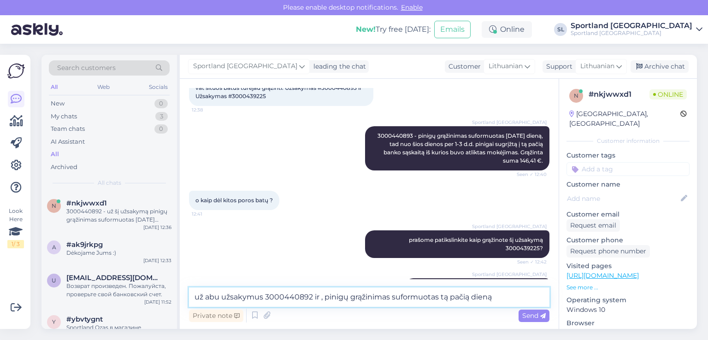
click at [318, 298] on textarea "už abu užsakymus 3000440892 ir , pinigų grąžinimas suformuotas tą pačią dieną" at bounding box center [369, 296] width 360 height 19
paste textarea "3000440893"
type textarea "už abu užsakymus 3000440892 ir 3000440893 , pinigų grąžinimas suformuotas tą pa…"
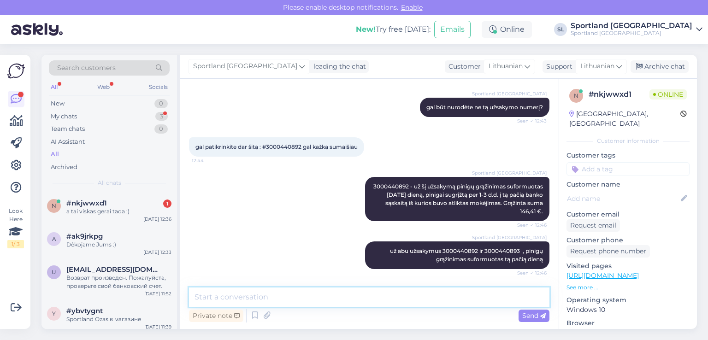
scroll to position [717, 0]
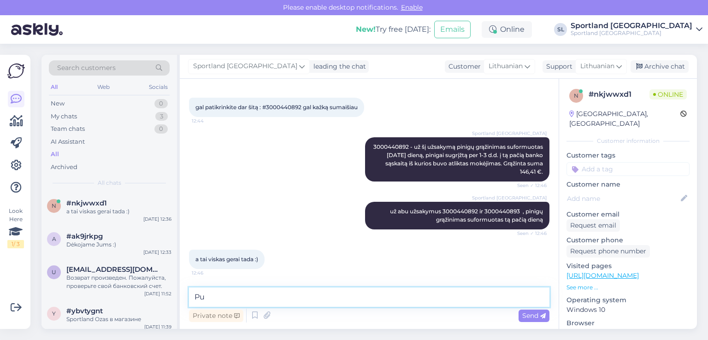
type textarea "P"
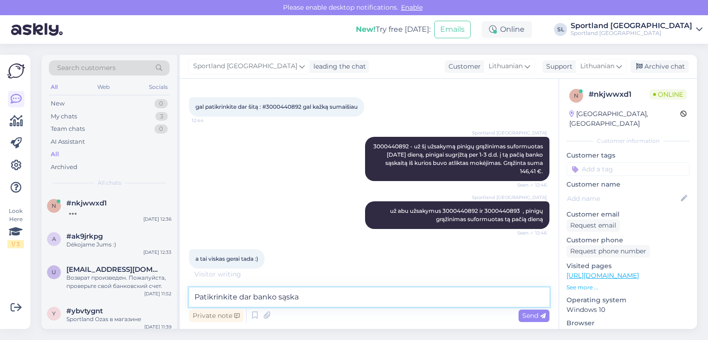
scroll to position [756, 0]
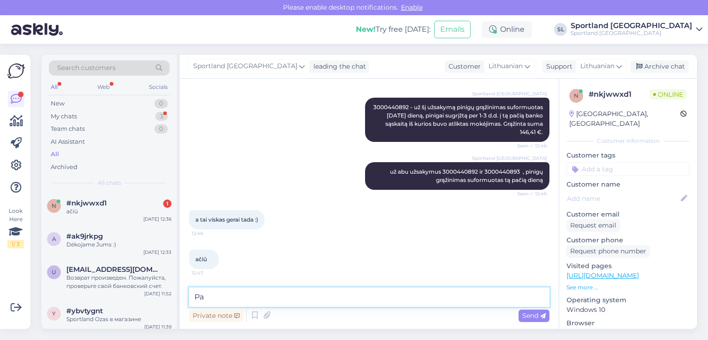
type textarea "P"
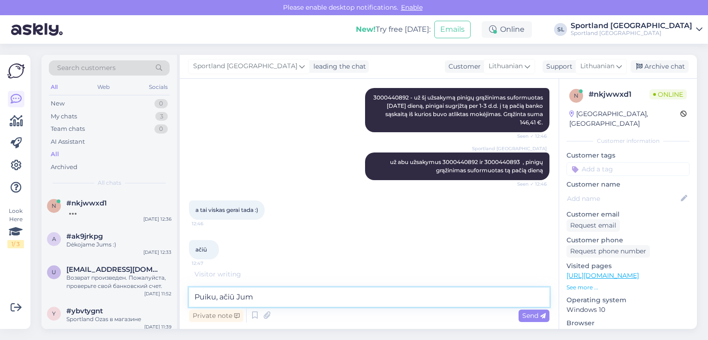
type textarea "Puiku, ačiū Jums"
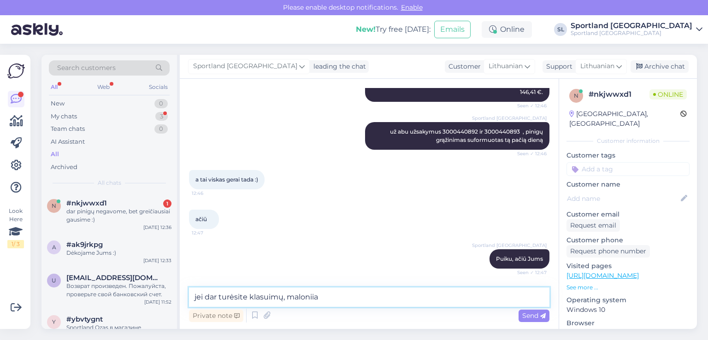
scroll to position [835, 0]
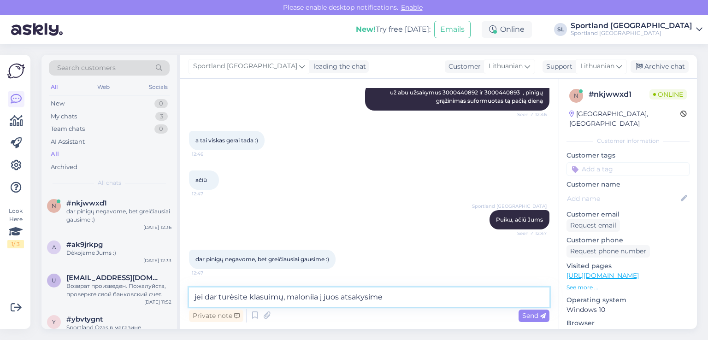
click at [264, 297] on textarea "jei dar turėsite klasuimų, maloniia į juos atsakysime" at bounding box center [369, 296] width 360 height 19
type textarea "jei dar turėsite klausimų, maloniia į juos atsakysime"
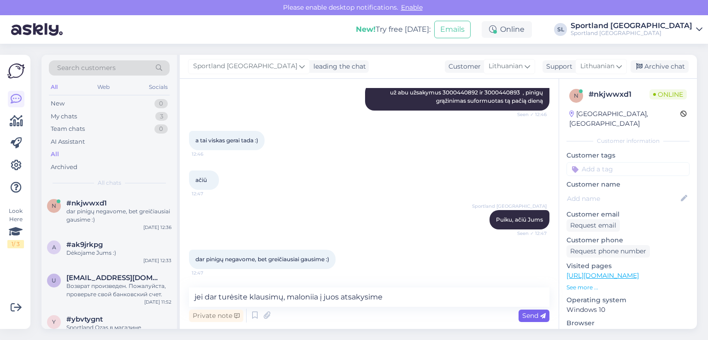
click at [540, 312] on span "Send" at bounding box center [533, 315] width 23 height 8
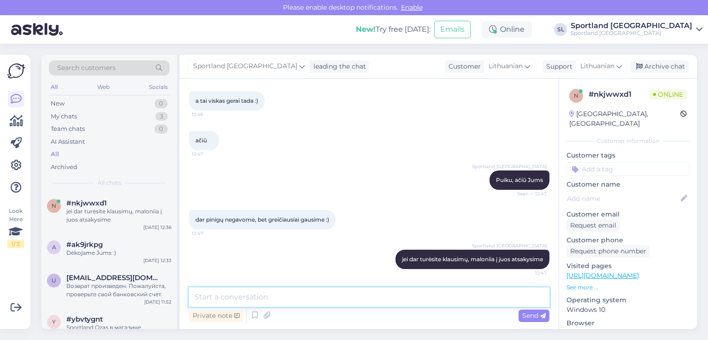
click at [414, 303] on textarea at bounding box center [369, 296] width 360 height 19
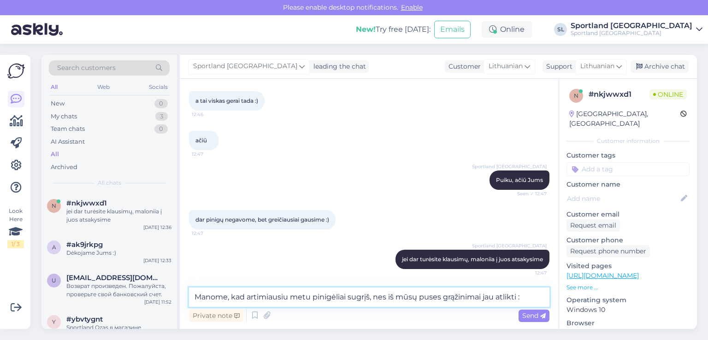
type textarea "Manome, kad artimiausiu metu pinigėliai sugrįš, nes iš mūsų puses grąžinimai ja…"
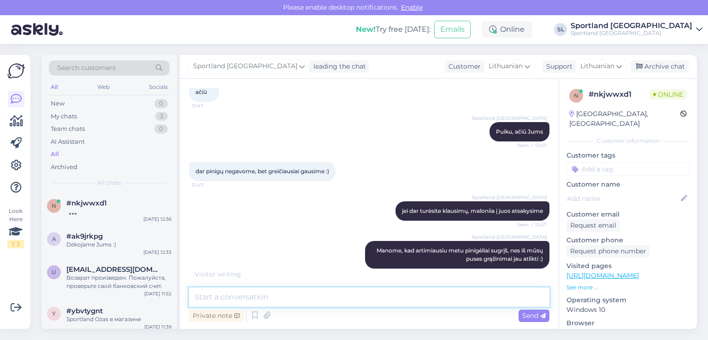
scroll to position [962, 0]
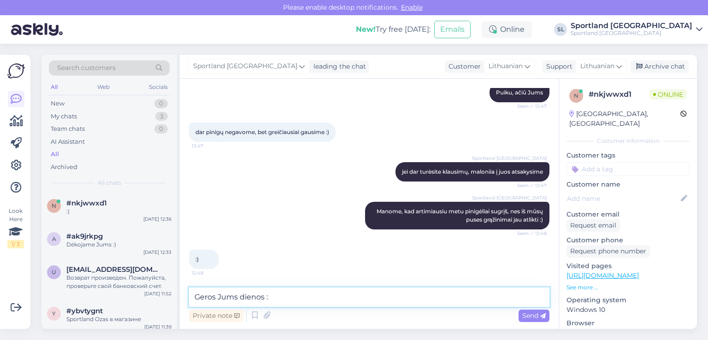
type textarea "Geros Jums dienos :)"
